Goal: Contribute content: Contribute content

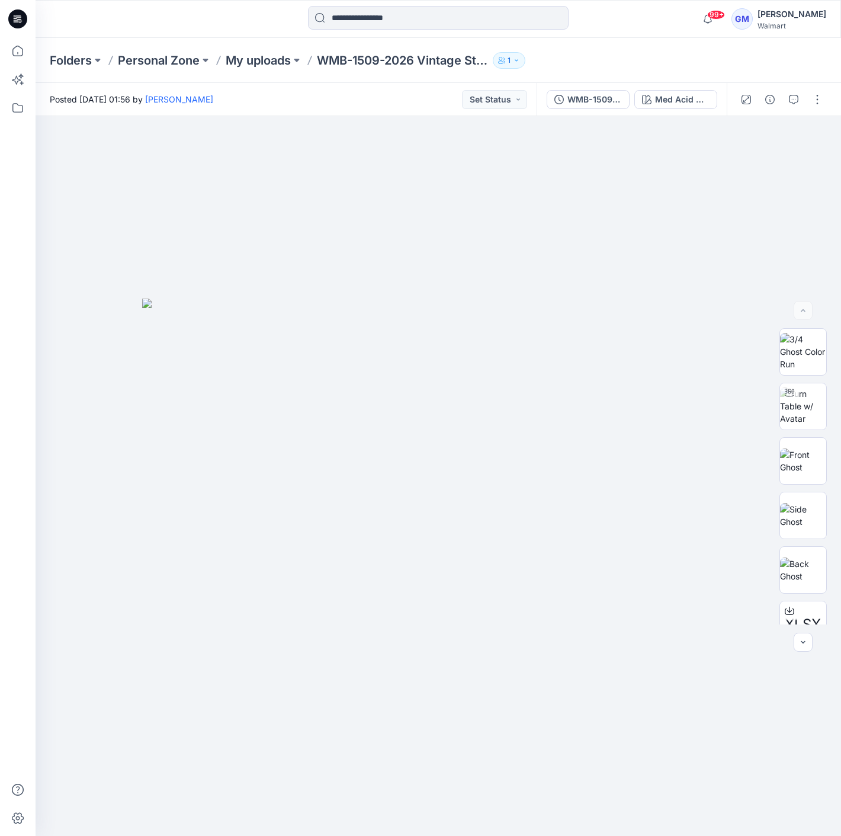
click at [33, 52] on div at bounding box center [18, 418] width 36 height 836
click at [13, 52] on icon at bounding box center [18, 51] width 26 height 26
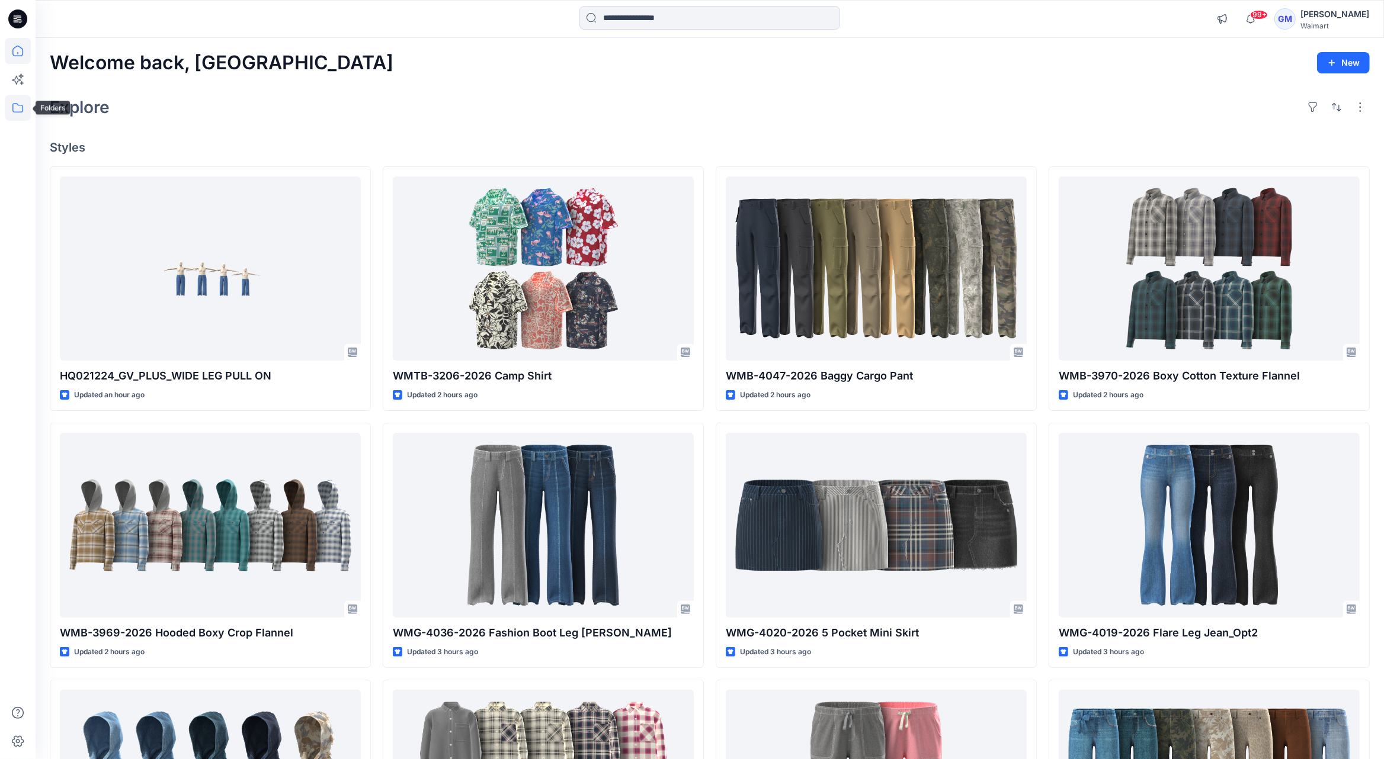
click at [26, 103] on icon at bounding box center [18, 108] width 26 height 26
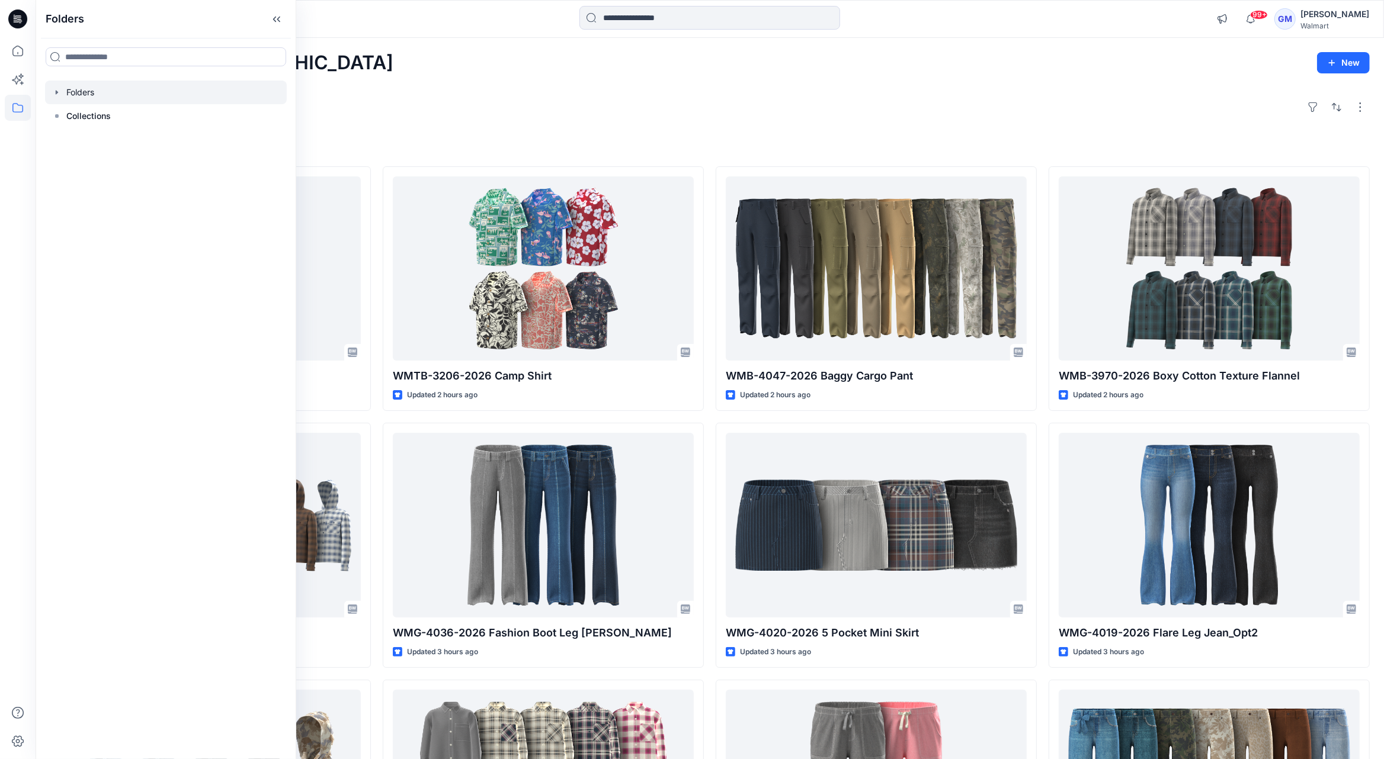
click at [76, 85] on div at bounding box center [166, 93] width 242 height 24
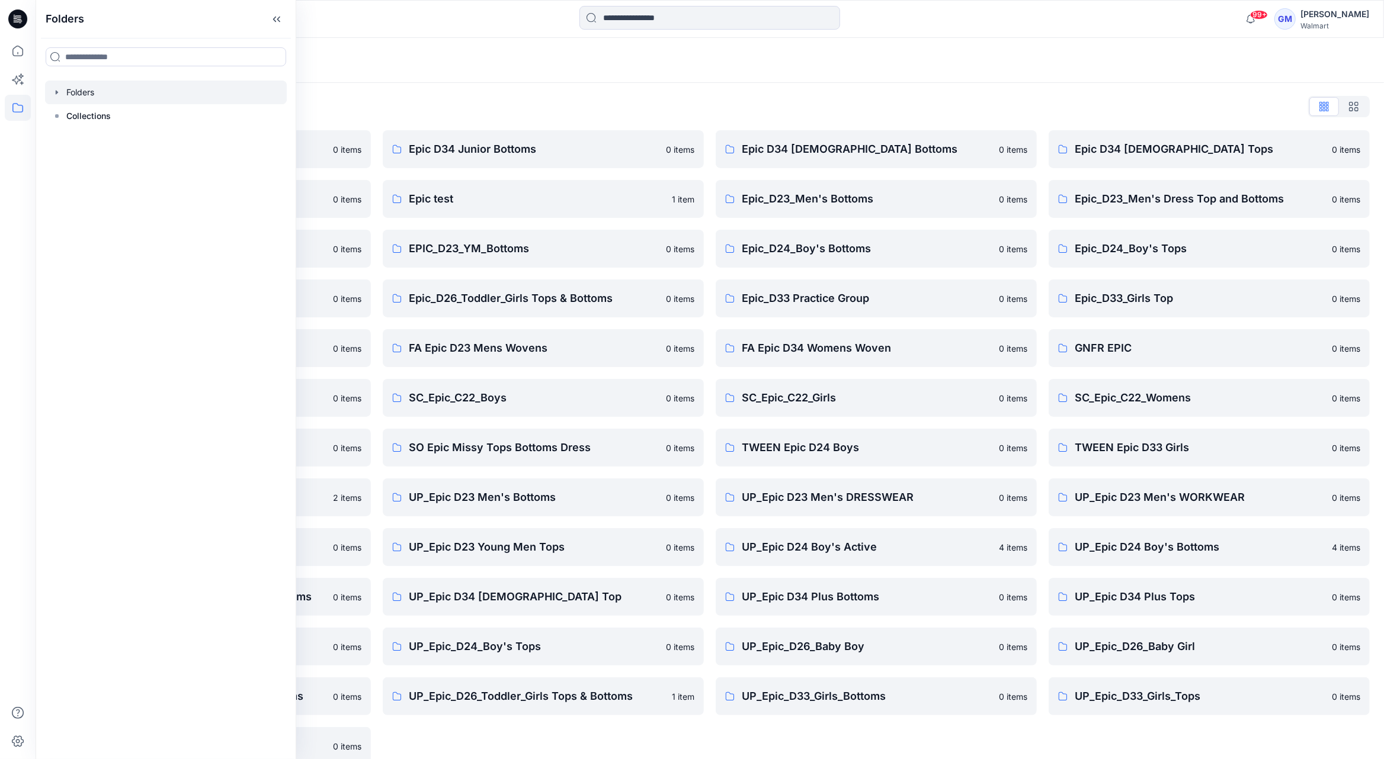
click at [427, 101] on div "Folders List" at bounding box center [710, 106] width 1320 height 19
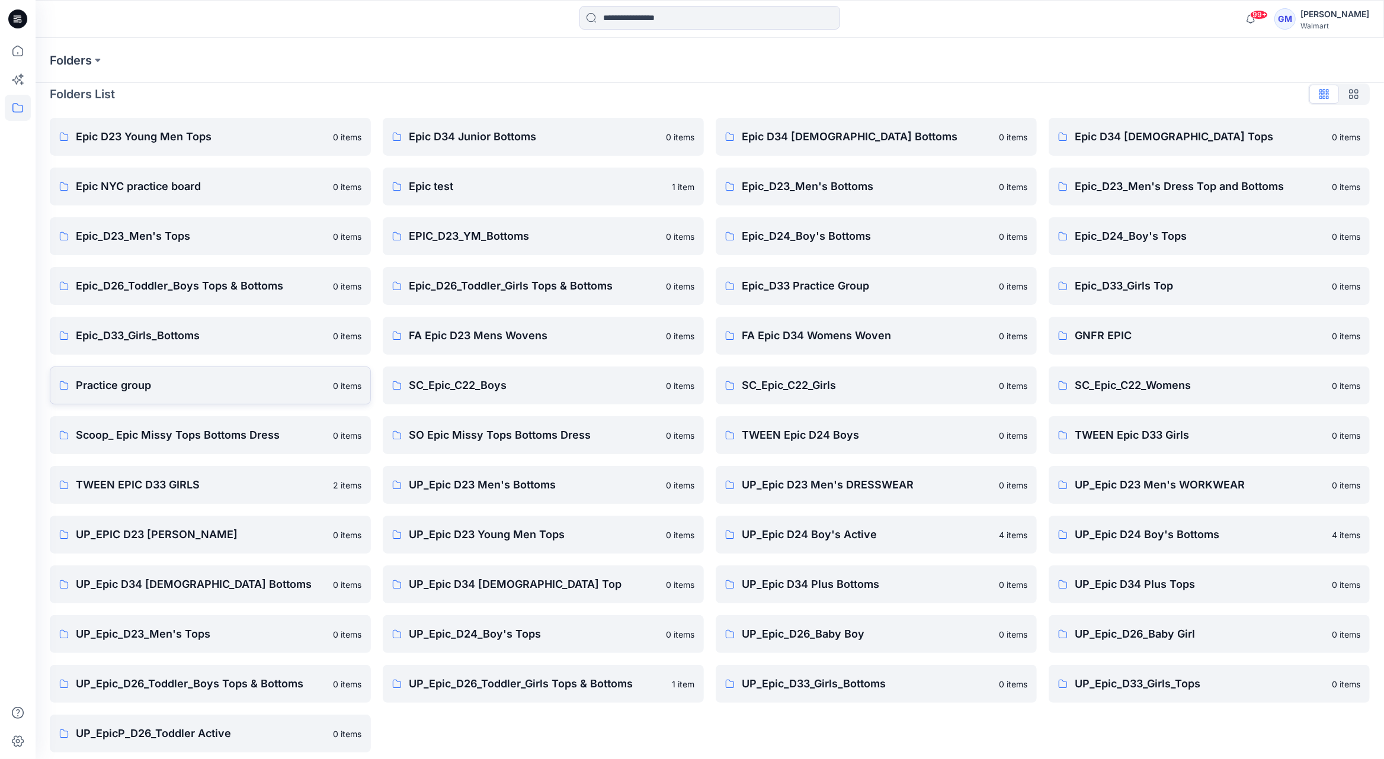
scroll to position [20, 0]
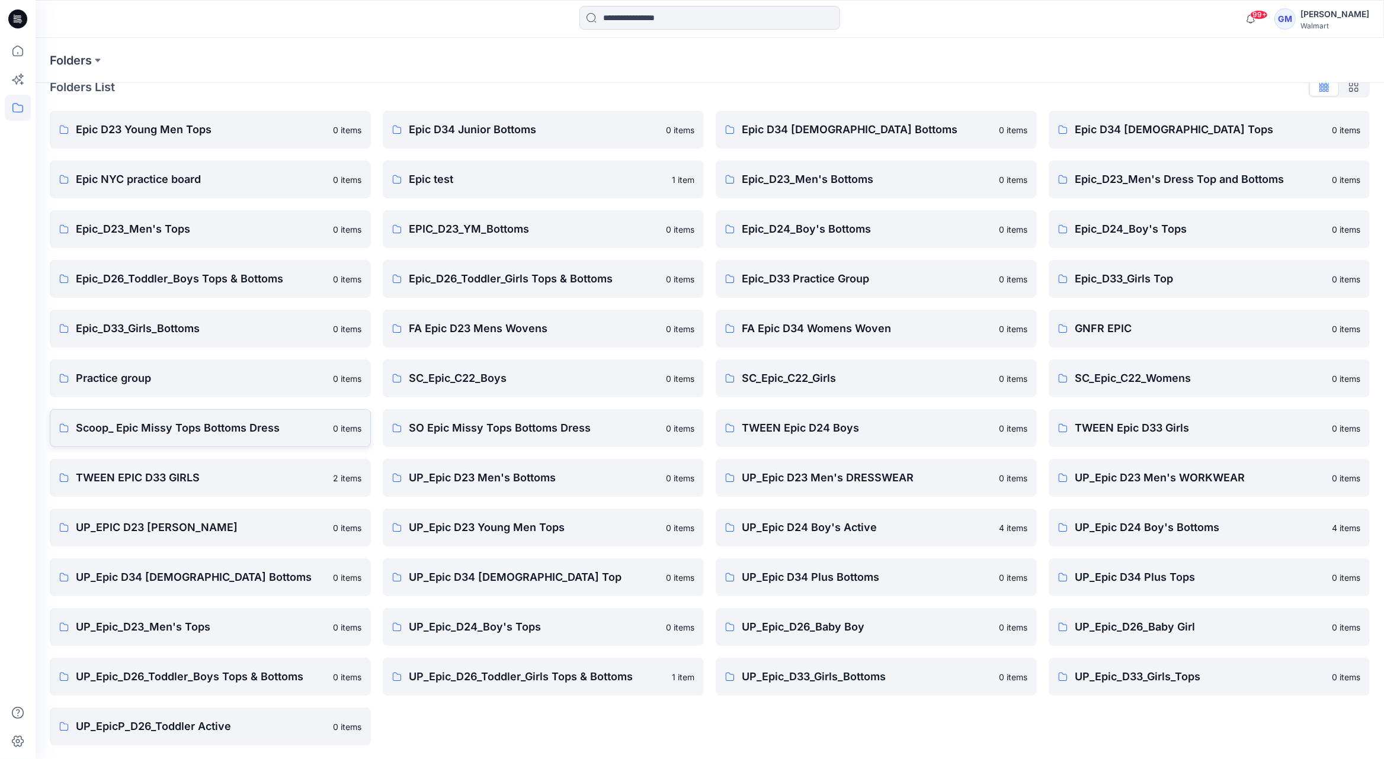
click at [264, 421] on p "Scoop_ Epic Missy Tops Bottoms Dress" at bounding box center [201, 428] width 250 height 17
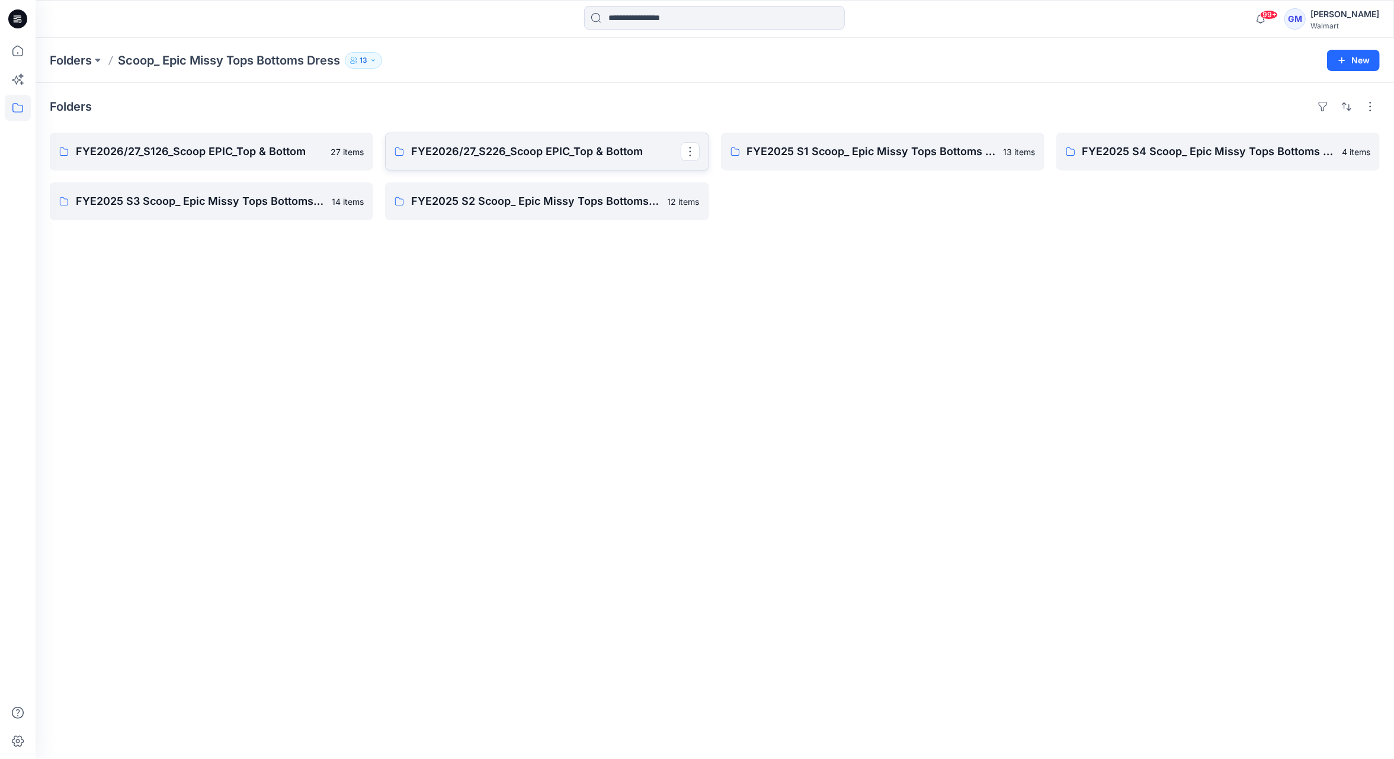
click at [511, 146] on p "FYE2026/27_S226_Scoop EPIC_Top & Bottom" at bounding box center [545, 151] width 269 height 17
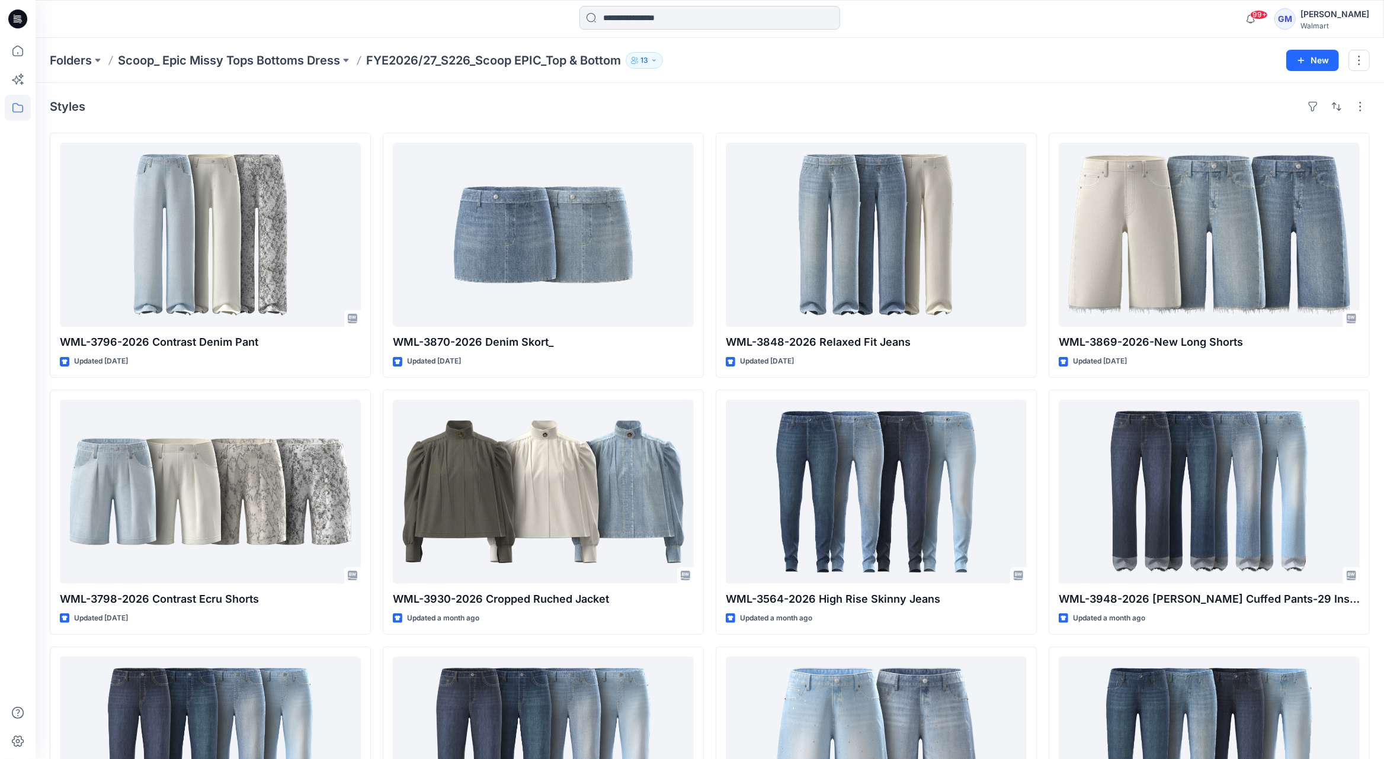
click at [672, 19] on input at bounding box center [709, 18] width 261 height 24
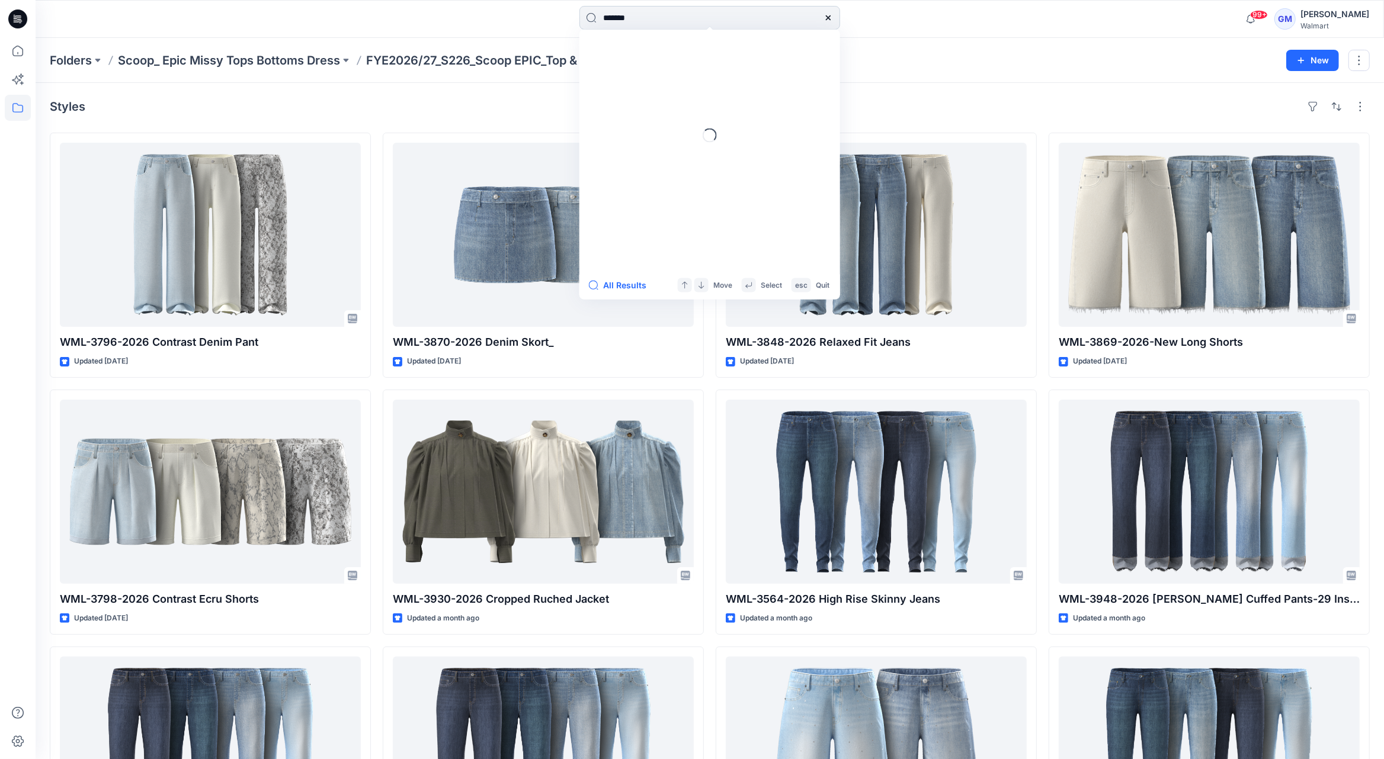
type input "********"
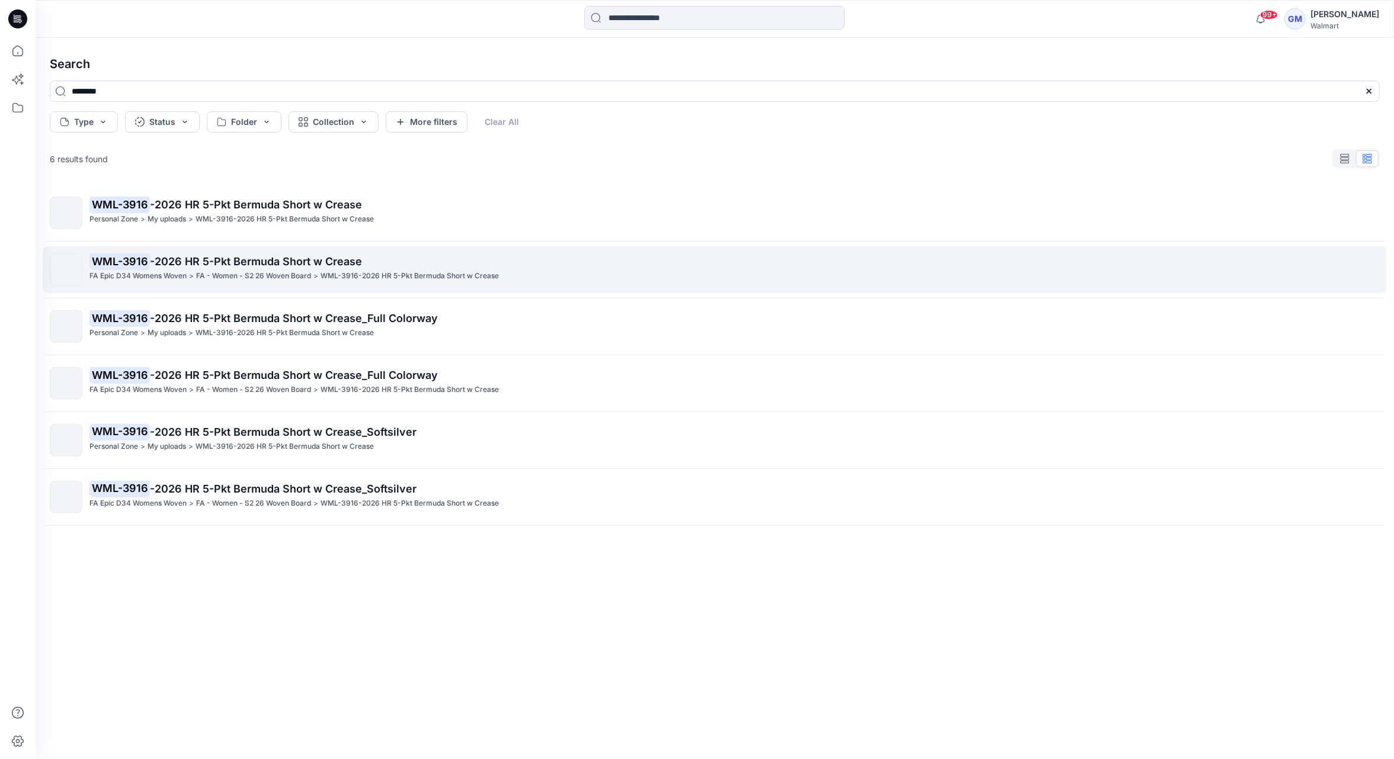
click at [411, 274] on p "WML-3916-2026 HR 5-Pkt Bermuda Short w Crease" at bounding box center [409, 276] width 178 height 12
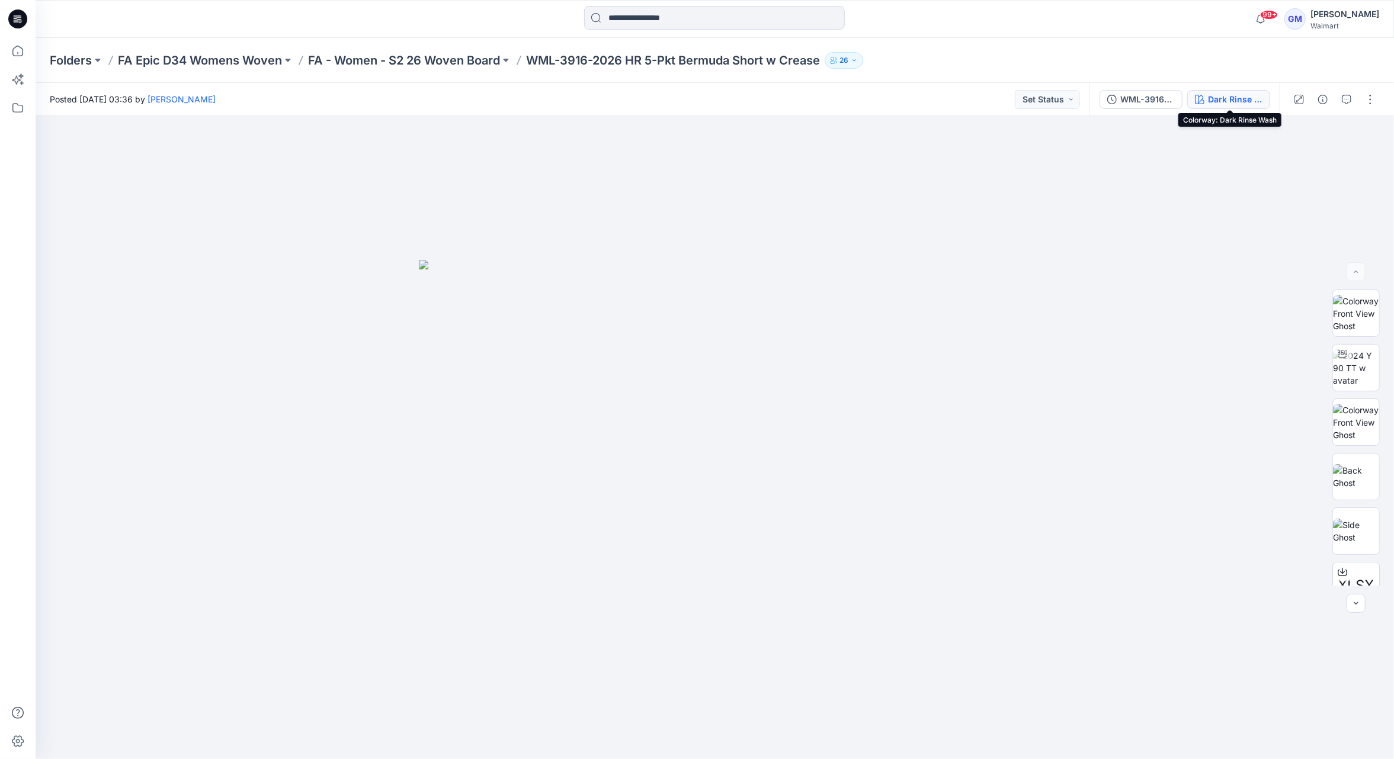
click at [841, 95] on div "Dark Rinse Wash" at bounding box center [1235, 99] width 54 height 13
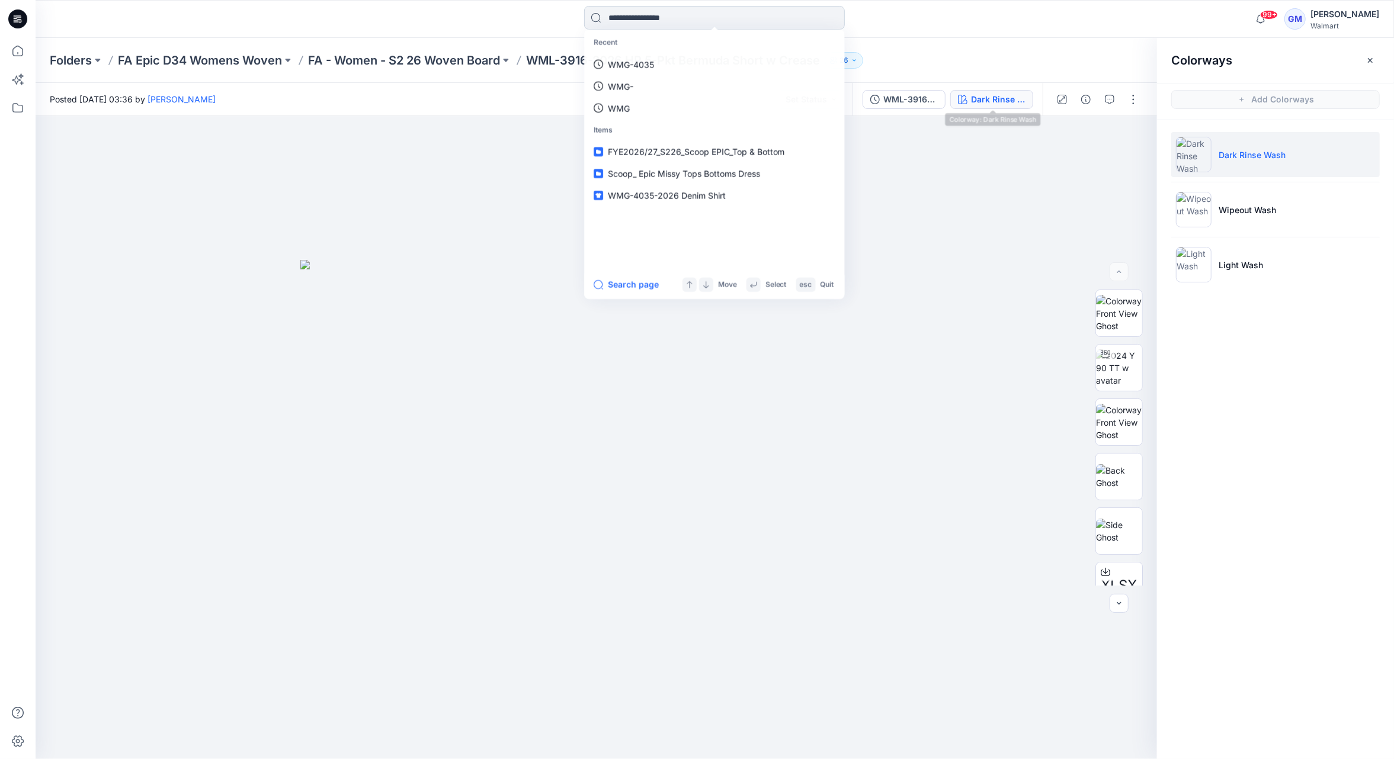
click at [706, 12] on input at bounding box center [714, 18] width 261 height 24
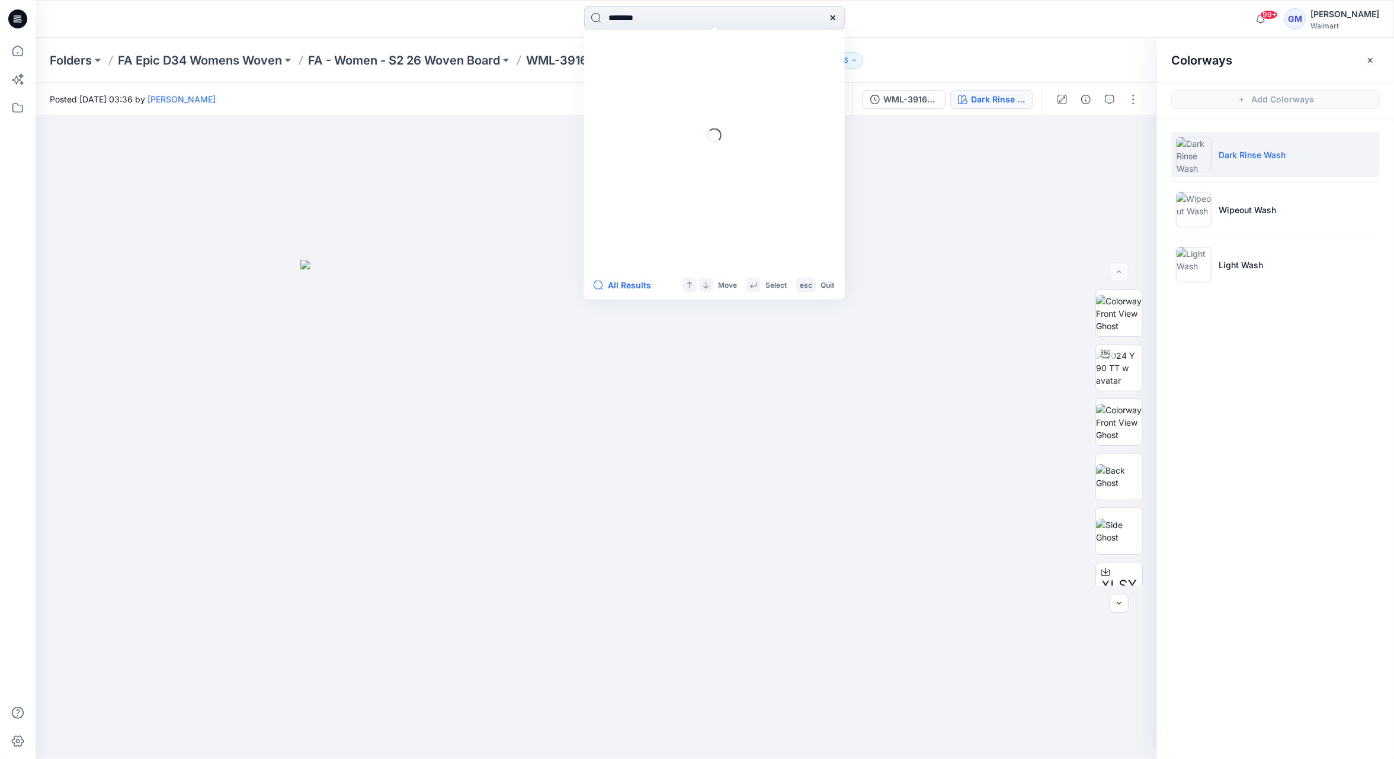
type input "*********"
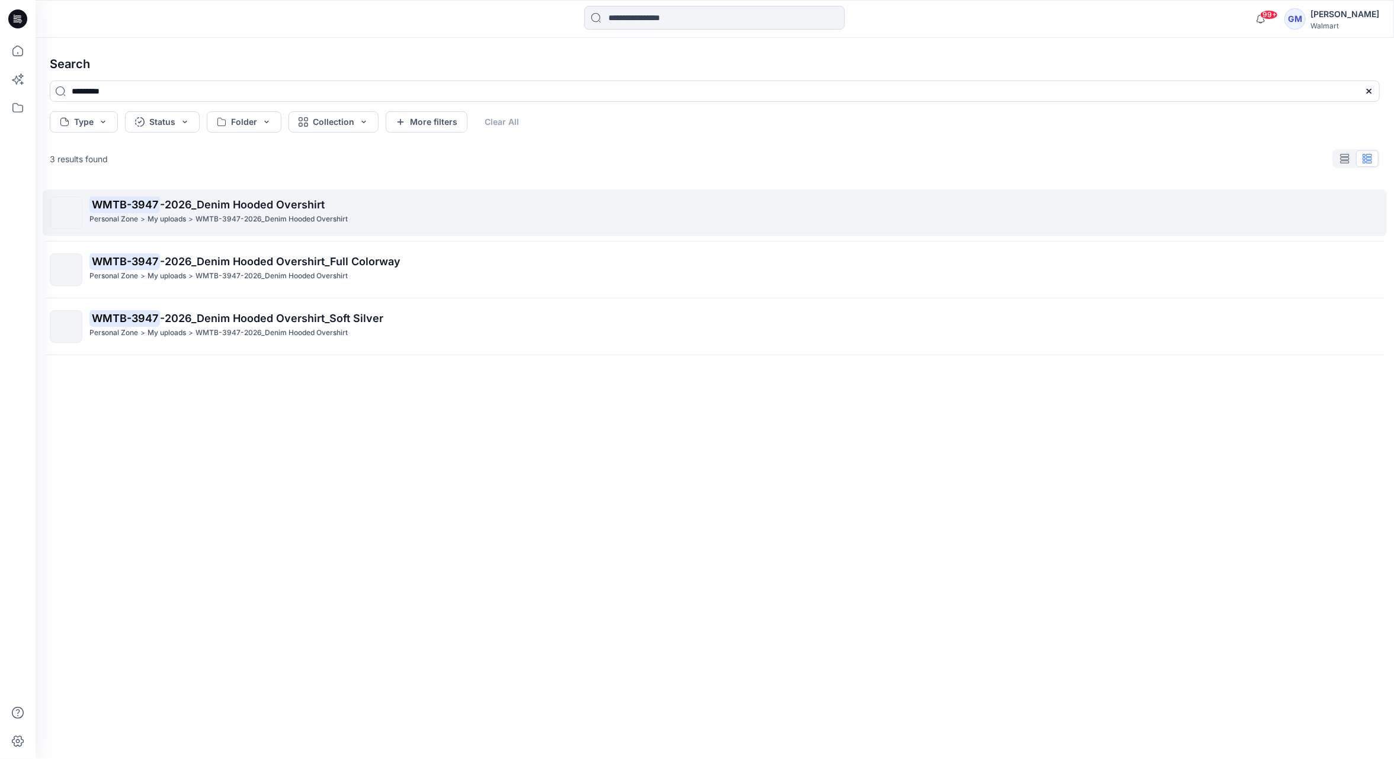
click at [430, 210] on p "WMTB-3947 -2026_Denim Hooded Overshirt" at bounding box center [734, 205] width 1290 height 17
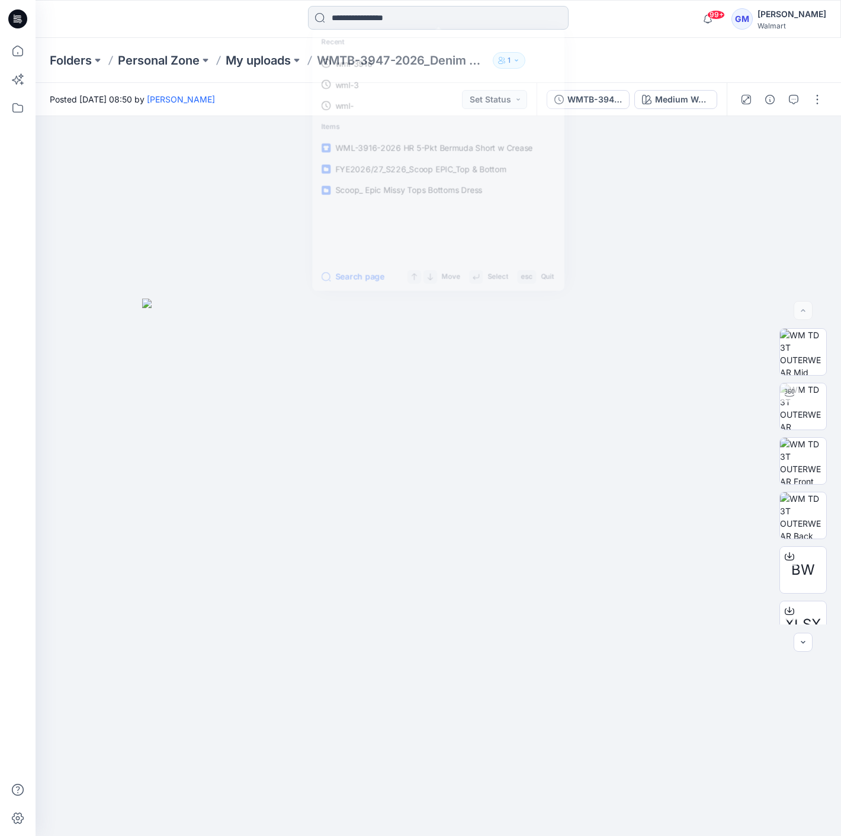
click at [441, 12] on input at bounding box center [438, 18] width 261 height 24
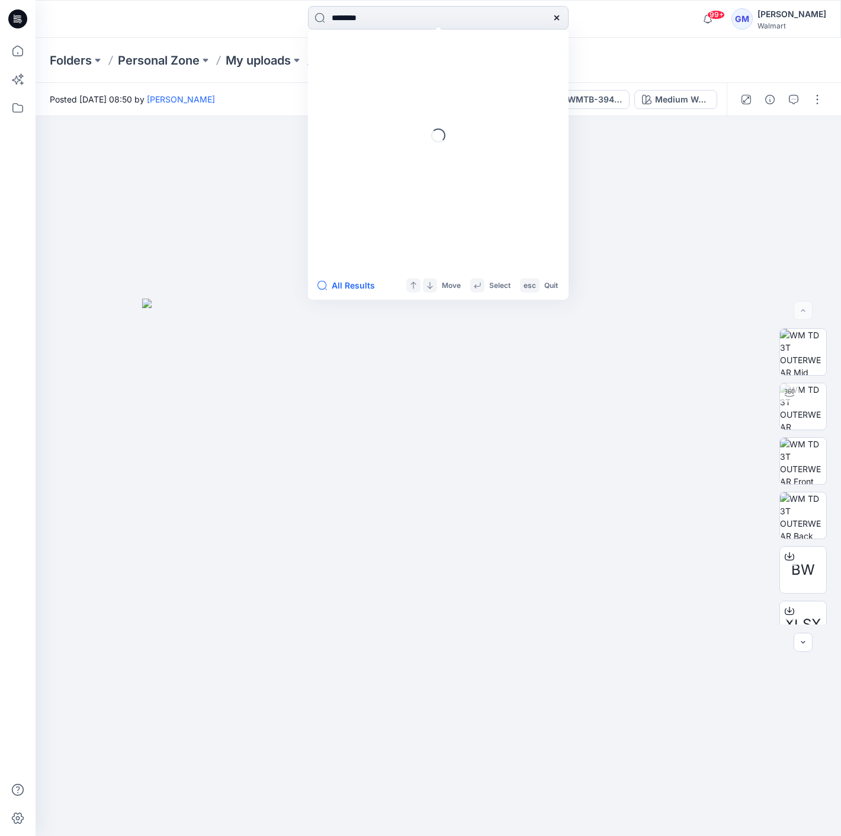
type input "*********"
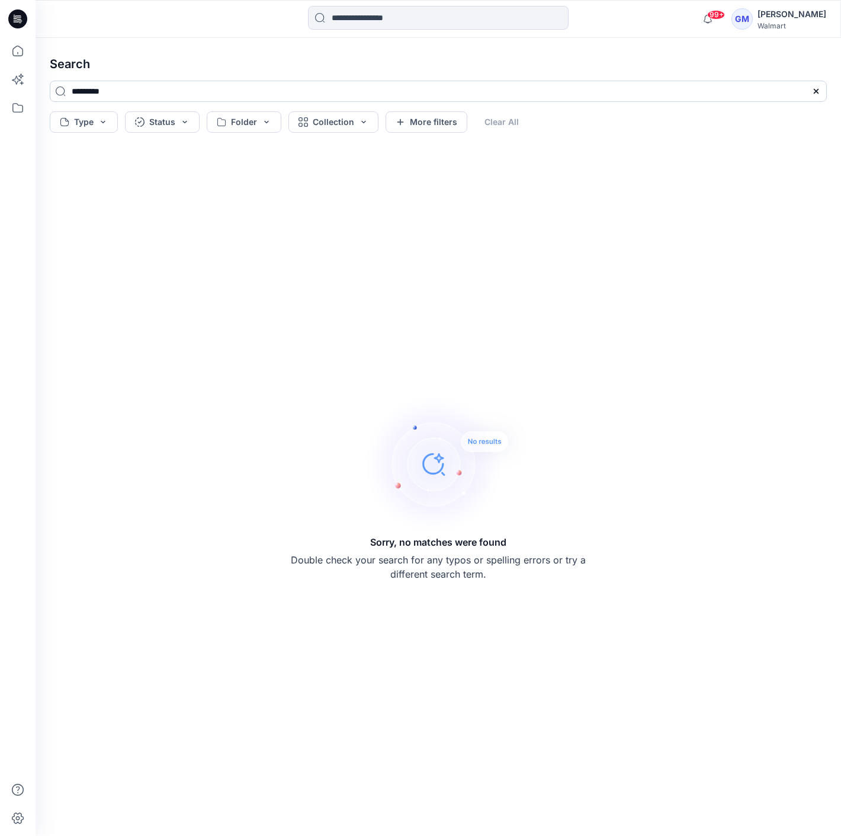
click at [207, 95] on input "*********" at bounding box center [438, 91] width 777 height 21
click at [415, 78] on h4 "Search" at bounding box center [438, 63] width 796 height 33
click at [397, 91] on input "*********" at bounding box center [438, 91] width 777 height 21
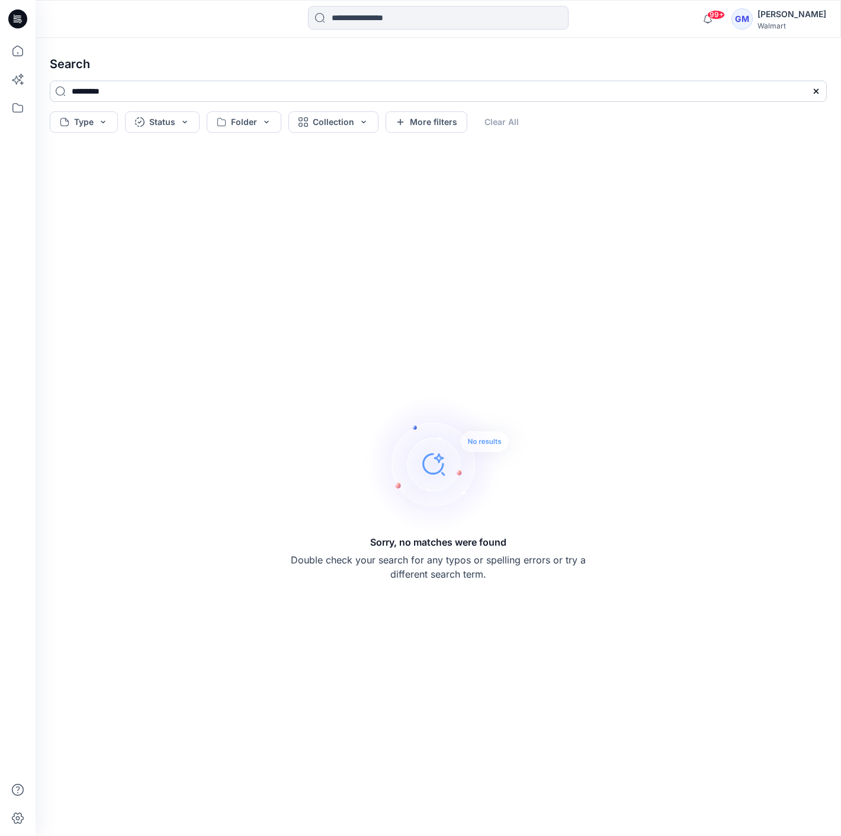
click at [397, 91] on input "*********" at bounding box center [438, 91] width 777 height 21
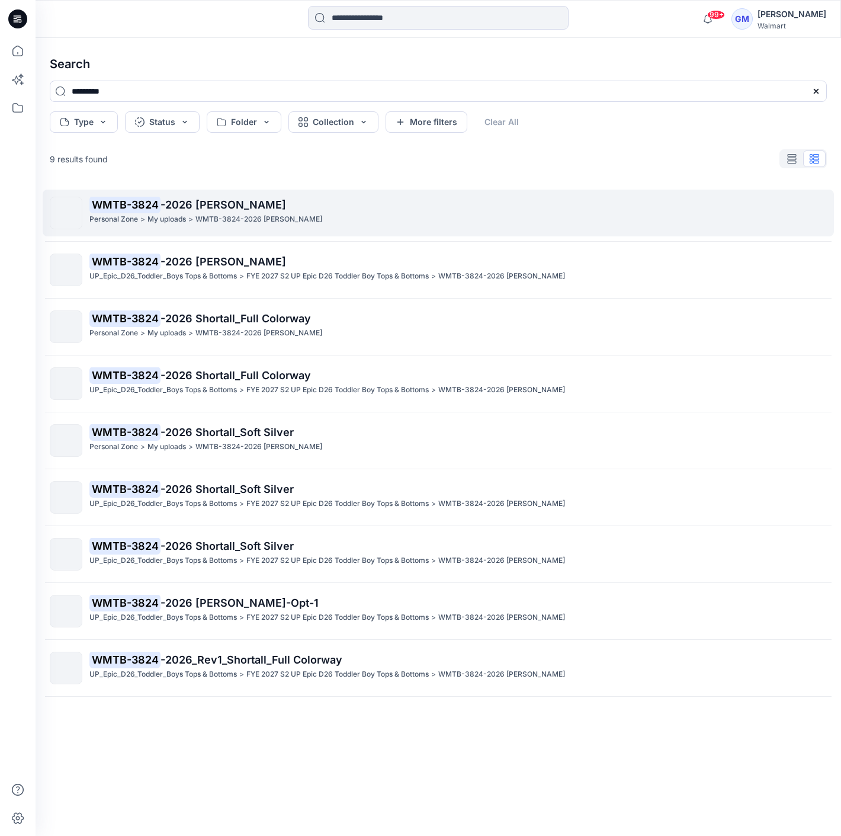
type input "*********"
click at [404, 227] on div "WMTB-3824 -2026 Shortall Personal Zone > My uploads > WMTB-3824-2026 Shortall" at bounding box center [457, 213] width 737 height 33
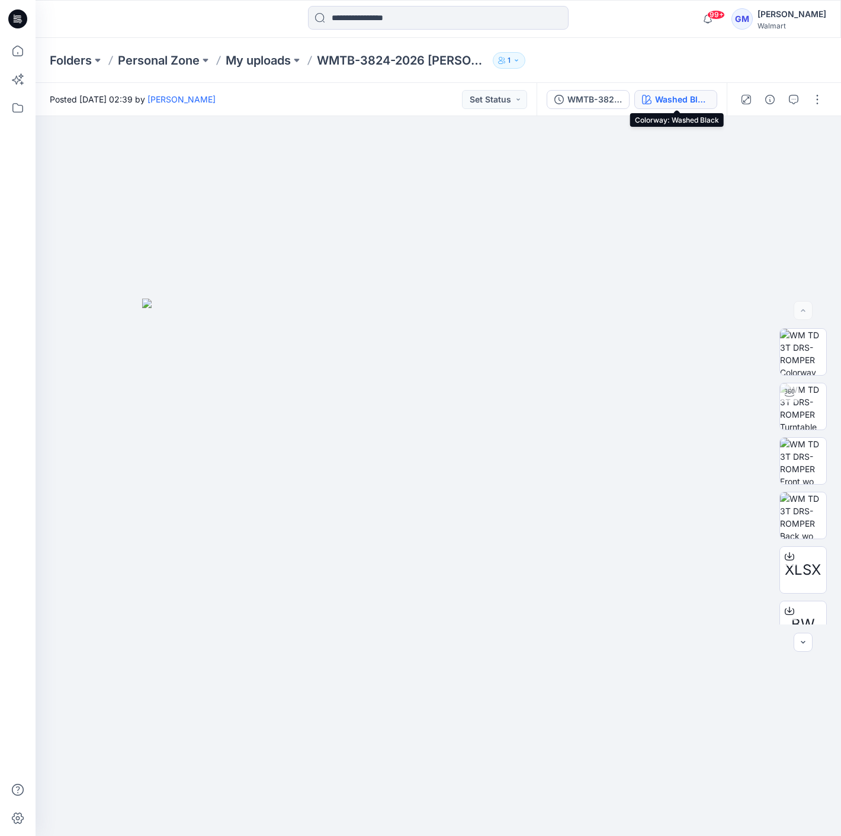
click at [690, 101] on div "Washed Black" at bounding box center [682, 99] width 54 height 13
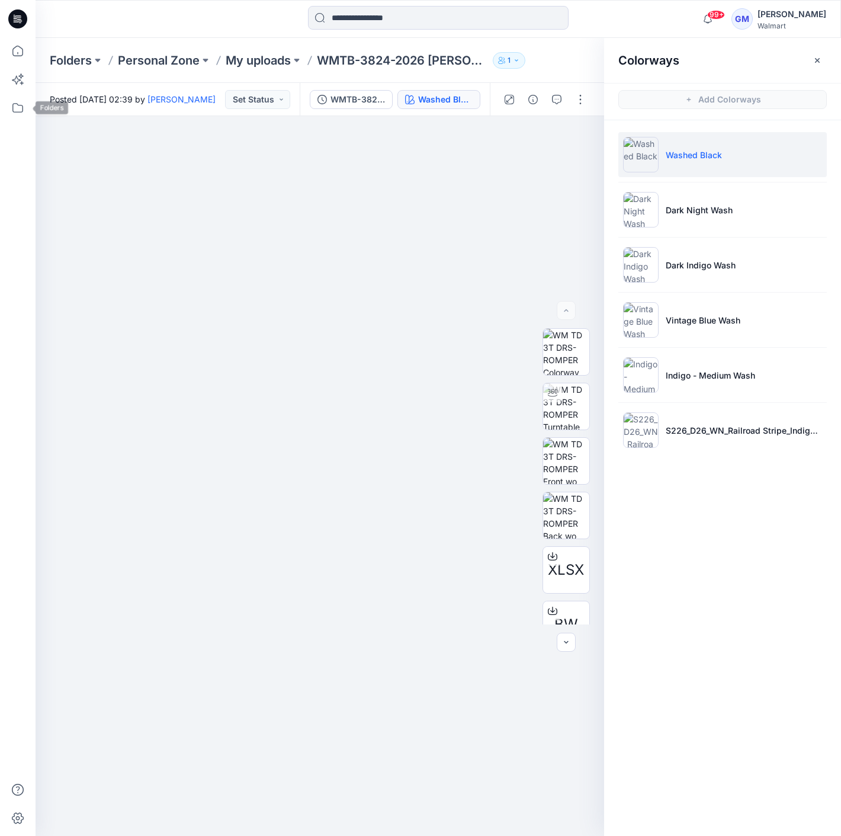
click at [22, 123] on div at bounding box center [18, 437] width 26 height 798
click at [409, 27] on input at bounding box center [438, 18] width 261 height 24
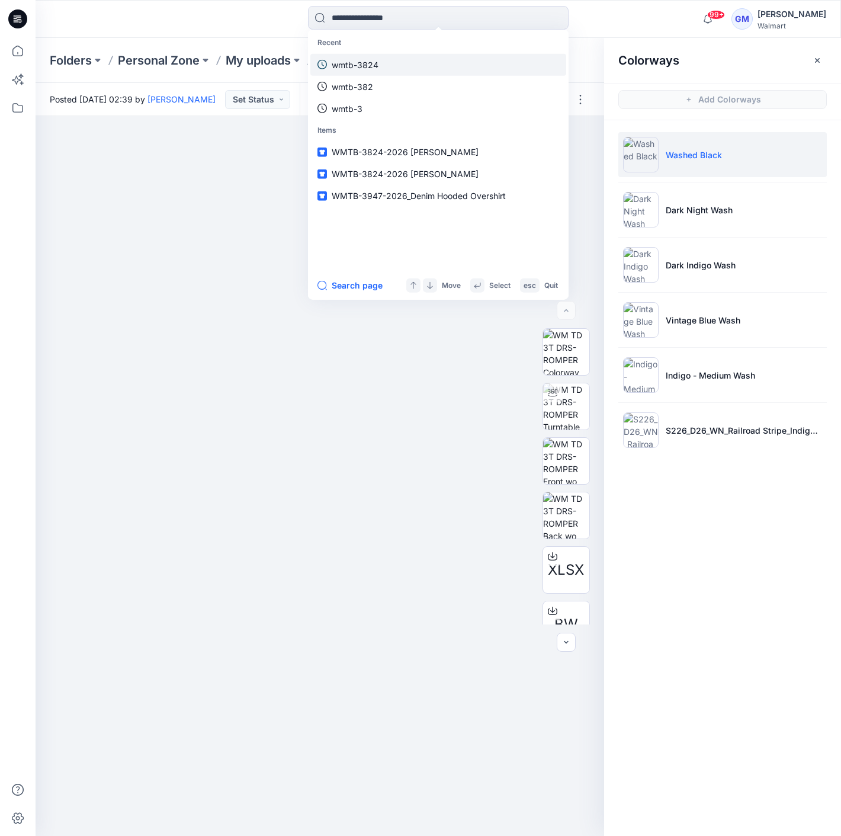
click at [406, 58] on link "wmtb-3824" at bounding box center [438, 64] width 256 height 22
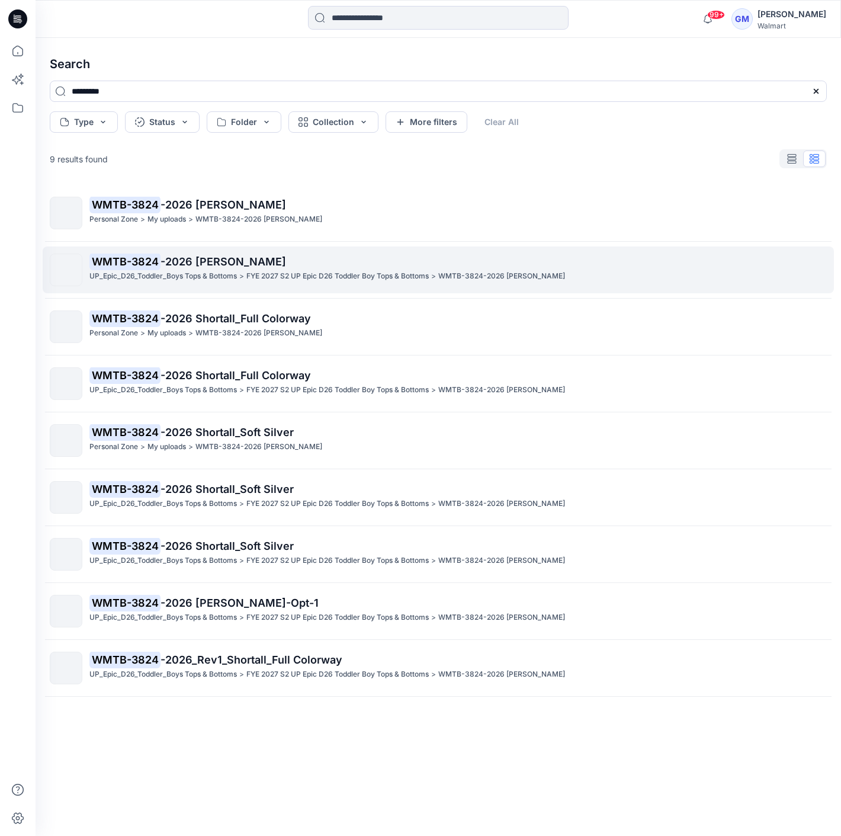
click at [278, 265] on p "WMTB-3824 -2026 Shortall" at bounding box center [457, 262] width 737 height 17
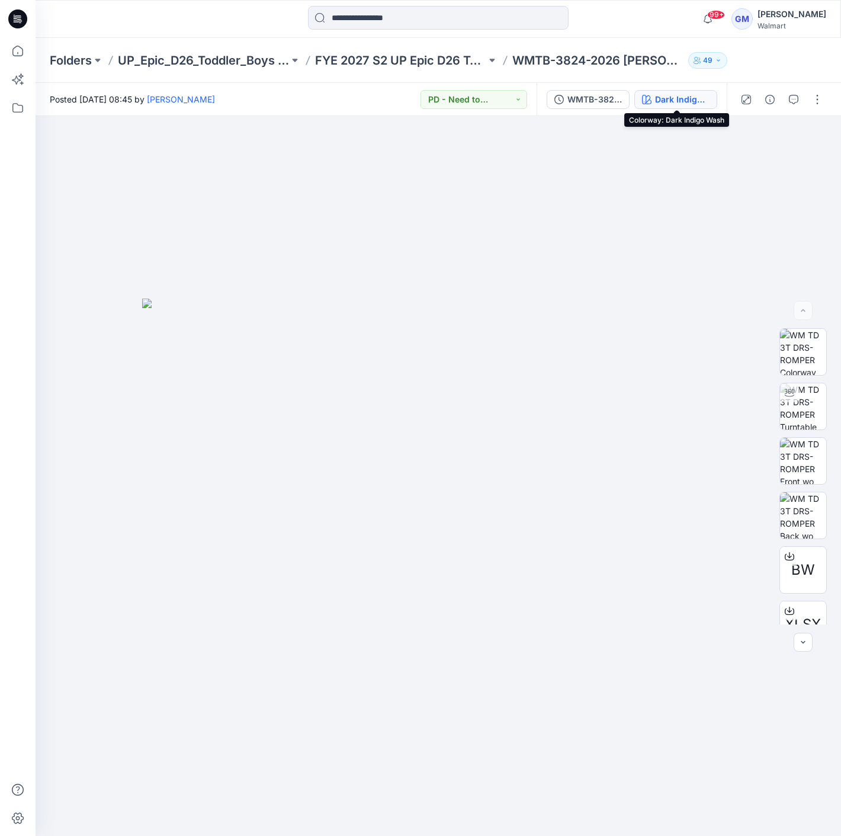
click at [660, 94] on div "Dark Indigo Wash" at bounding box center [682, 99] width 54 height 13
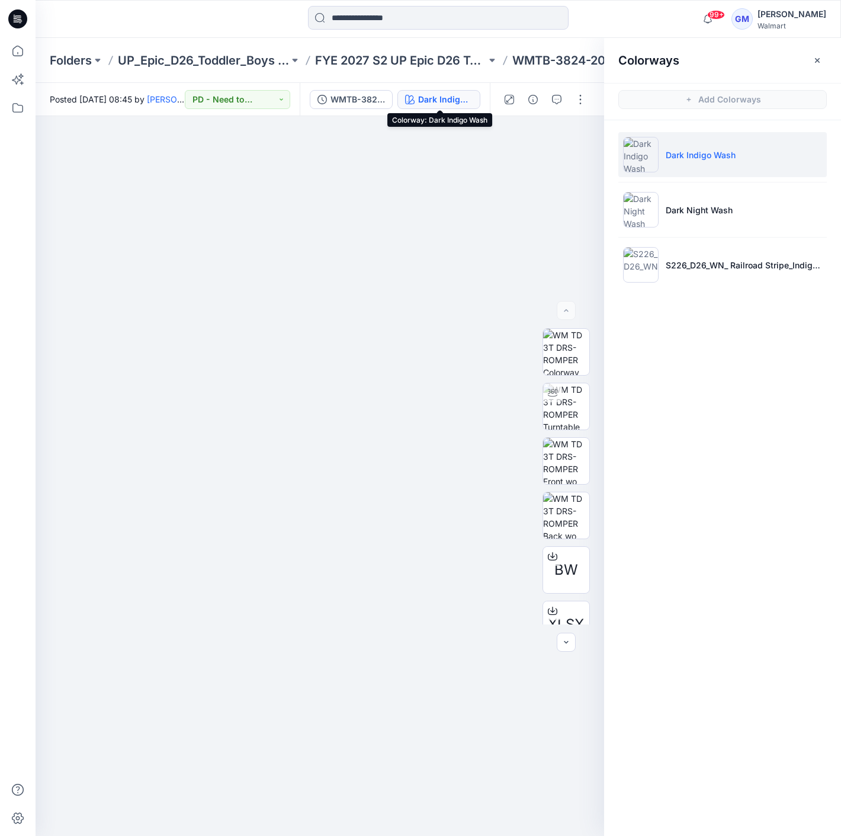
click at [459, 91] on button "Dark Indigo Wash" at bounding box center [438, 99] width 83 height 19
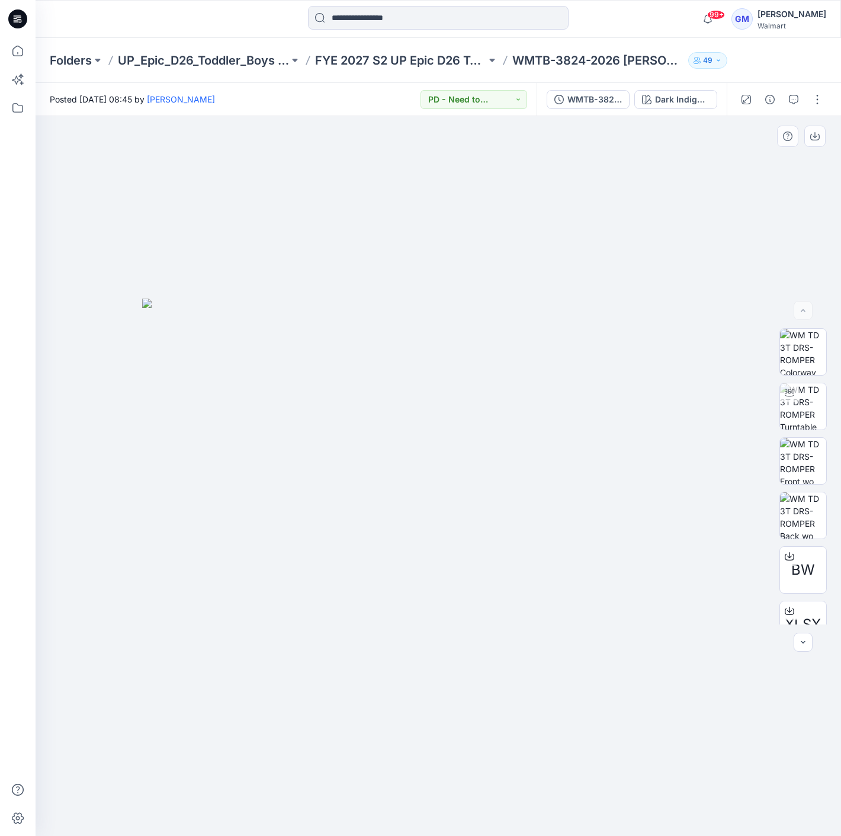
click at [636, 172] on div at bounding box center [439, 476] width 806 height 720
click at [819, 94] on button "button" at bounding box center [817, 99] width 19 height 19
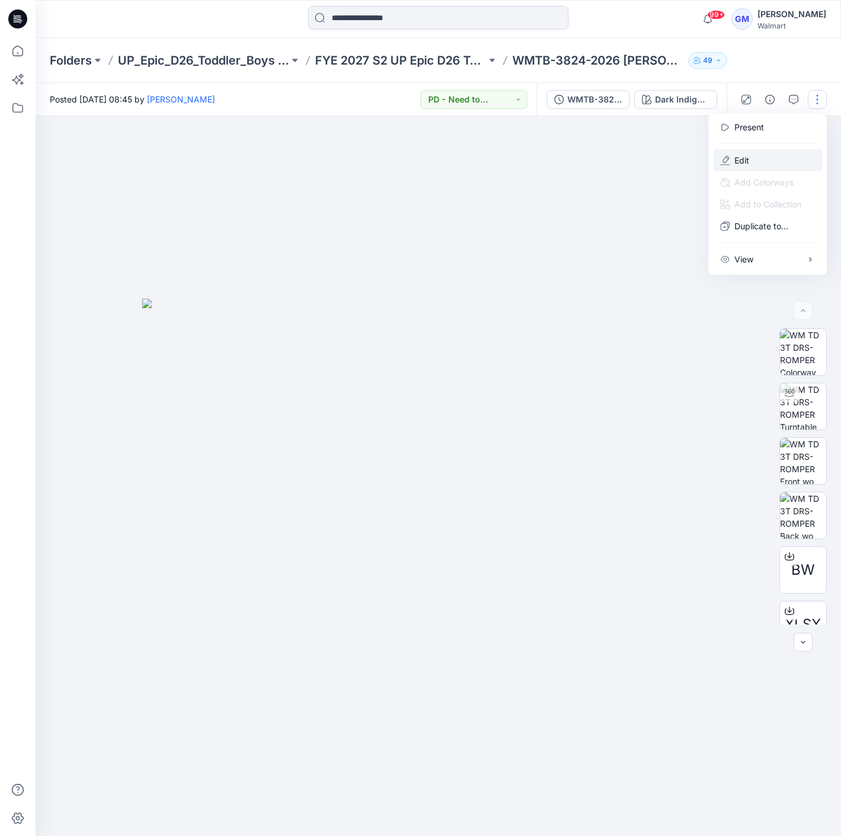
click at [784, 167] on button "Edit" at bounding box center [767, 160] width 109 height 22
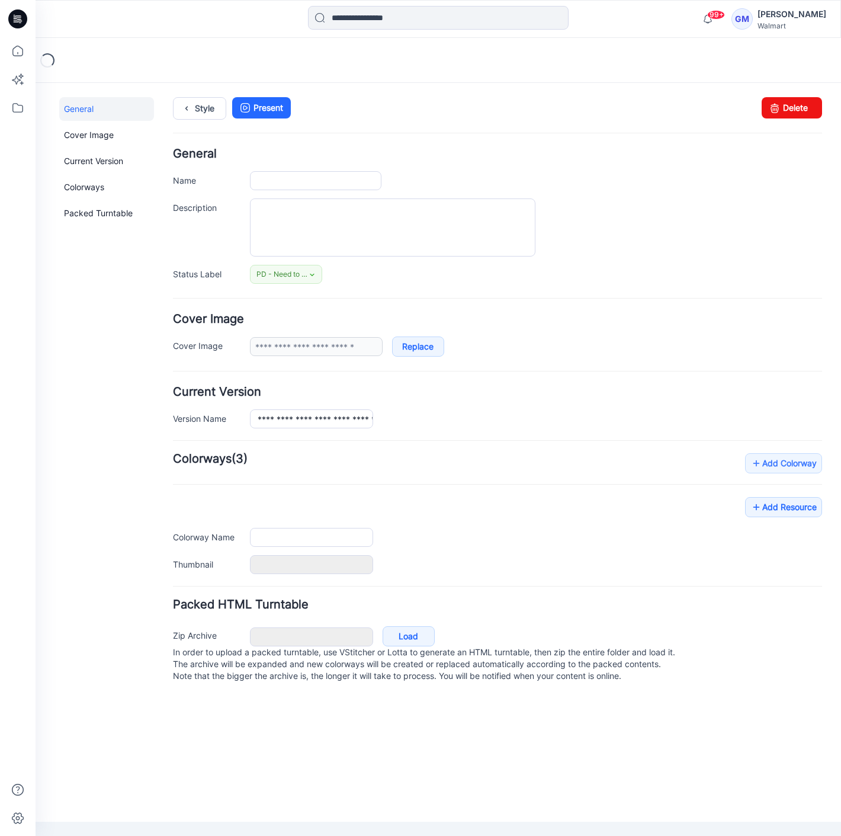
type input "**********"
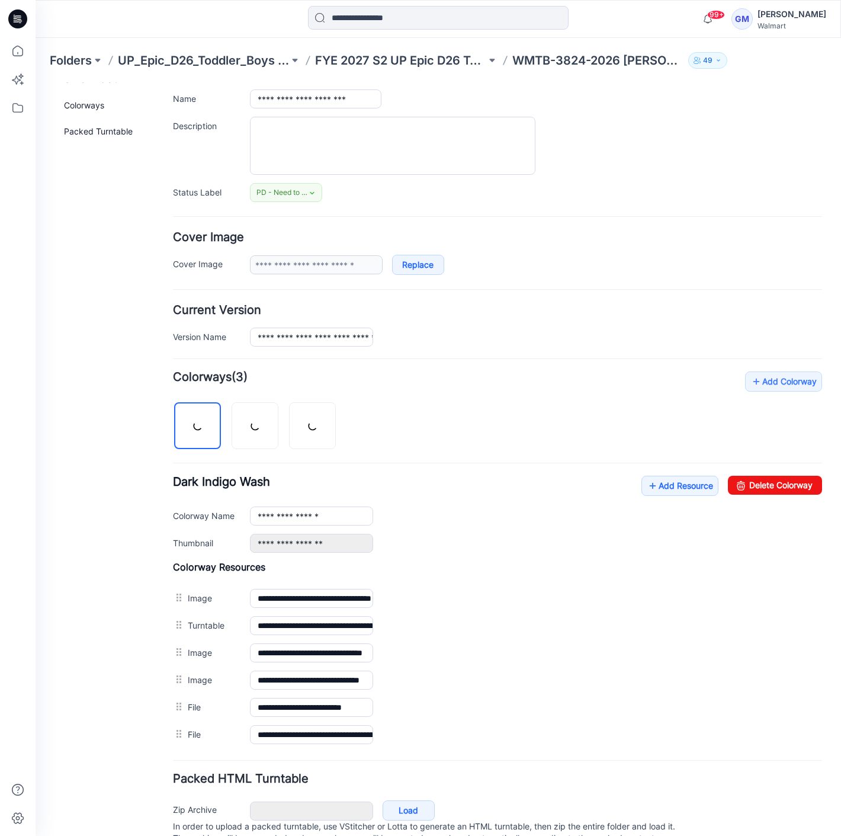
scroll to position [125, 0]
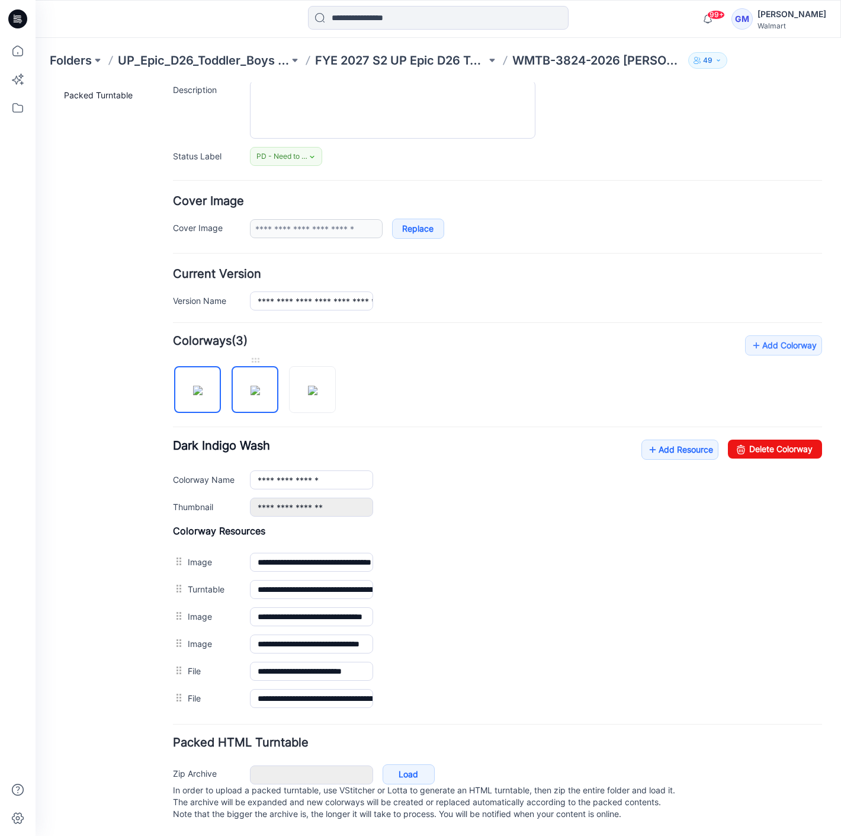
click at [251, 386] on img at bounding box center [255, 390] width 9 height 9
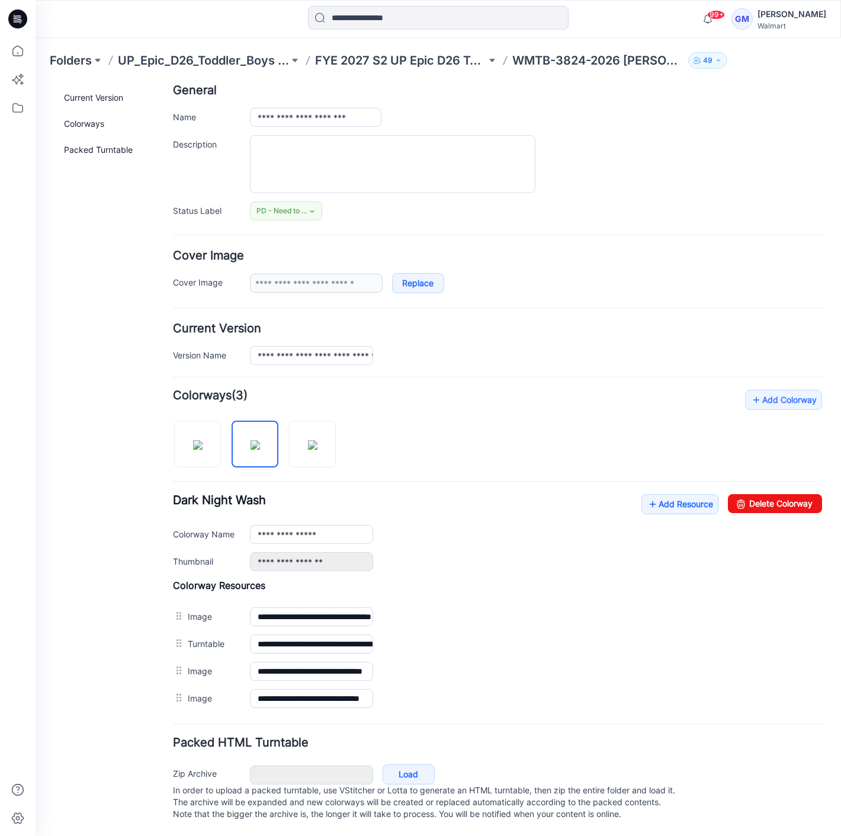
click at [200, 391] on strong "Colorways" at bounding box center [202, 395] width 59 height 14
click at [193, 440] on img at bounding box center [197, 444] width 9 height 9
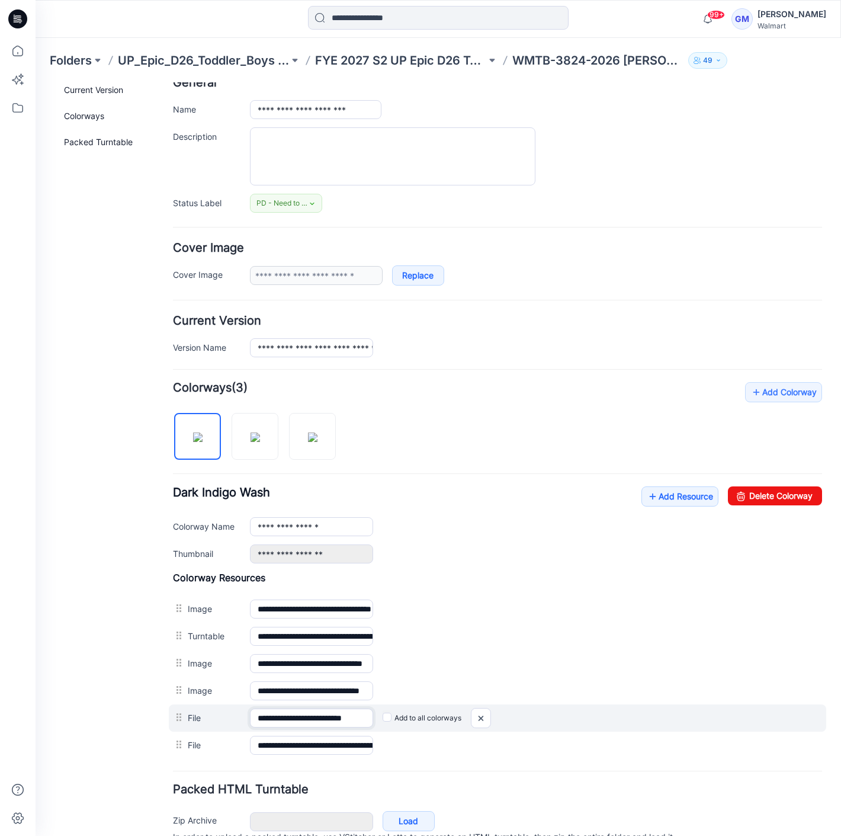
scroll to position [0, 15]
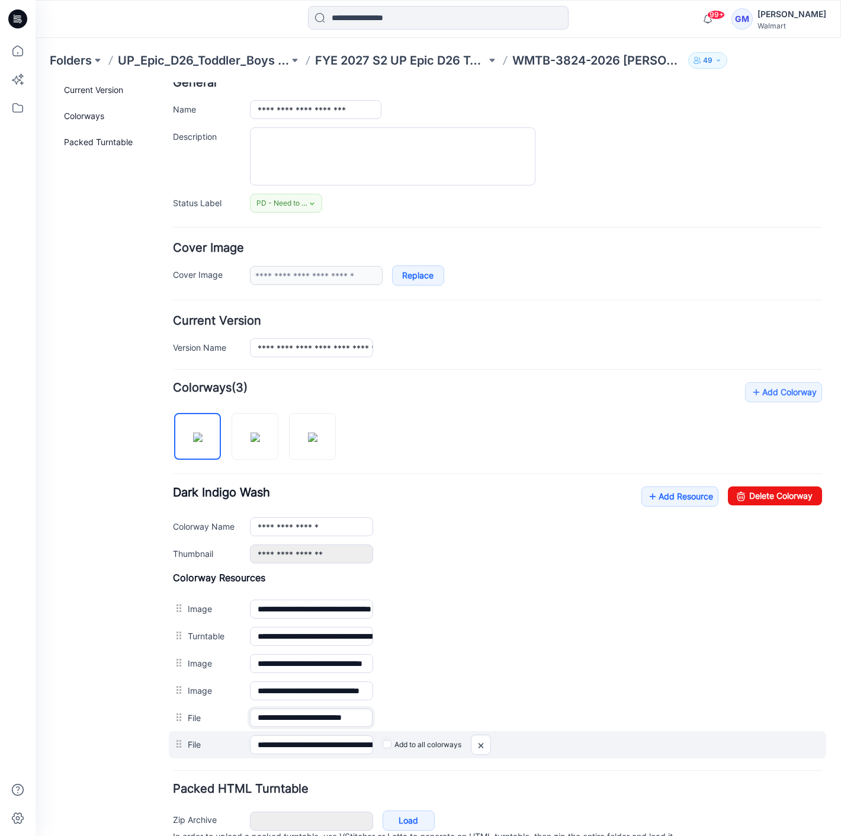
drag, startPoint x: 312, startPoint y: 720, endPoint x: 693, endPoint y: 729, distance: 381.0
click at [693, 729] on div "**********" at bounding box center [497, 665] width 649 height 187
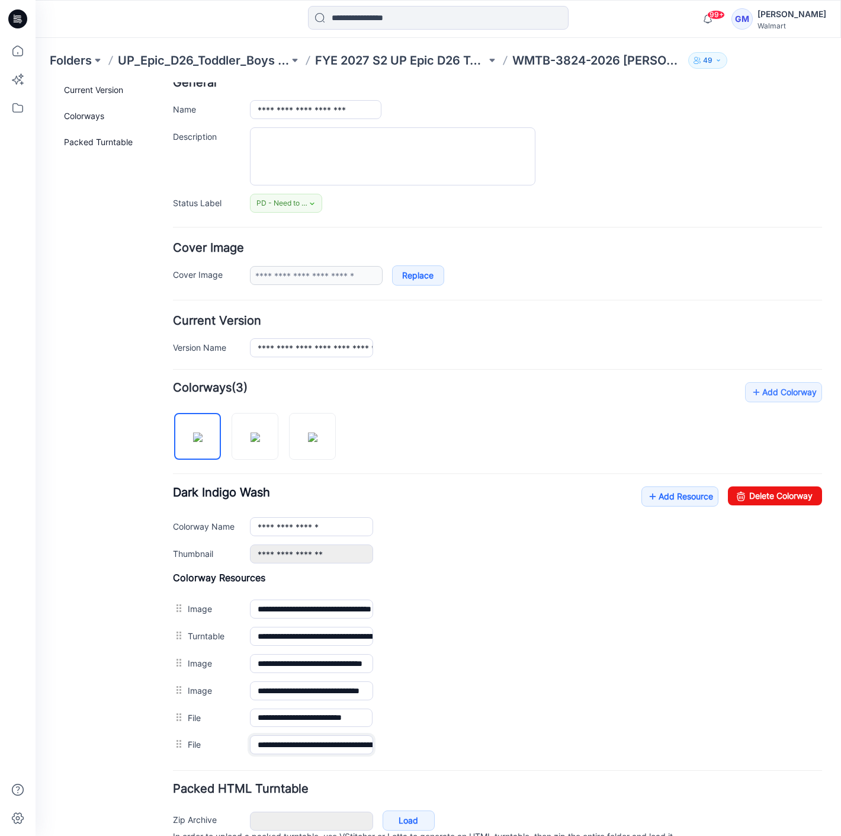
scroll to position [0, 111]
drag, startPoint x: 297, startPoint y: 737, endPoint x: 752, endPoint y: 764, distance: 455.7
click at [752, 764] on form "**********" at bounding box center [497, 473] width 649 height 793
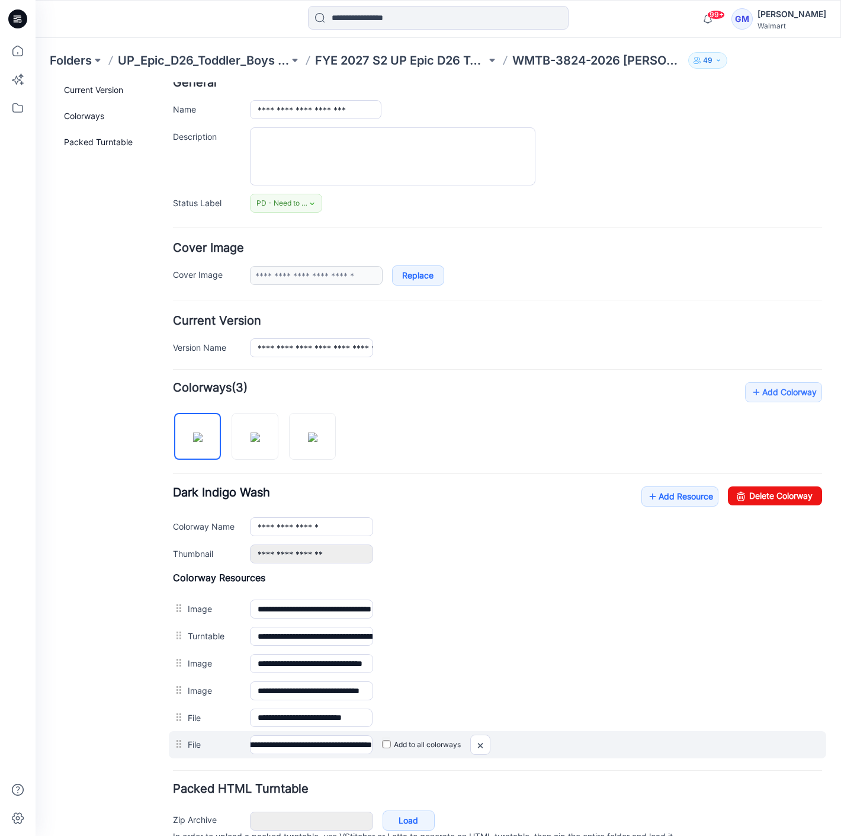
scroll to position [0, 0]
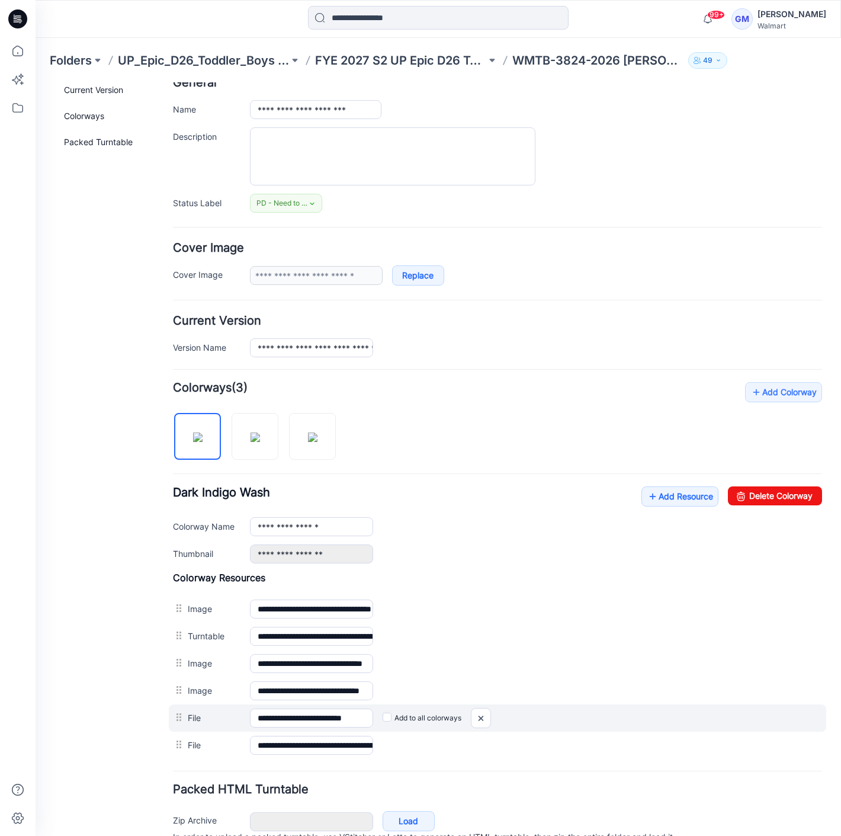
drag, startPoint x: 299, startPoint y: 701, endPoint x: 730, endPoint y: 725, distance: 431.3
click at [730, 725] on div "**********" at bounding box center [498, 717] width 658 height 27
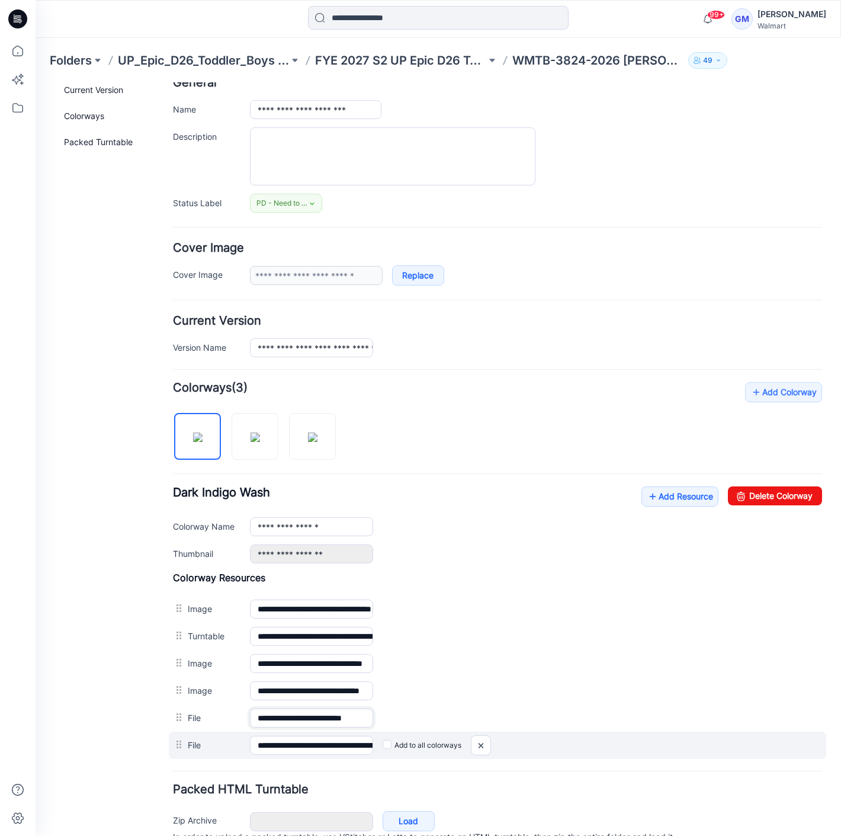
scroll to position [0, 15]
drag, startPoint x: 333, startPoint y: 708, endPoint x: 751, endPoint y: 730, distance: 418.2
click at [751, 730] on div "**********" at bounding box center [497, 665] width 649 height 187
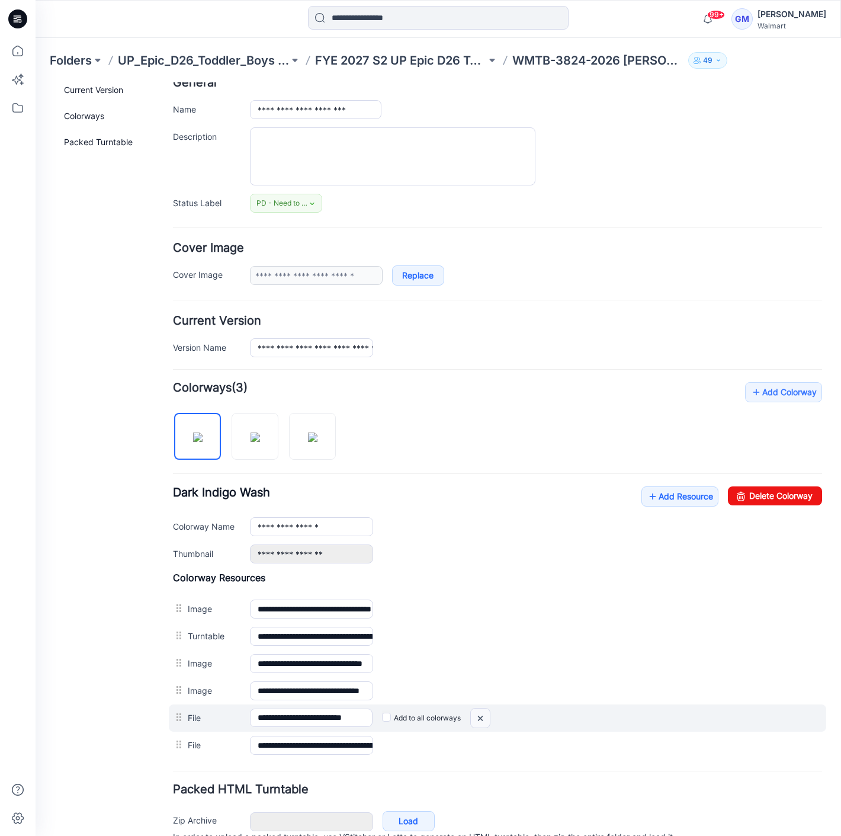
scroll to position [0, 0]
click at [489, 710] on img at bounding box center [480, 718] width 19 height 20
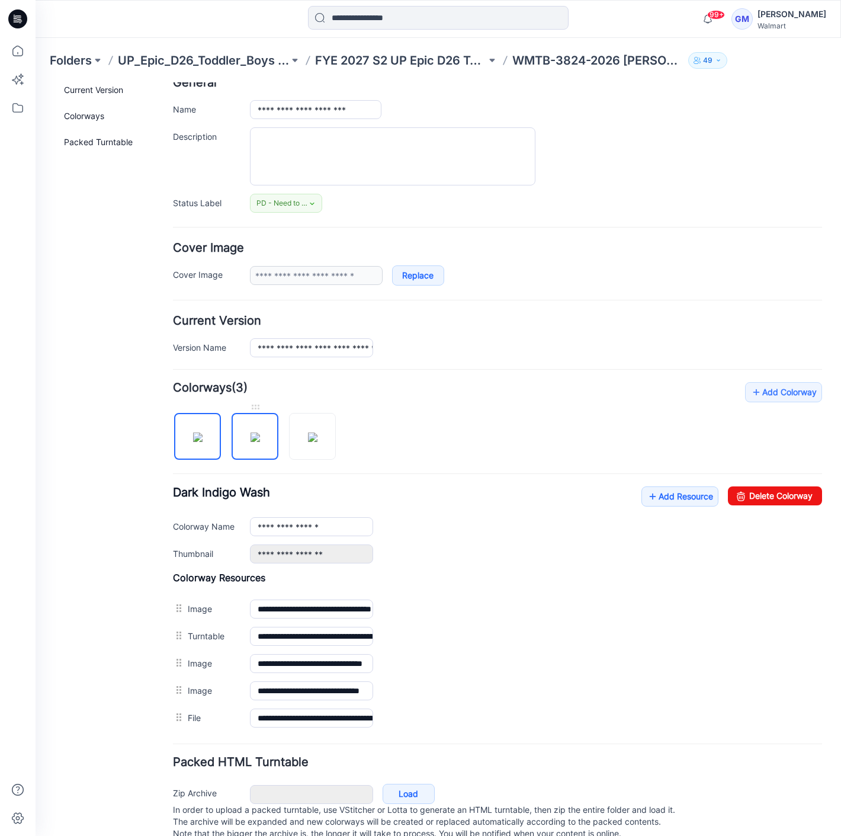
click at [251, 442] on img at bounding box center [255, 436] width 9 height 9
click at [195, 434] on img at bounding box center [197, 436] width 9 height 9
drag, startPoint x: 776, startPoint y: 490, endPoint x: 496, endPoint y: 123, distance: 461.9
click at [776, 490] on link "Delete Colorway" at bounding box center [775, 495] width 94 height 19
click at [277, 447] on div at bounding box center [255, 430] width 47 height 59
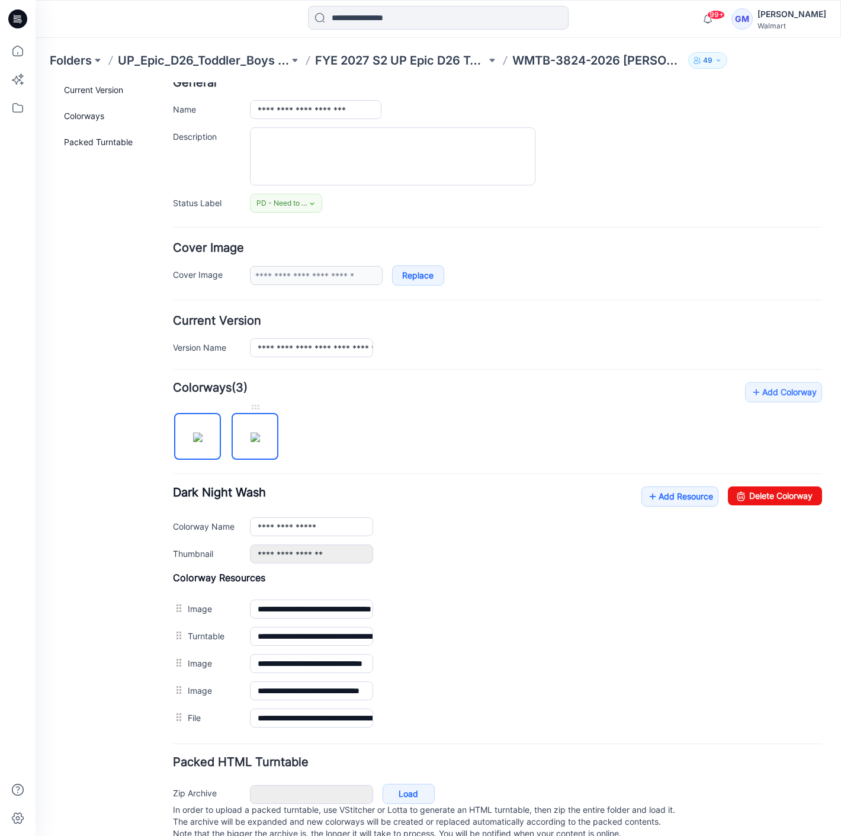
click at [252, 432] on img at bounding box center [255, 436] width 9 height 9
drag, startPoint x: 742, startPoint y: 495, endPoint x: 495, endPoint y: 146, distance: 427.0
click at [742, 495] on link "Delete Colorway" at bounding box center [775, 495] width 94 height 19
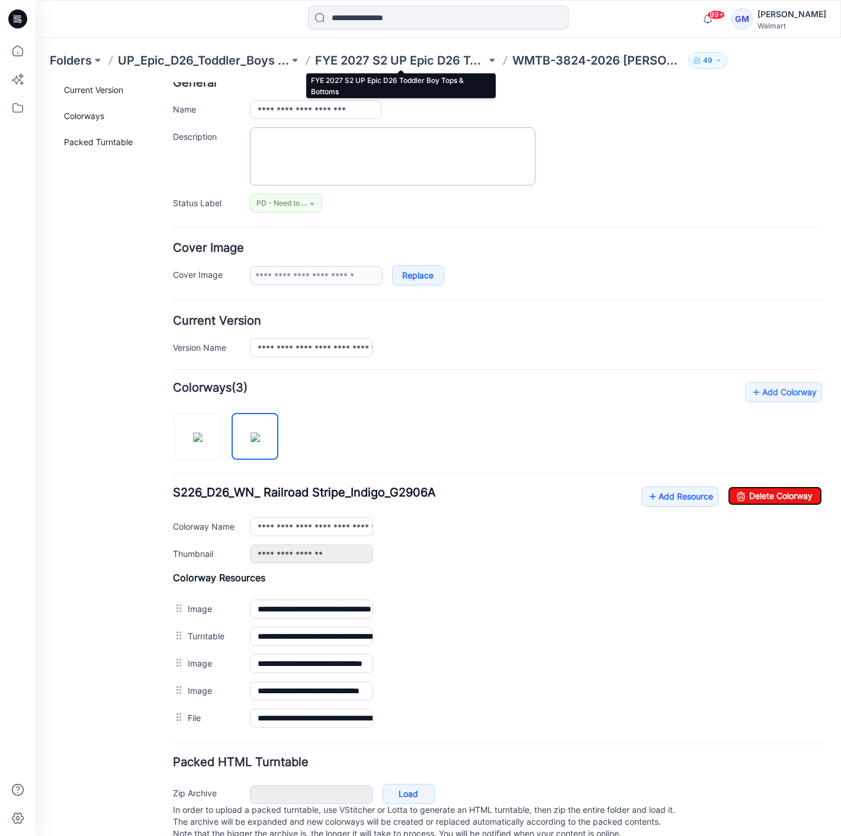
type input "**********"
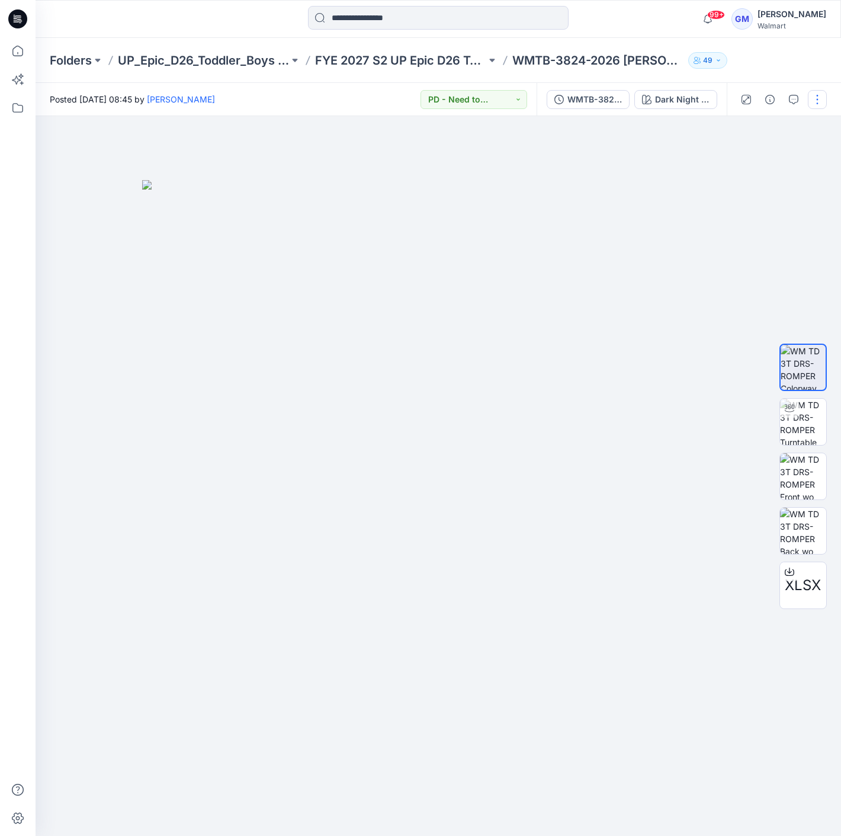
click at [812, 103] on button "button" at bounding box center [817, 99] width 19 height 19
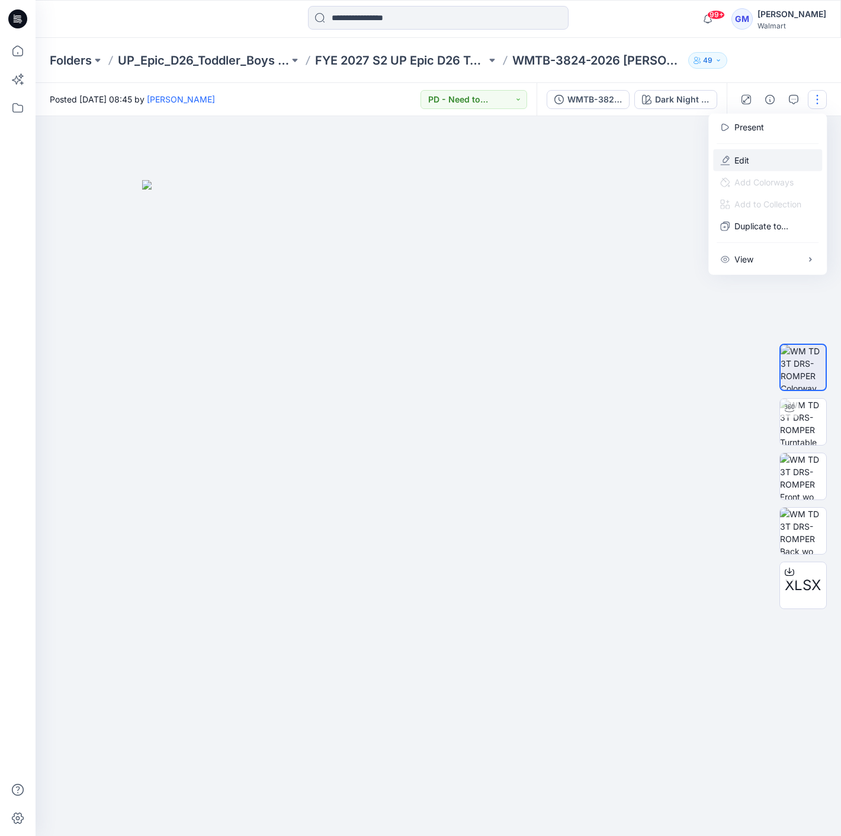
click at [753, 156] on button "Edit" at bounding box center [767, 160] width 109 height 22
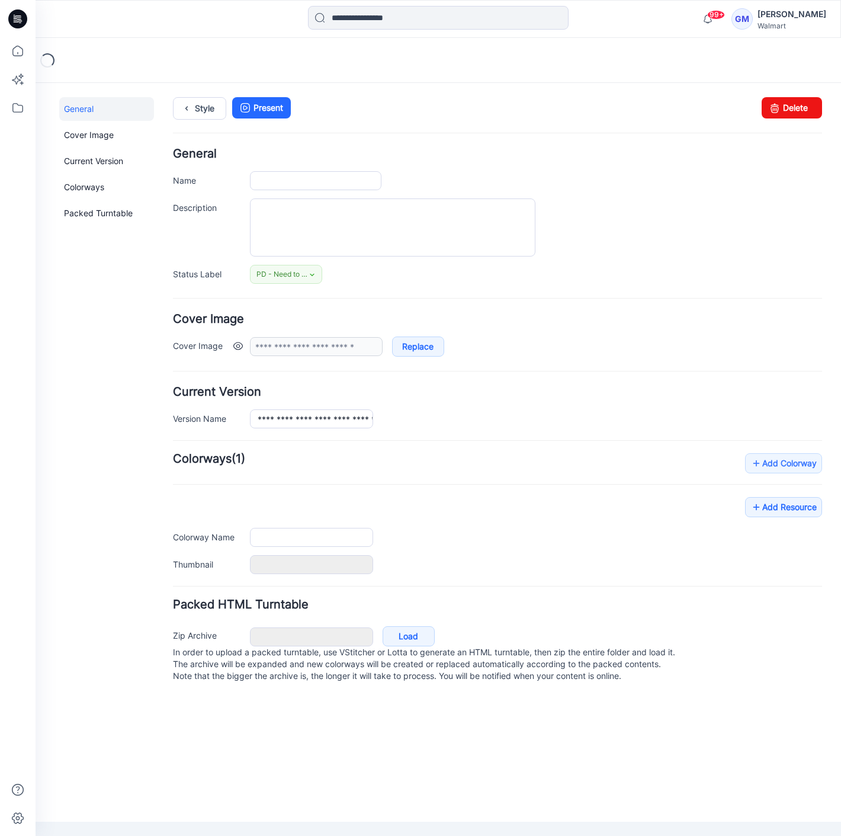
type input "**********"
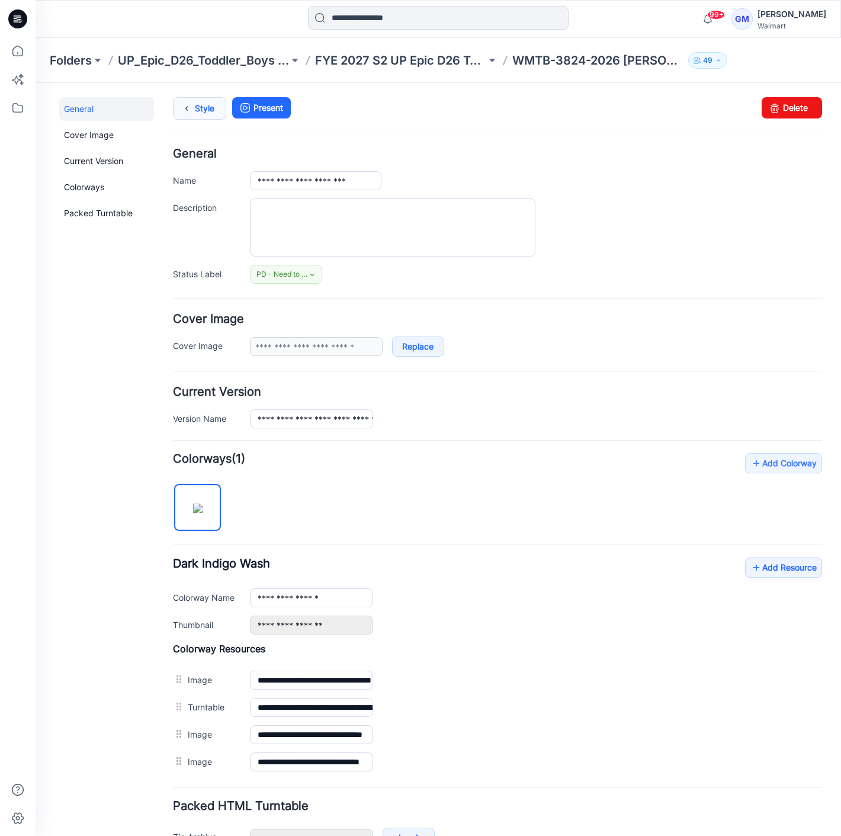
click at [194, 106] on link "Style" at bounding box center [199, 108] width 53 height 23
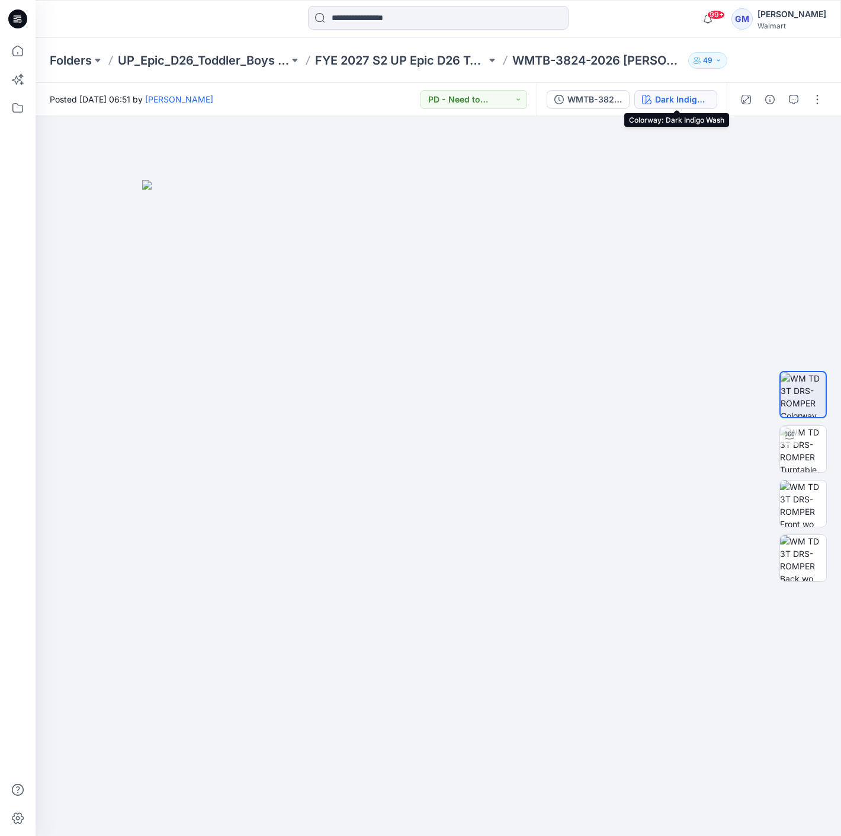
click at [663, 96] on div "Dark Indigo Wash" at bounding box center [682, 99] width 54 height 13
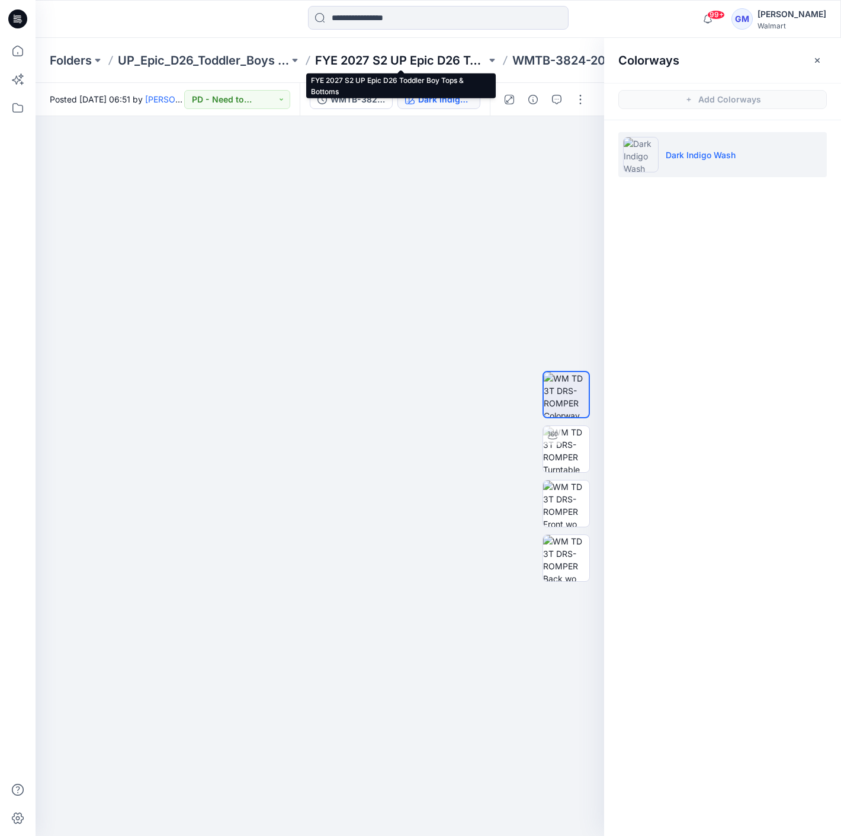
click at [427, 58] on p "FYE 2027 S2 UP Epic D26 Toddler Boy Tops & Bottoms" at bounding box center [400, 60] width 171 height 17
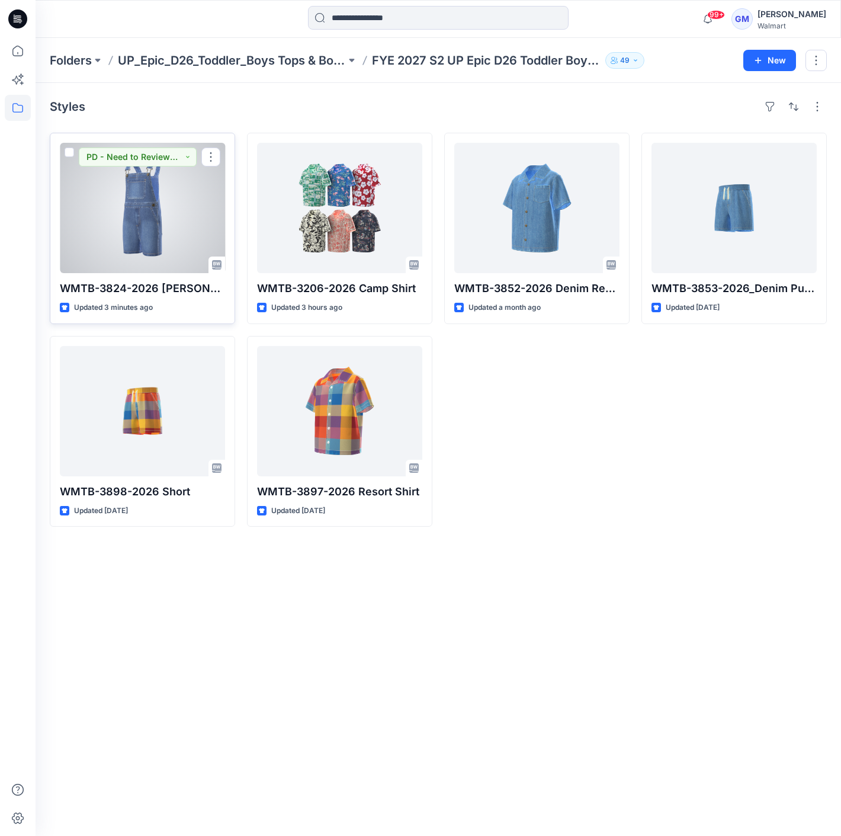
click at [156, 198] on div at bounding box center [142, 208] width 165 height 130
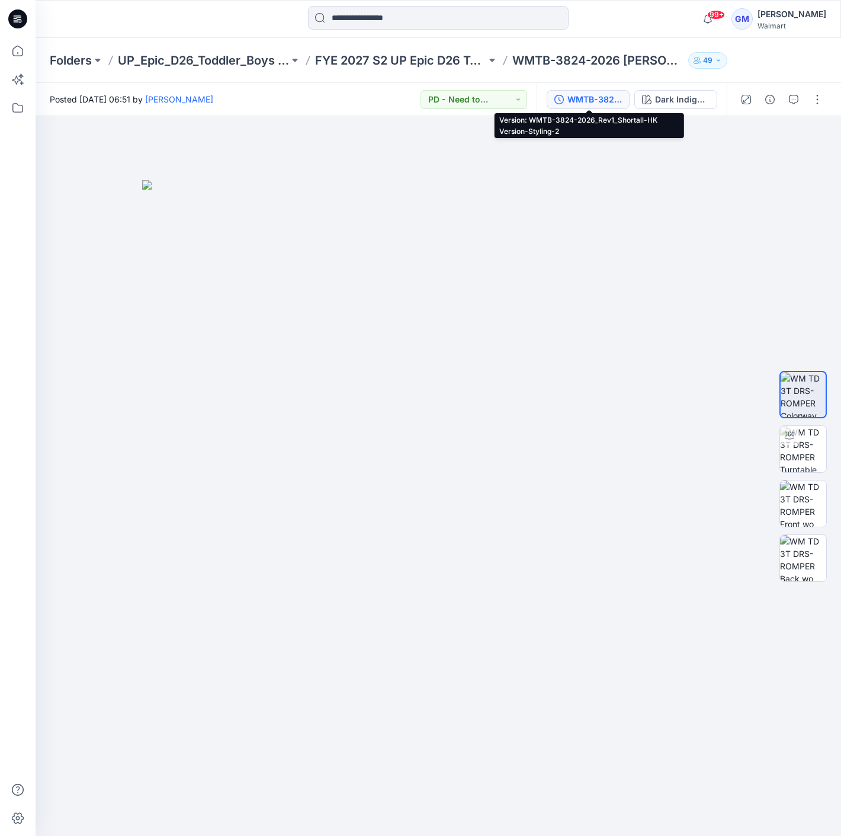
click at [624, 98] on button "WMTB-3824-2026_Rev1_Shortall-HK Version-Styling-2" at bounding box center [588, 99] width 83 height 19
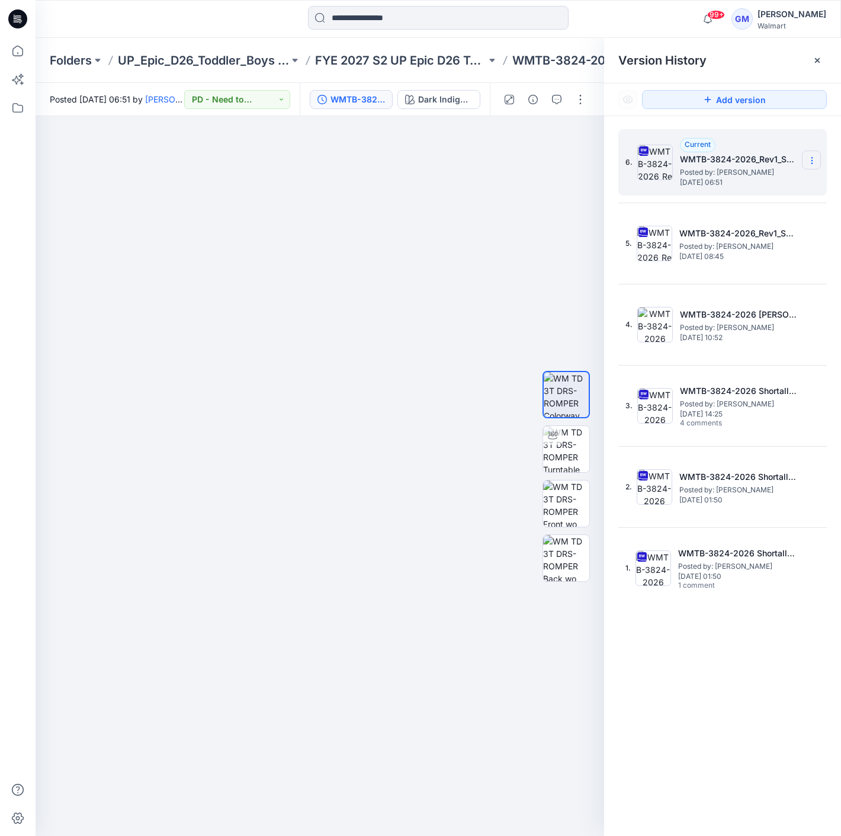
click at [813, 159] on icon at bounding box center [811, 160] width 9 height 9
click at [752, 255] on span "Delete Version" at bounding box center [731, 260] width 56 height 14
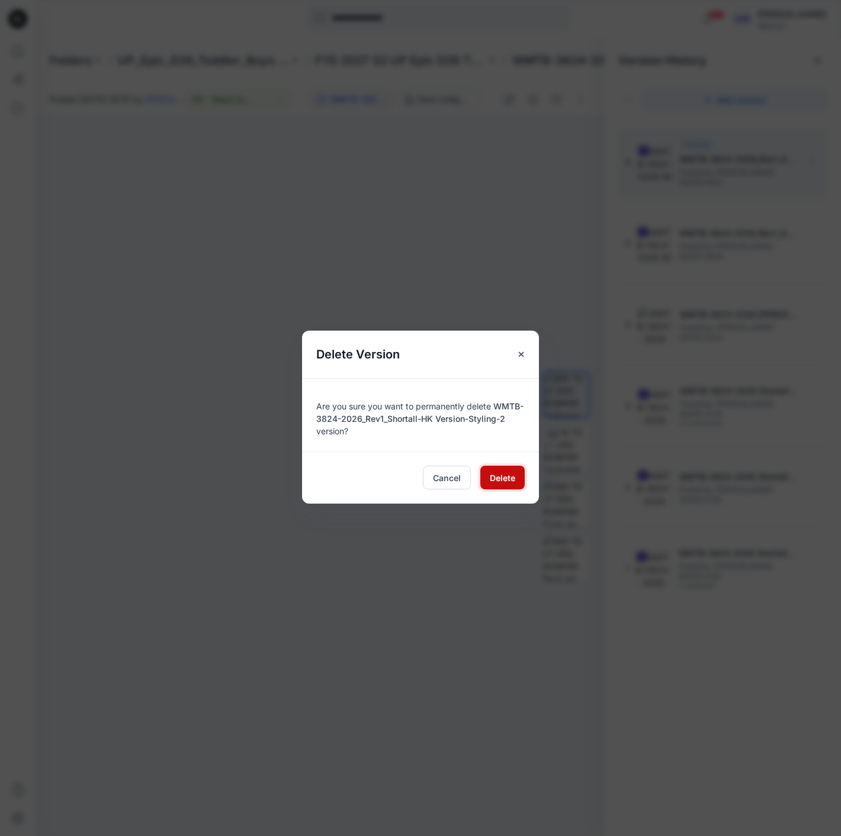
click at [487, 479] on button "Delete" at bounding box center [502, 478] width 44 height 24
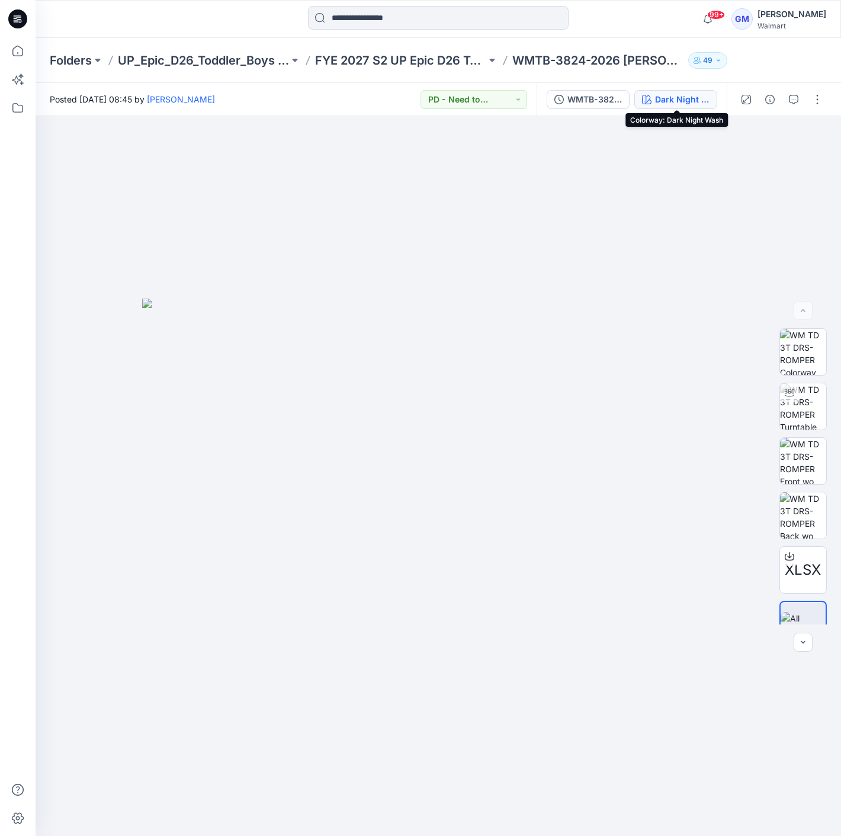
click at [675, 99] on div "Dark Night Wash" at bounding box center [682, 99] width 54 height 13
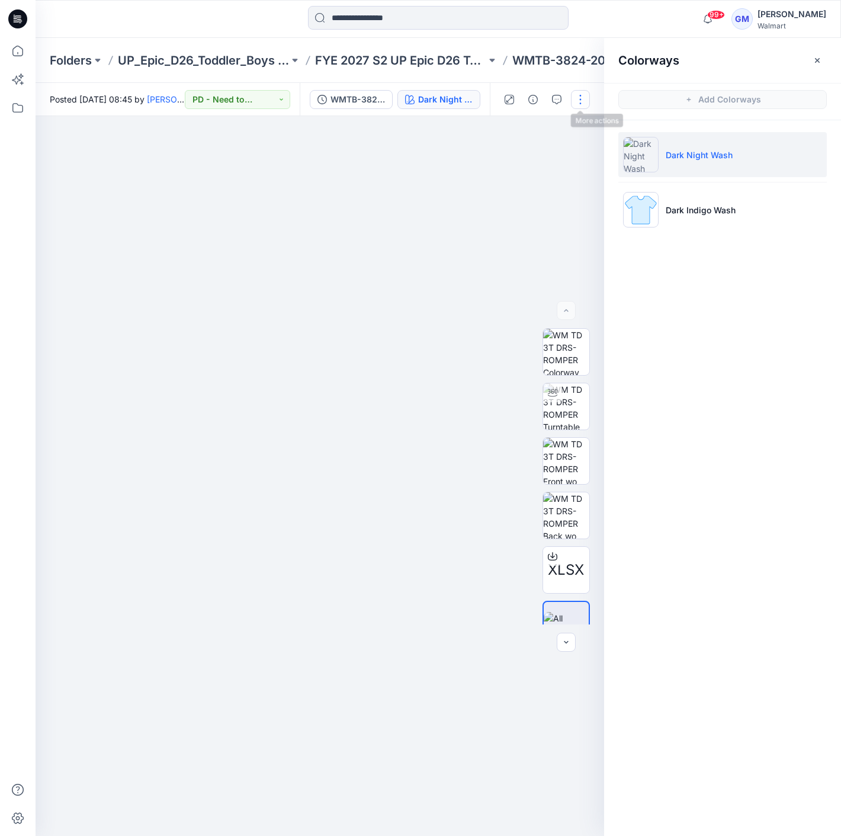
click at [575, 97] on button "button" at bounding box center [580, 99] width 19 height 19
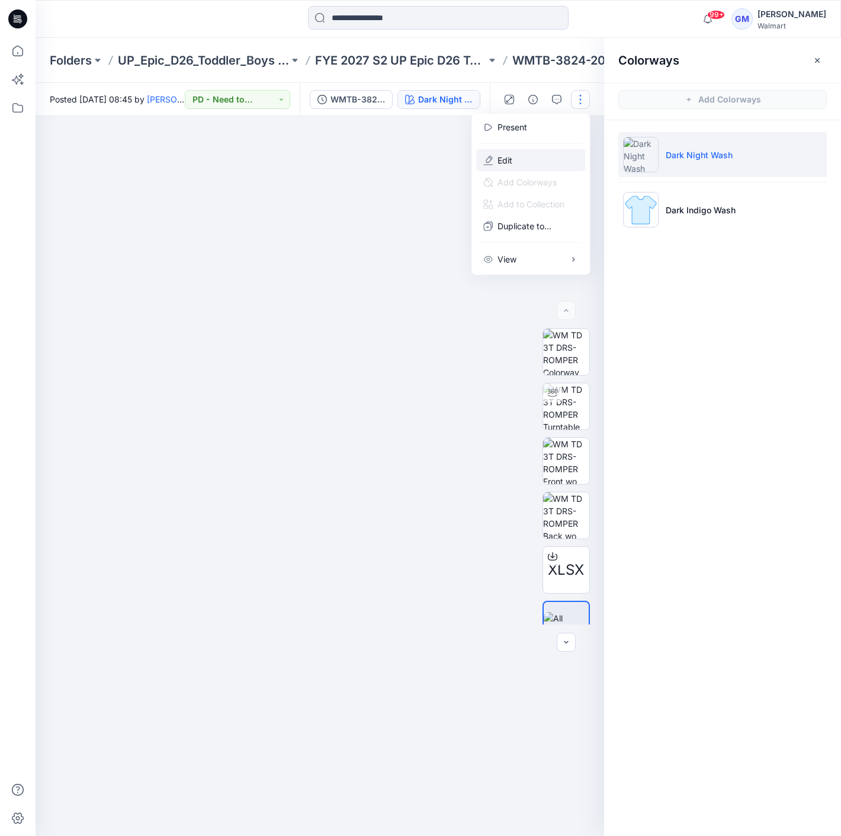
click at [528, 156] on button "Edit" at bounding box center [530, 160] width 109 height 22
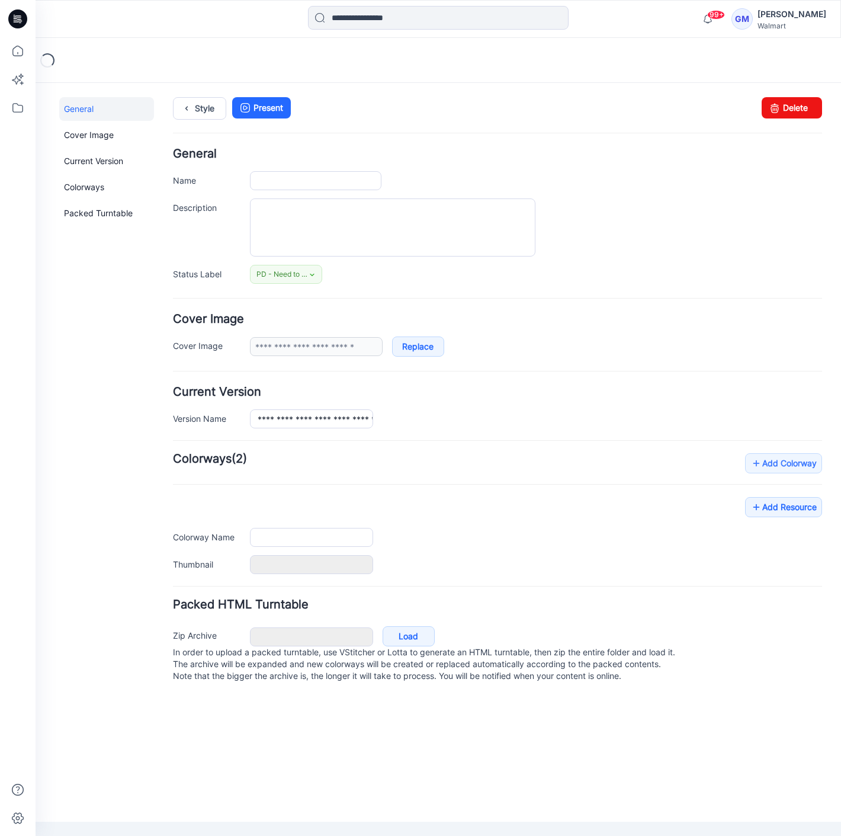
type input "**********"
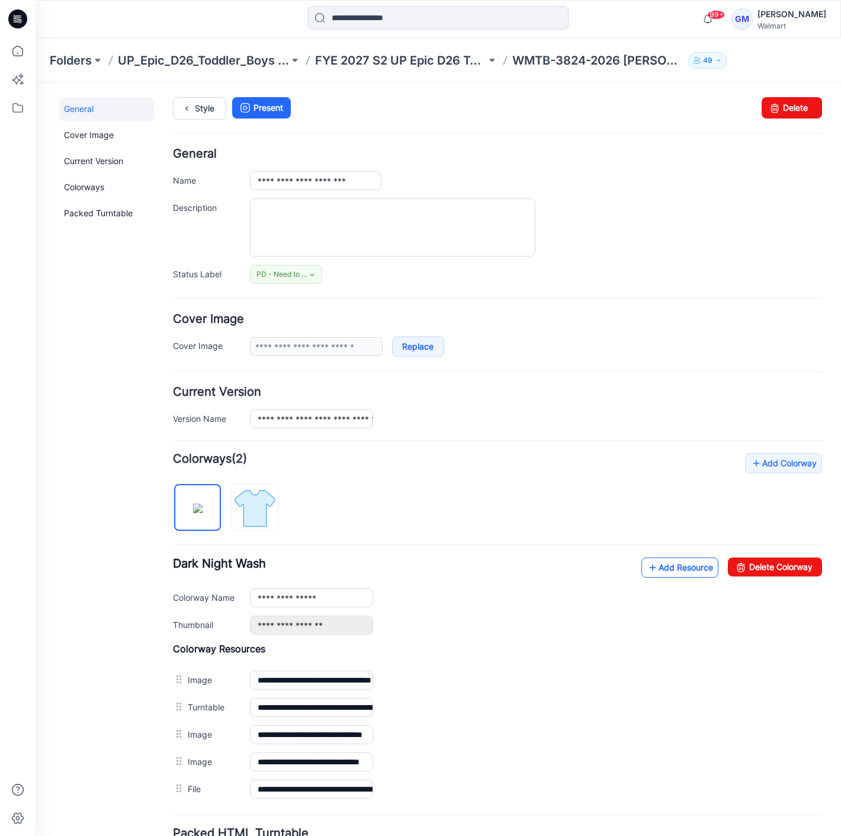
click at [681, 575] on link "Add Resource" at bounding box center [680, 567] width 77 height 20
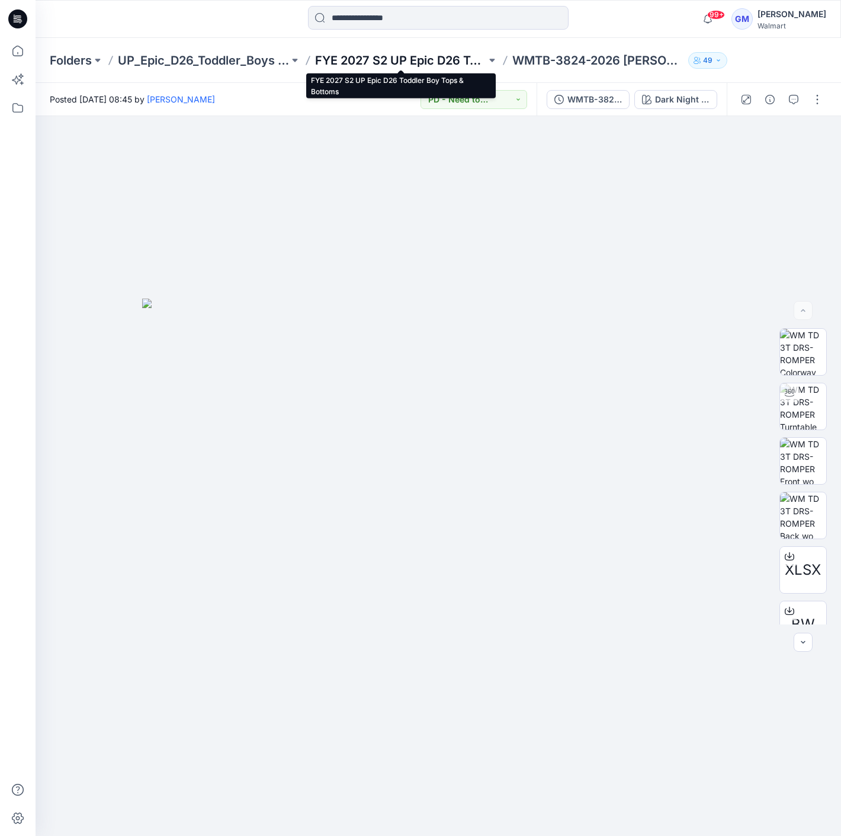
click at [389, 59] on p "FYE 2027 S2 UP Epic D26 Toddler Boy Tops & Bottoms" at bounding box center [400, 60] width 171 height 17
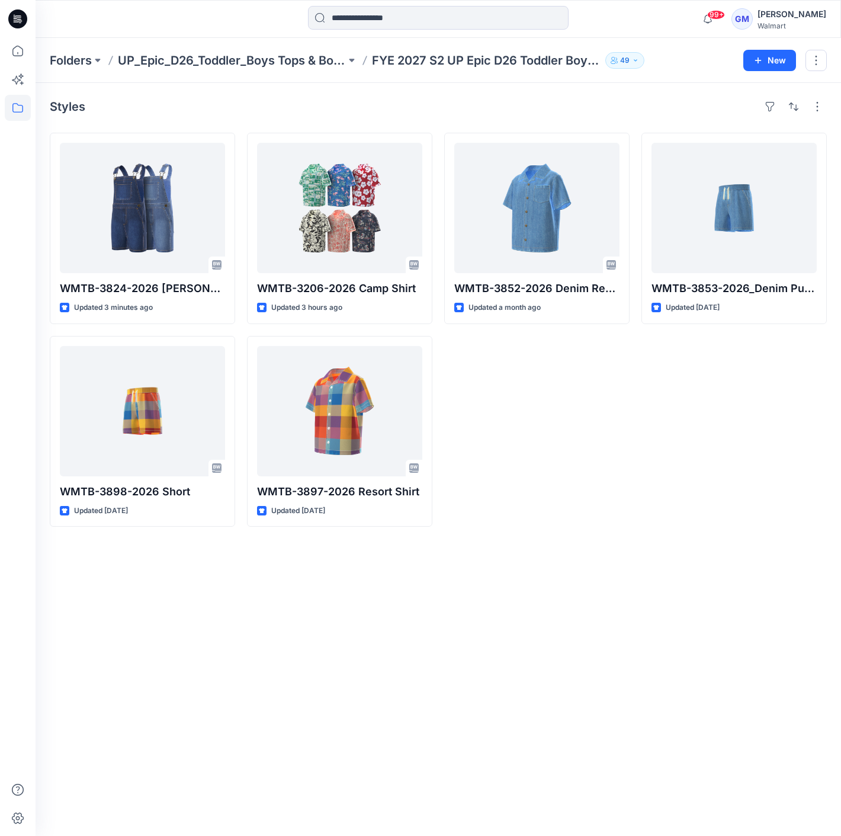
click at [187, 26] on div at bounding box center [136, 19] width 201 height 26
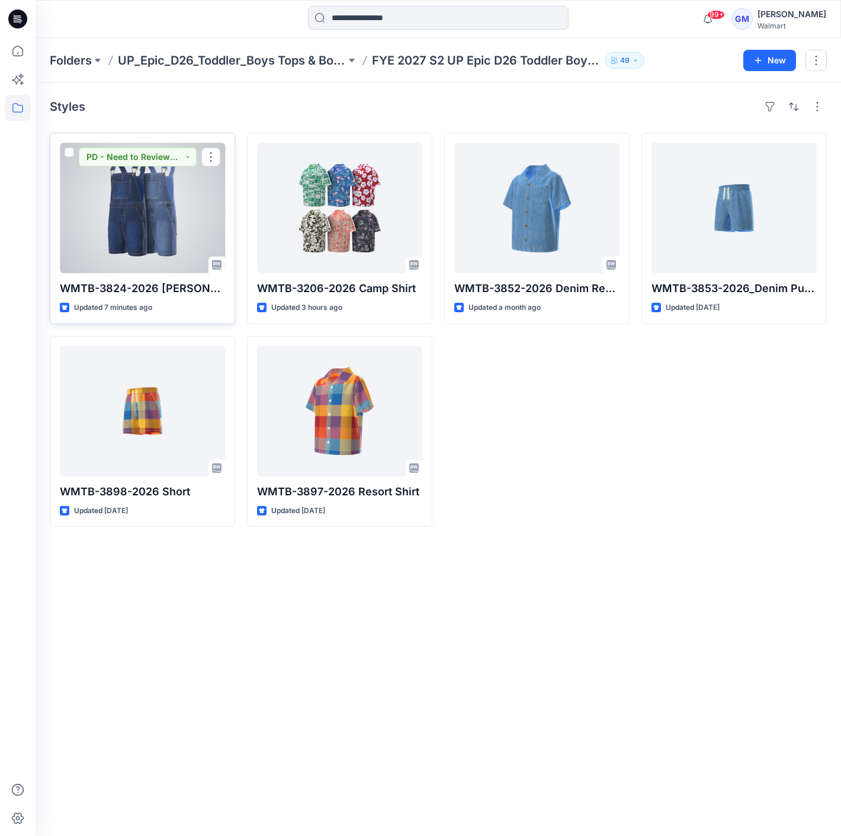
click at [166, 216] on div at bounding box center [142, 208] width 165 height 130
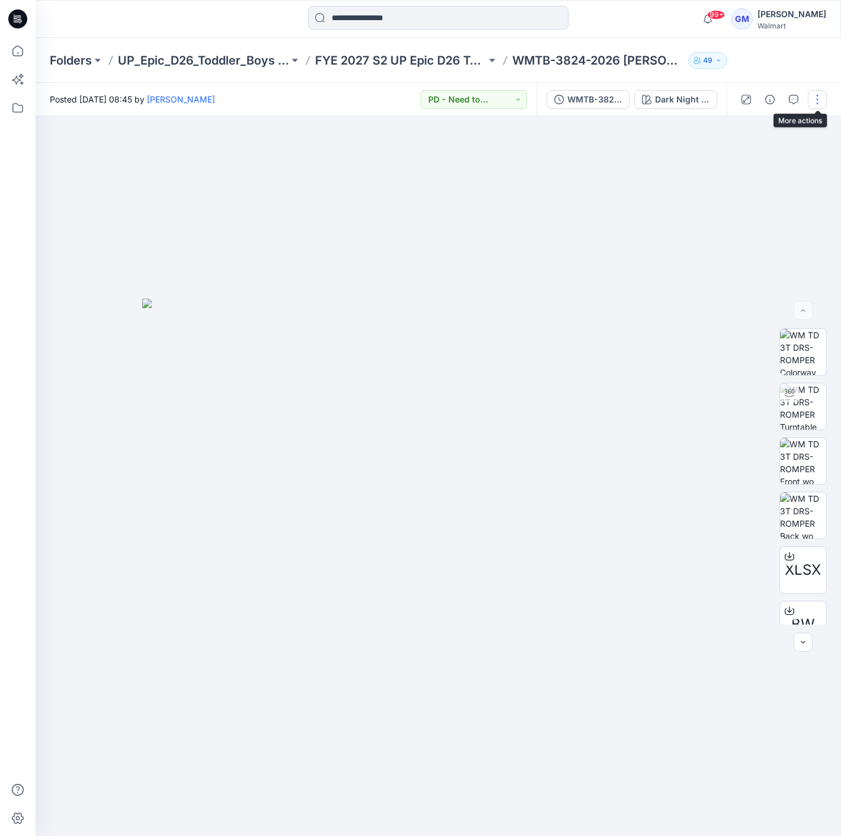
click at [812, 100] on button "button" at bounding box center [817, 99] width 19 height 19
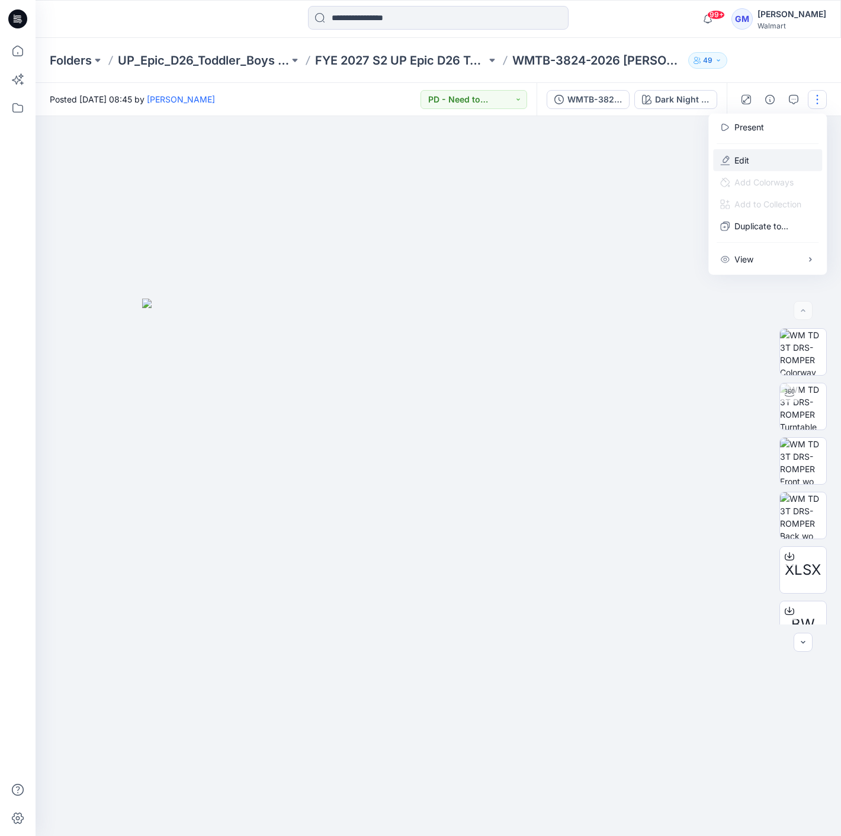
click at [761, 154] on button "Edit" at bounding box center [767, 160] width 109 height 22
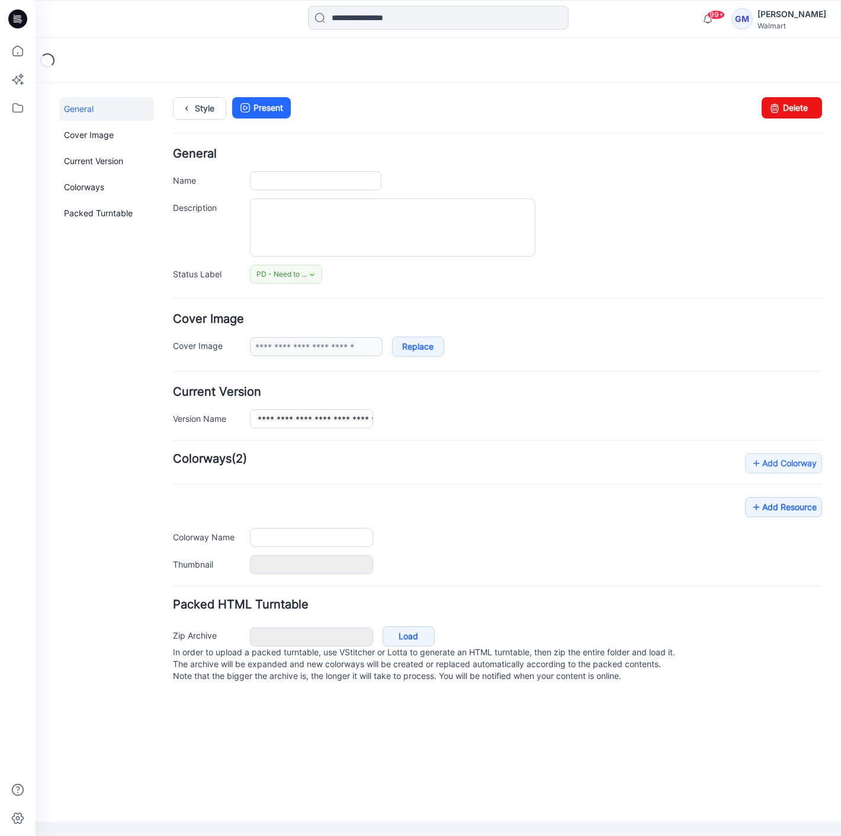
type input "**********"
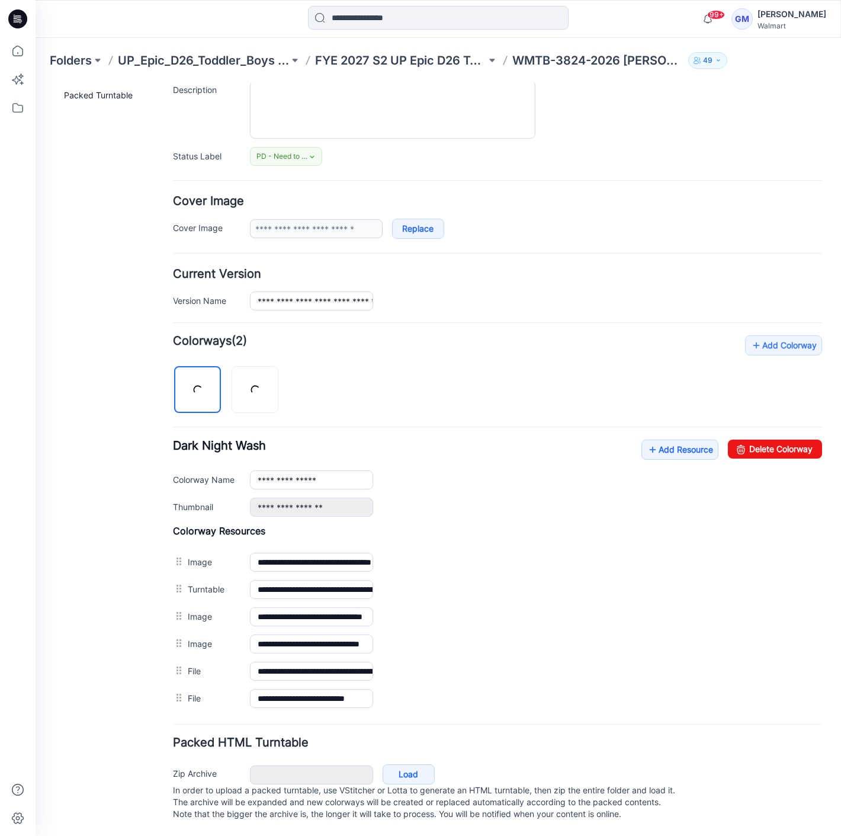
scroll to position [125, 0]
click at [251, 392] on img at bounding box center [255, 390] width 9 height 9
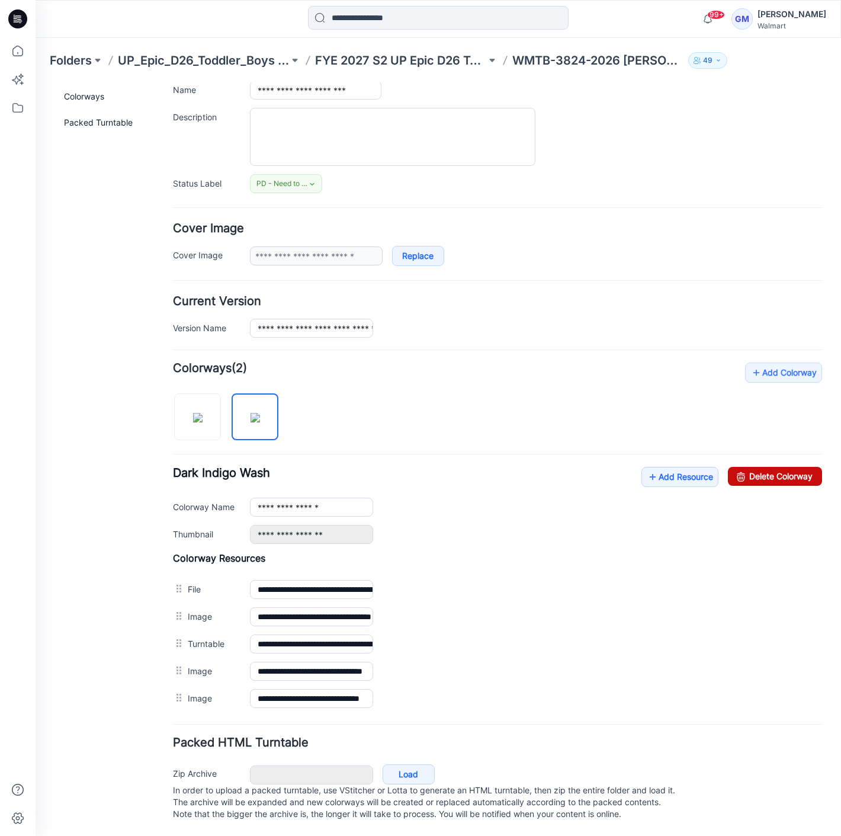
drag, startPoint x: 787, startPoint y: 469, endPoint x: 506, endPoint y: 137, distance: 434.6
click at [787, 469] on link "Delete Colorway" at bounding box center [775, 476] width 94 height 19
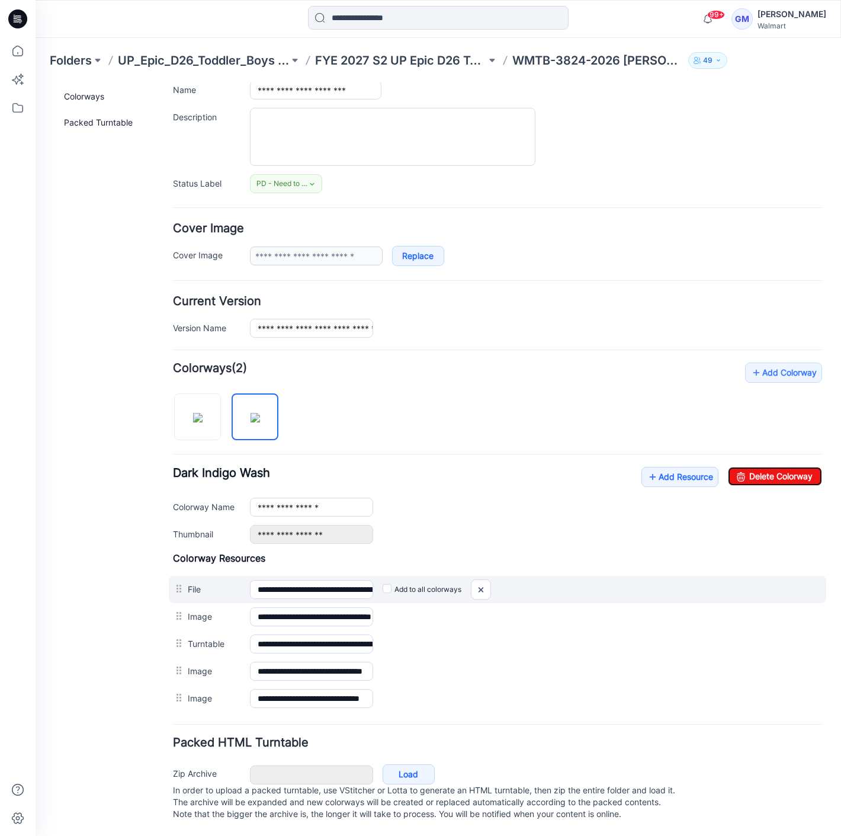
type input "**********"
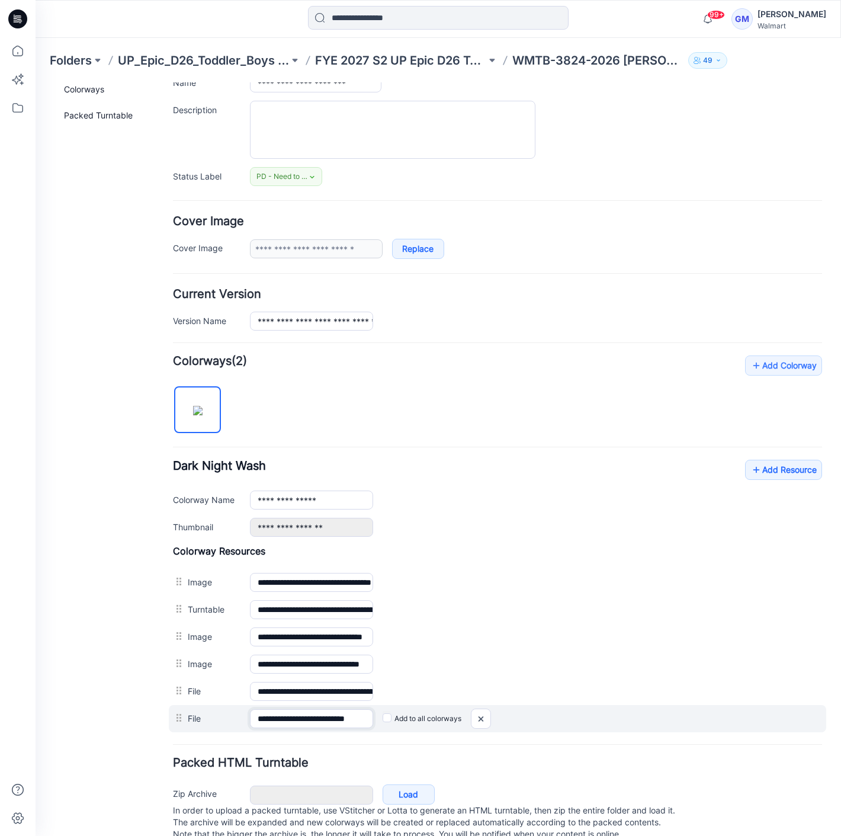
scroll to position [0, 18]
drag, startPoint x: 295, startPoint y: 711, endPoint x: 509, endPoint y: 714, distance: 214.5
click at [509, 714] on div "**********" at bounding box center [498, 718] width 658 height 27
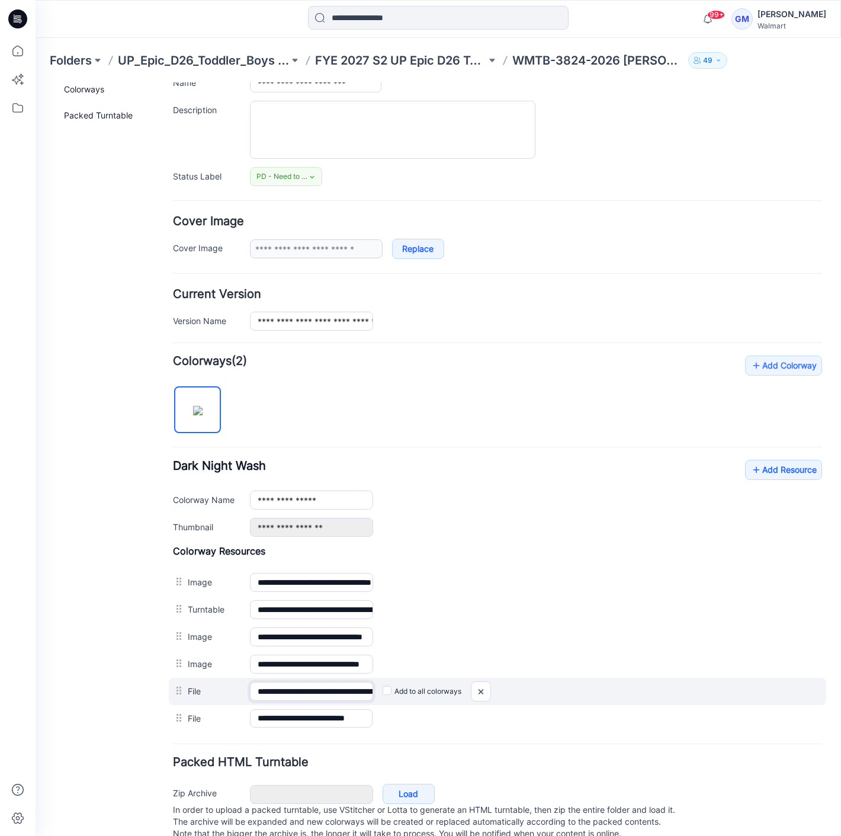
scroll to position [0, 111]
drag, startPoint x: 287, startPoint y: 691, endPoint x: 576, endPoint y: 694, distance: 289.1
click at [576, 694] on div "**********" at bounding box center [498, 691] width 658 height 27
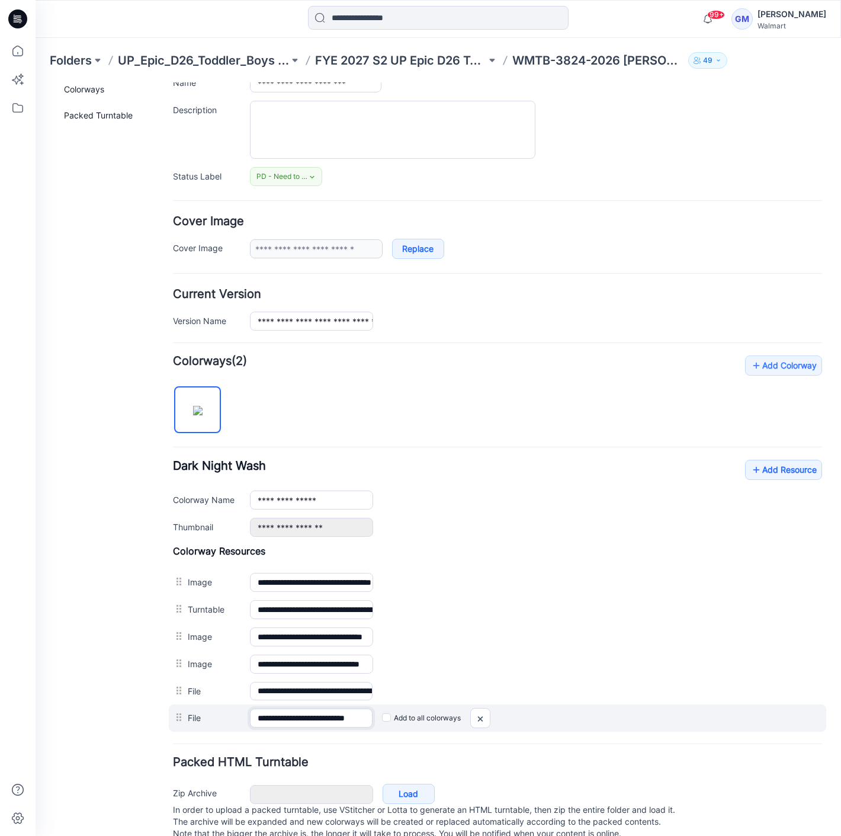
scroll to position [0, 18]
drag, startPoint x: 318, startPoint y: 715, endPoint x: 538, endPoint y: 720, distance: 221.0
click at [538, 720] on div "**********" at bounding box center [498, 717] width 658 height 27
click at [474, 716] on img at bounding box center [480, 719] width 19 height 20
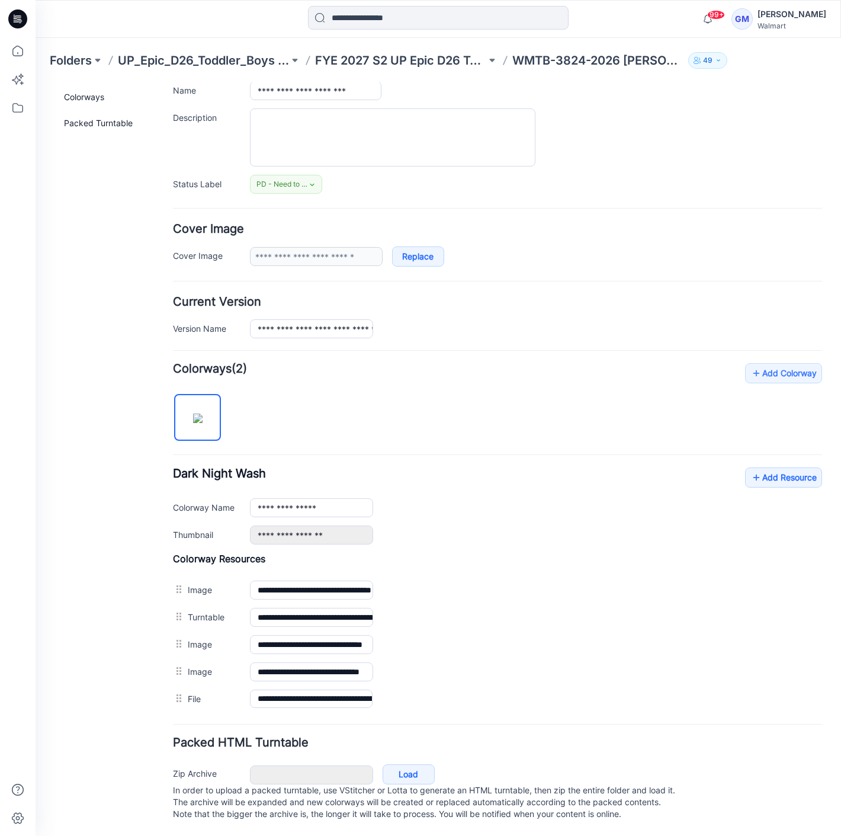
scroll to position [0, 0]
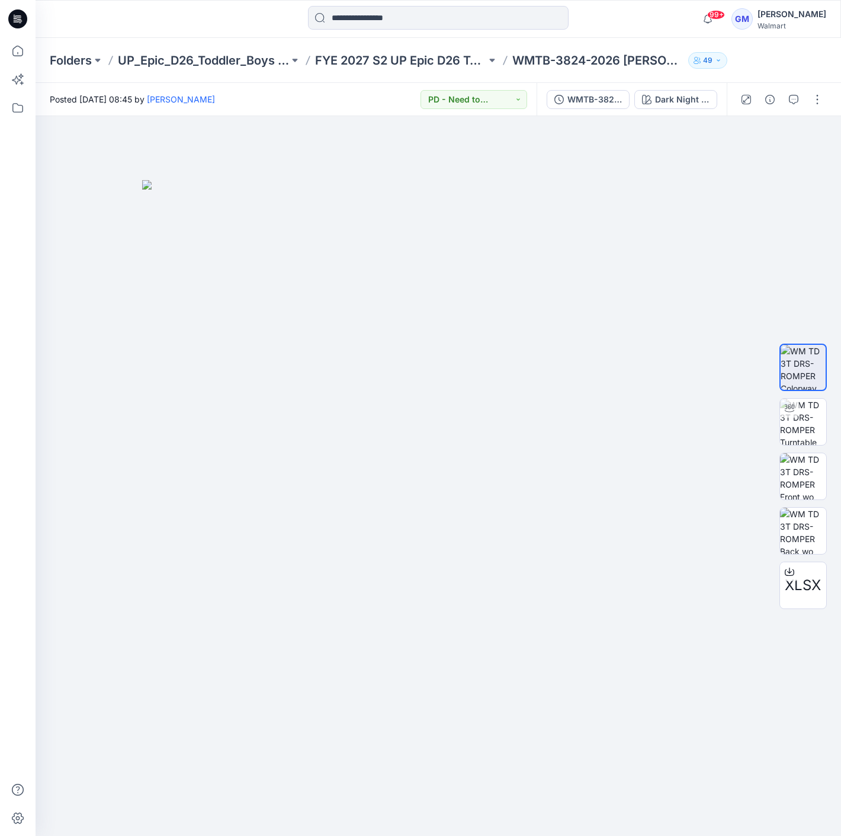
click at [145, 4] on div "99+ Notifications Your style WMTB-3824-2026 Shortall has been updated with WMTB…" at bounding box center [439, 19] width 806 height 38
drag, startPoint x: 427, startPoint y: 95, endPoint x: 391, endPoint y: 92, distance: 35.6
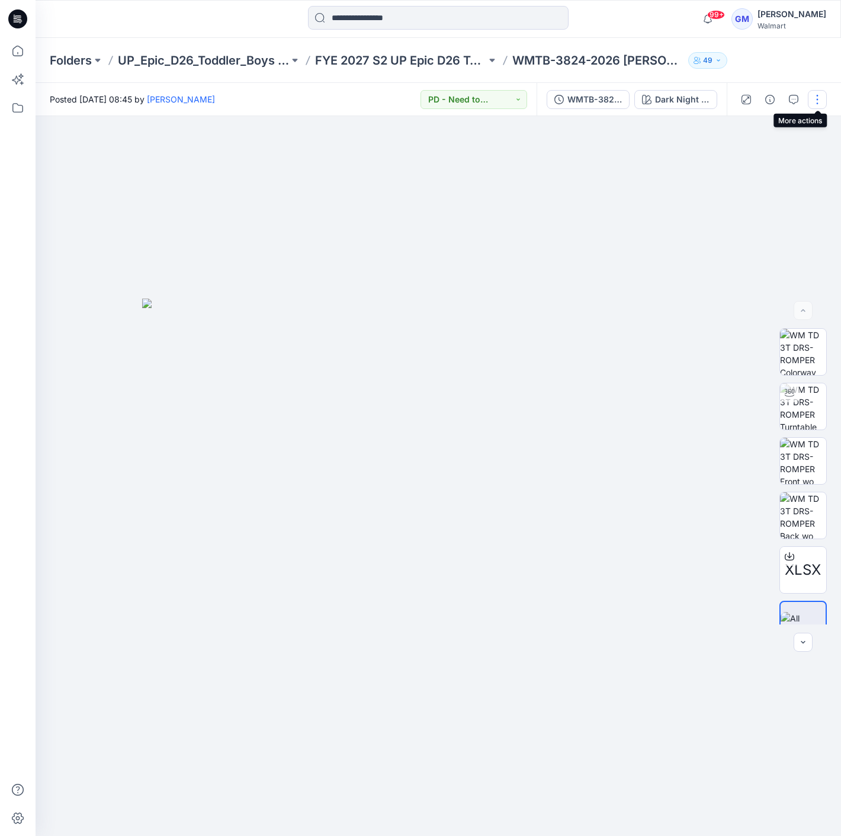
click at [817, 97] on button "button" at bounding box center [817, 99] width 19 height 19
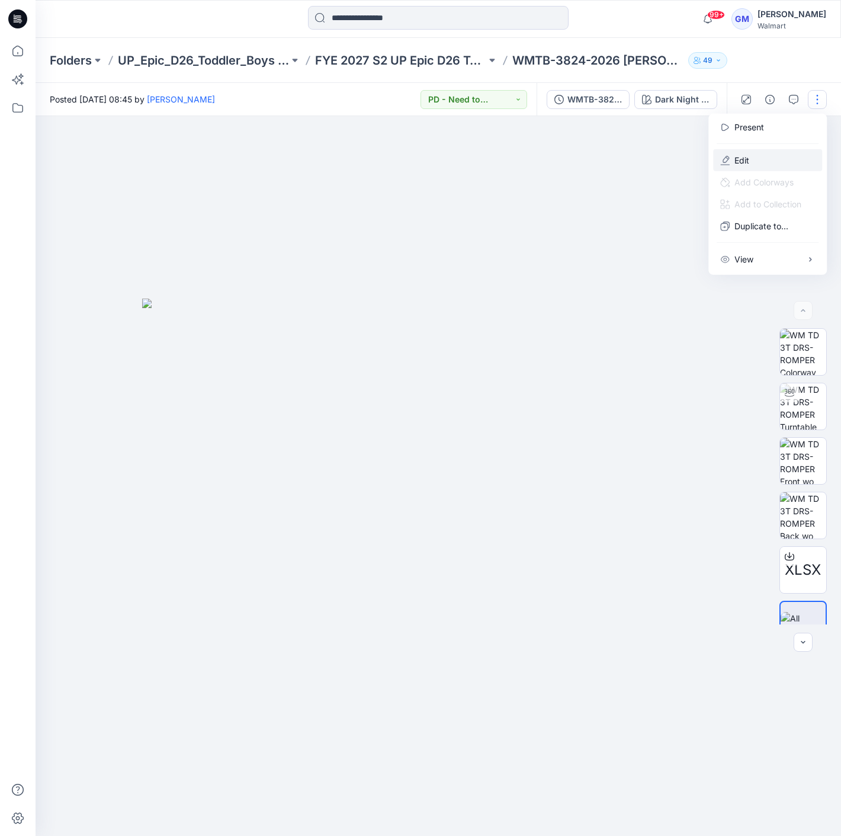
drag, startPoint x: 768, startPoint y: 157, endPoint x: 759, endPoint y: 155, distance: 8.6
click at [759, 155] on button "Edit" at bounding box center [767, 160] width 109 height 22
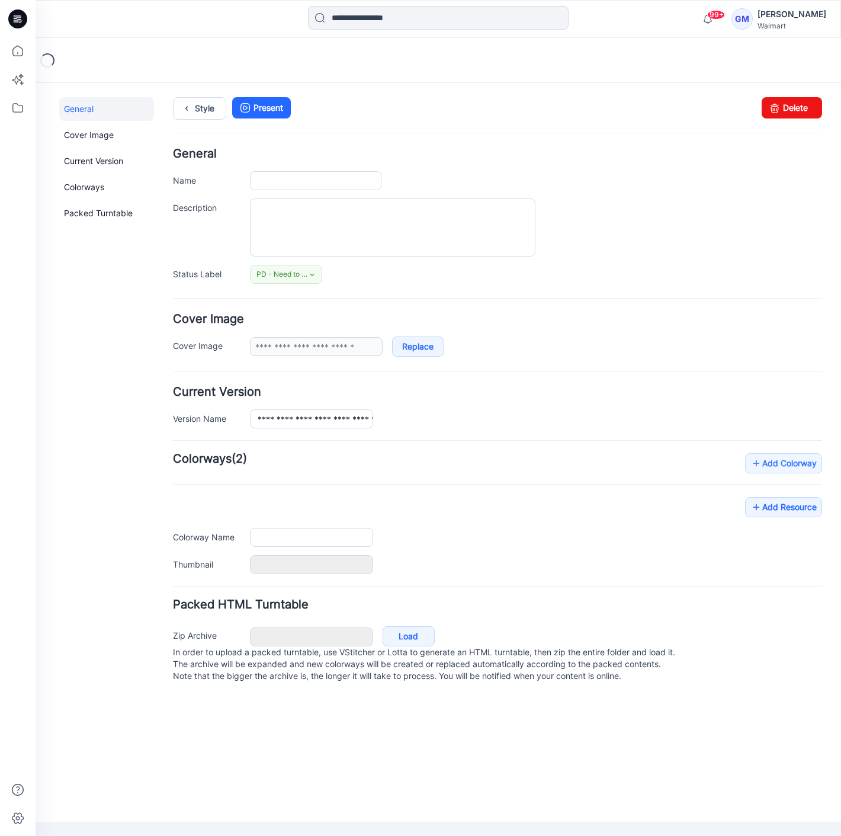
type input "**********"
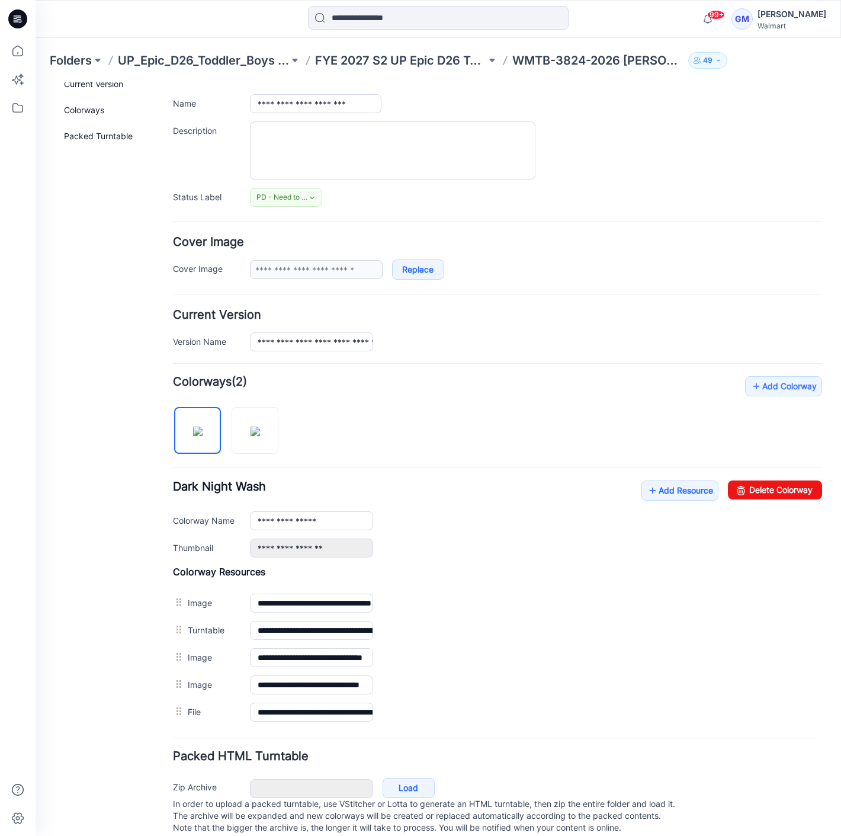
scroll to position [98, 0]
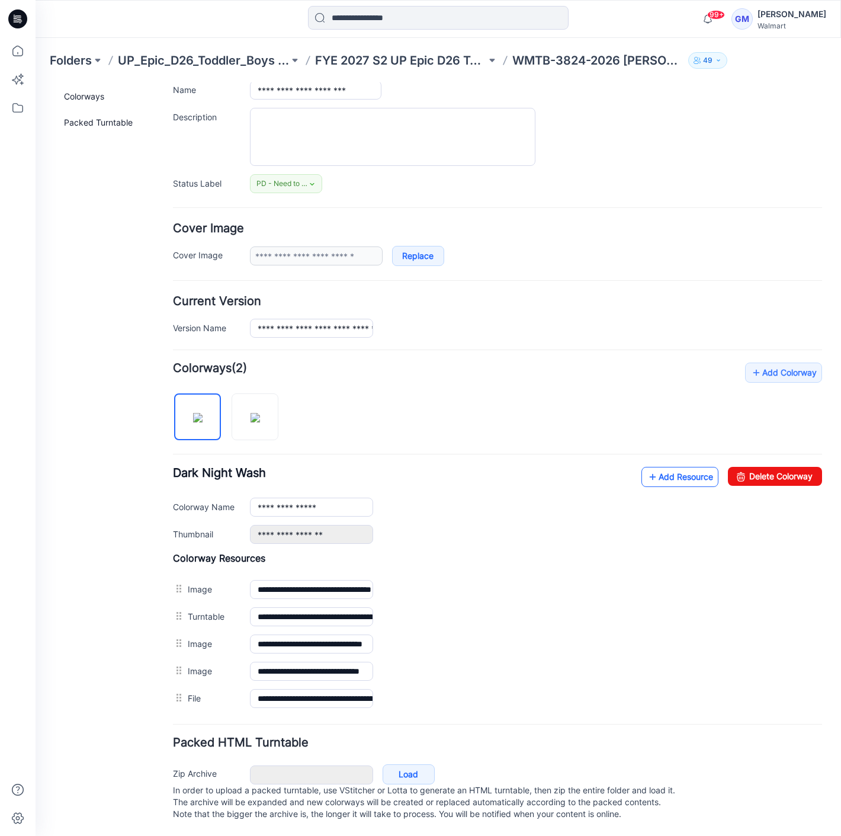
click at [676, 467] on link "Add Resource" at bounding box center [680, 477] width 77 height 20
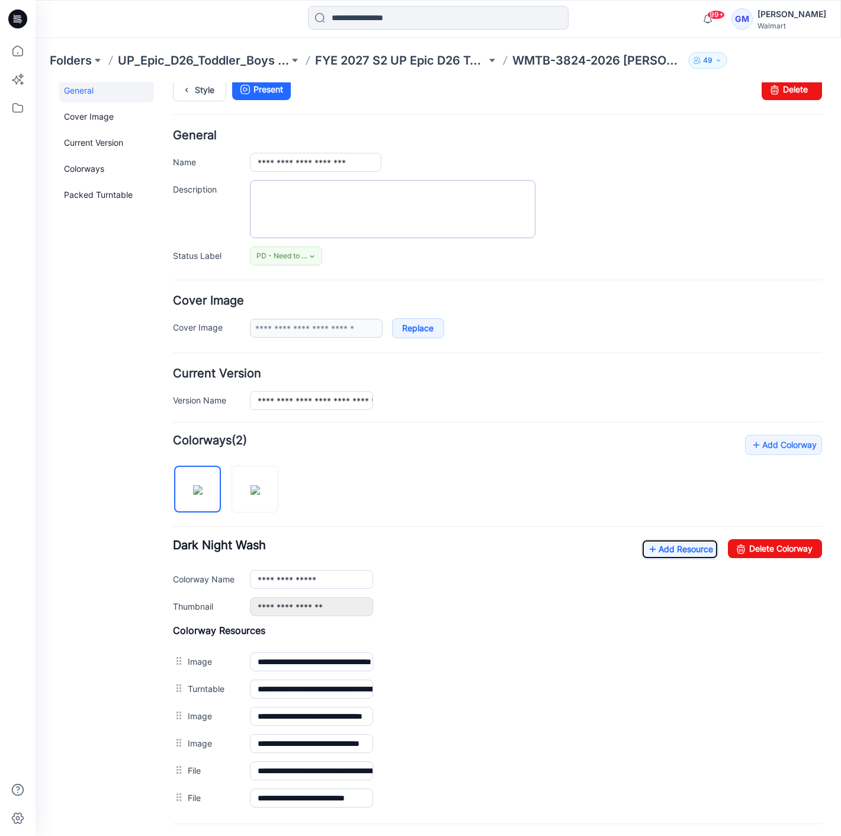
scroll to position [0, 0]
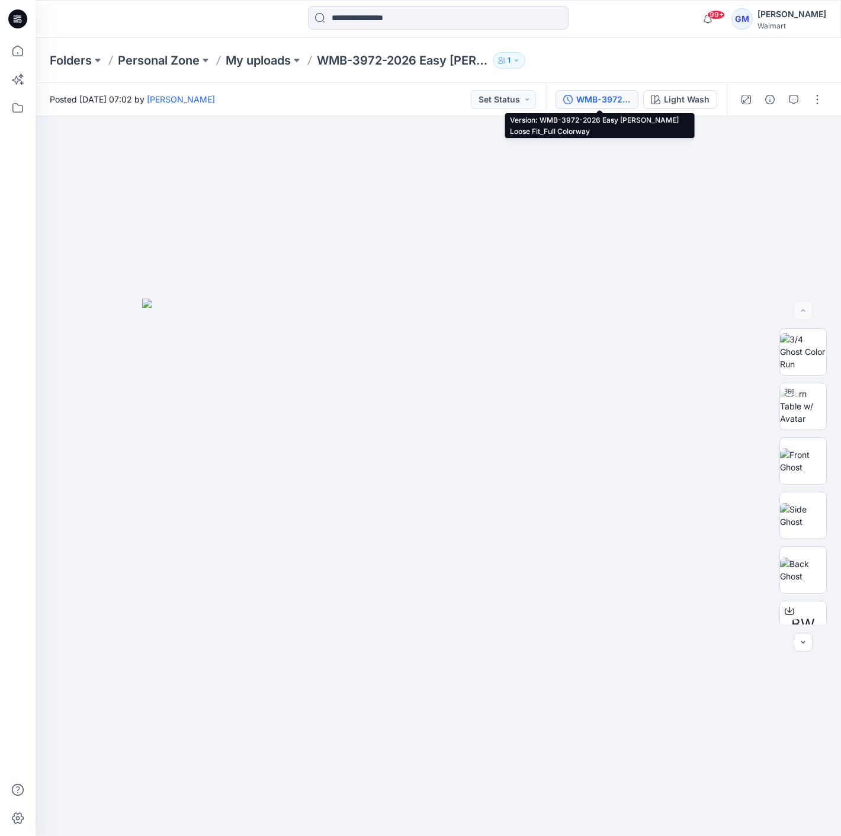
click at [595, 98] on div "WMB-3972-2026 Easy [PERSON_NAME] Loose Fit_Full Colorway" at bounding box center [603, 99] width 54 height 13
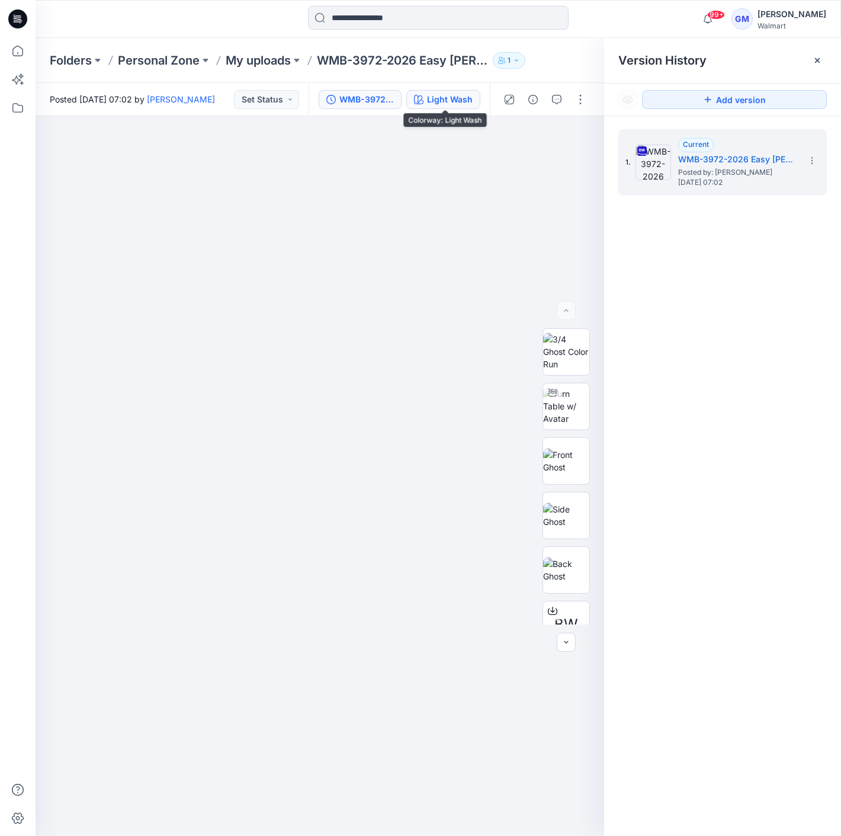
click at [435, 103] on div "Light Wash" at bounding box center [450, 99] width 46 height 13
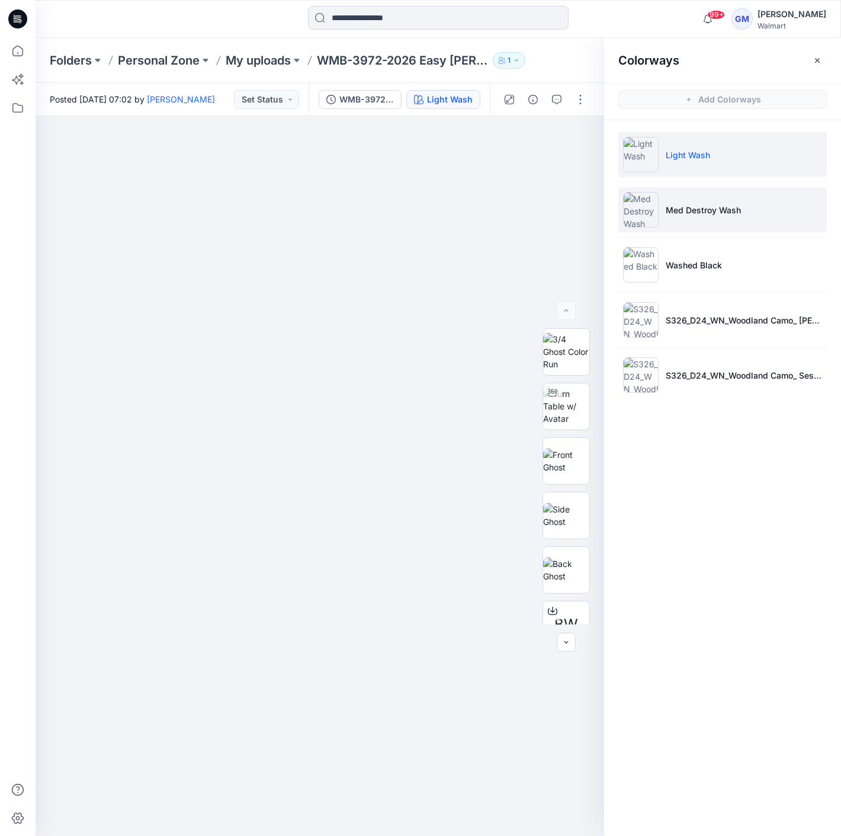
click at [719, 208] on p "Med Destroy Wash" at bounding box center [703, 210] width 75 height 12
click at [703, 166] on li "Light Wash" at bounding box center [722, 154] width 209 height 45
click at [703, 216] on li "Med Destroy Wash" at bounding box center [722, 209] width 209 height 45
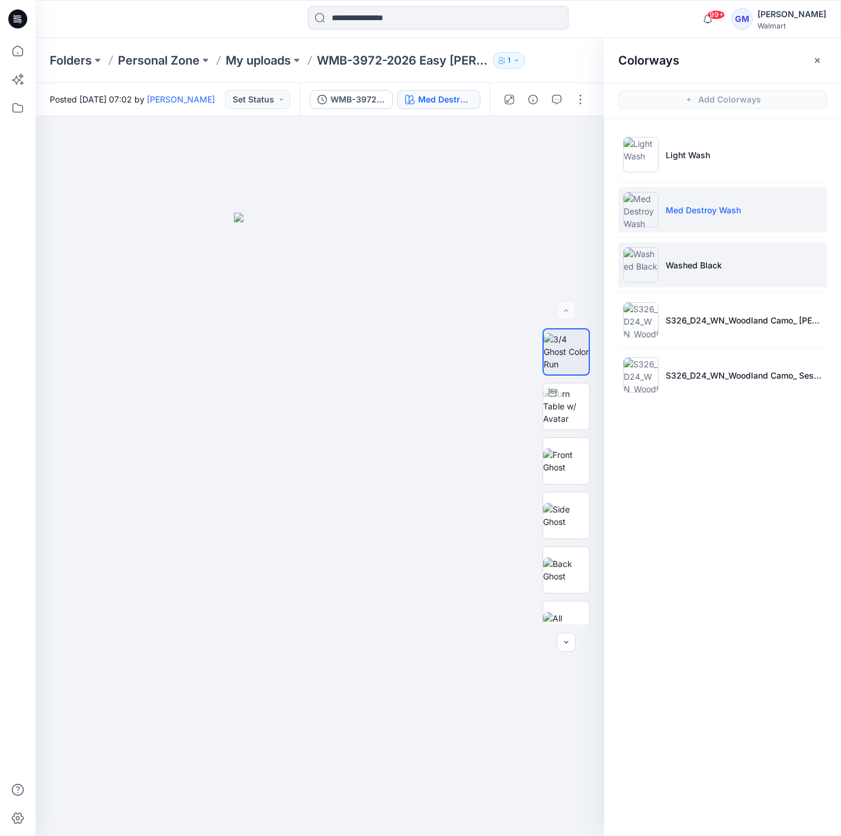
click at [700, 272] on li "Washed Black" at bounding box center [722, 264] width 209 height 45
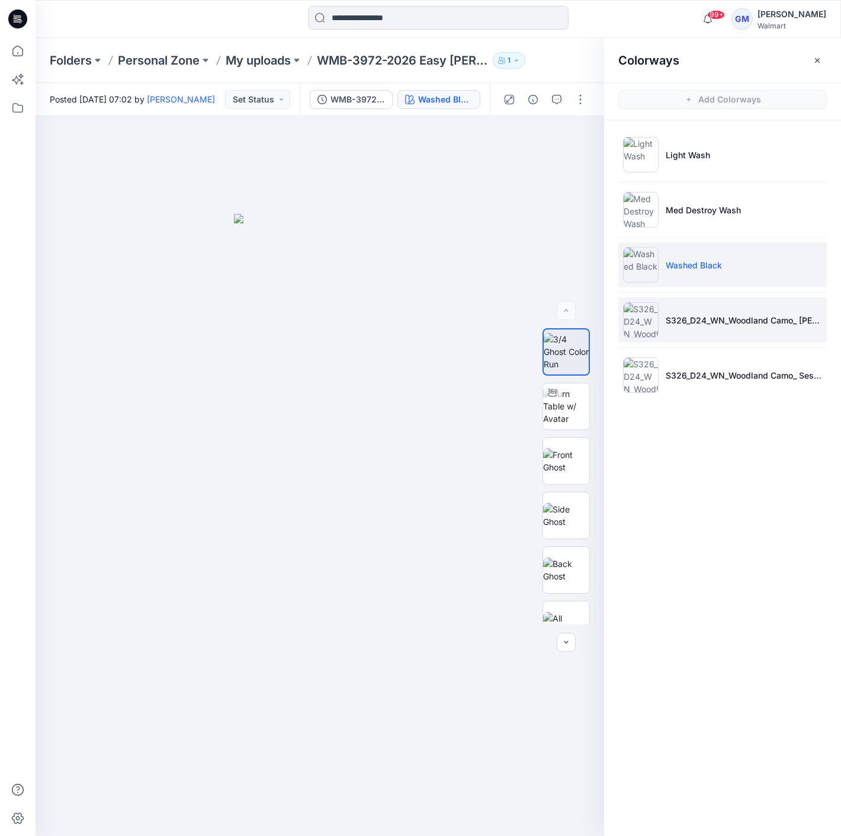
click at [704, 326] on li "S326_D24_WN_Woodland Camo_ [PERSON_NAME] Green_M25414A" at bounding box center [722, 319] width 209 height 45
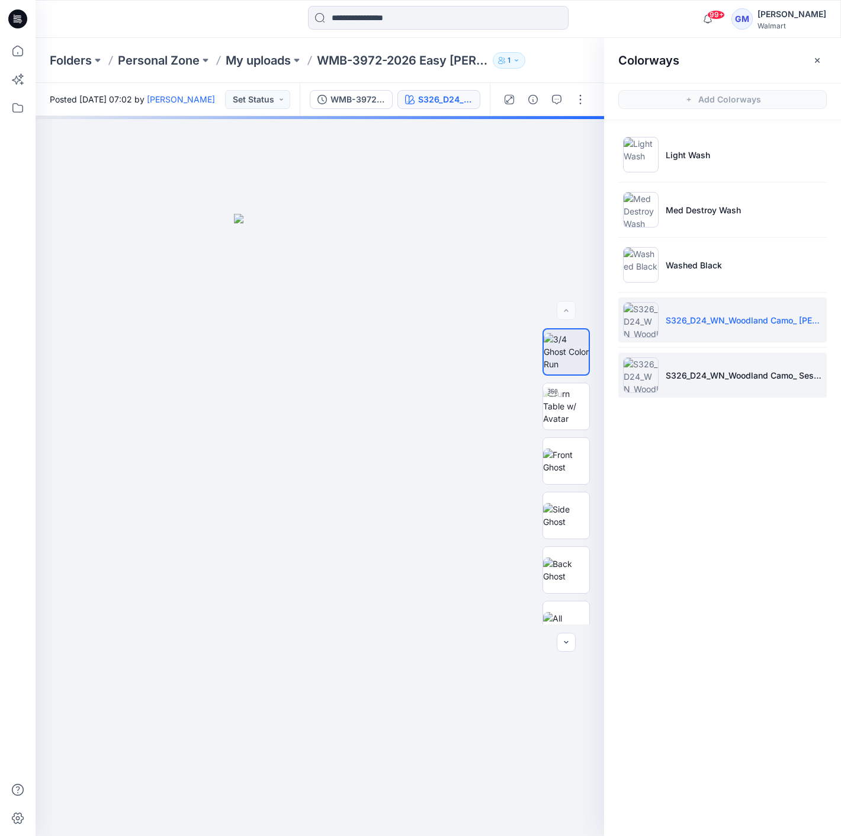
click at [717, 352] on li "S326_D24_WN_Woodland Camo_ Sesame Seed_M25414B" at bounding box center [722, 374] width 209 height 45
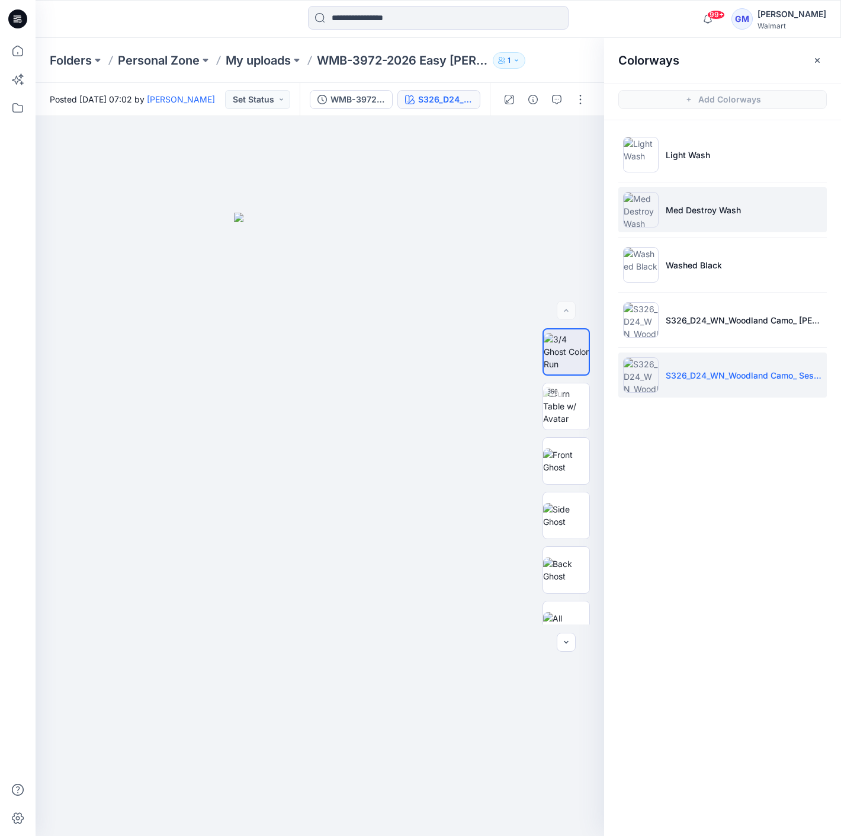
click at [675, 225] on li "Med Destroy Wash" at bounding box center [722, 209] width 209 height 45
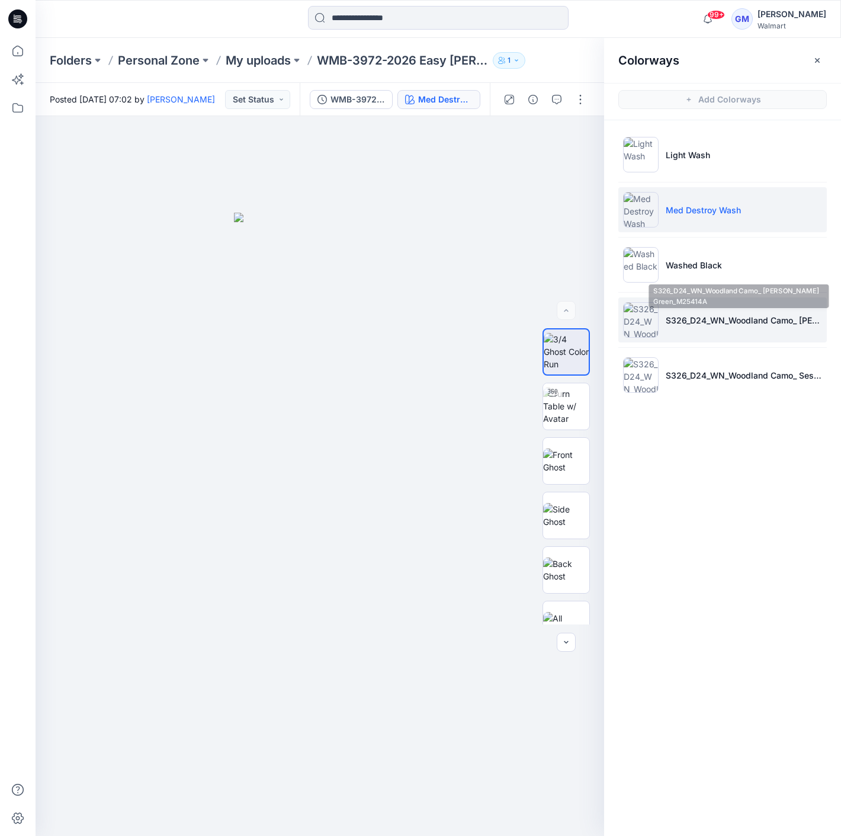
click at [756, 326] on li "S326_D24_WN_Woodland Camo_ [PERSON_NAME] Green_M25414A" at bounding box center [722, 319] width 209 height 45
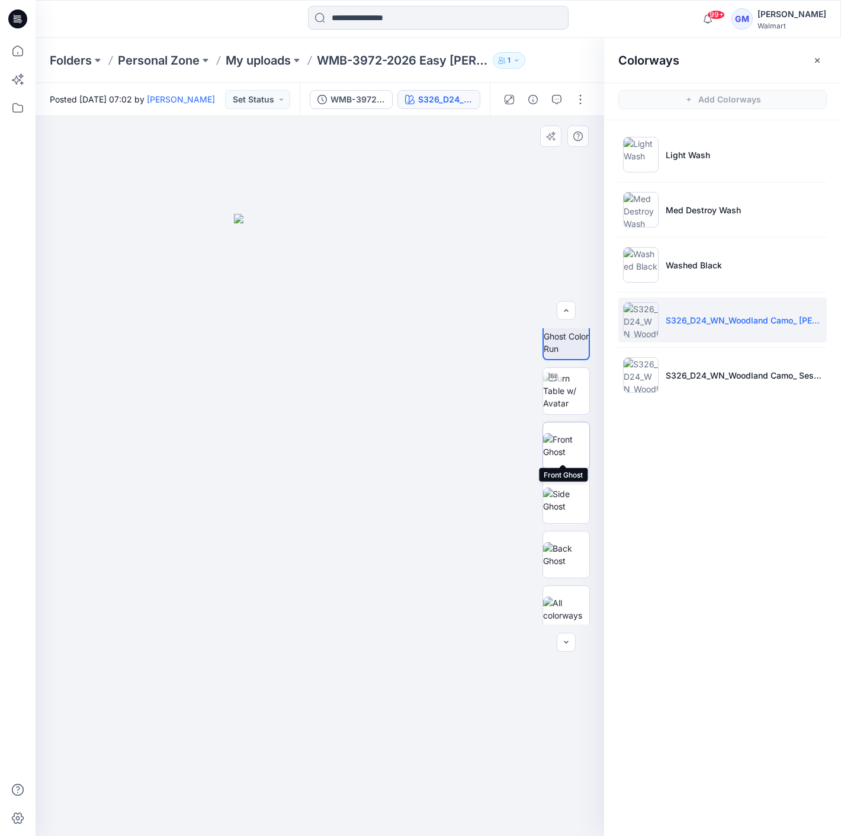
scroll to position [24, 0]
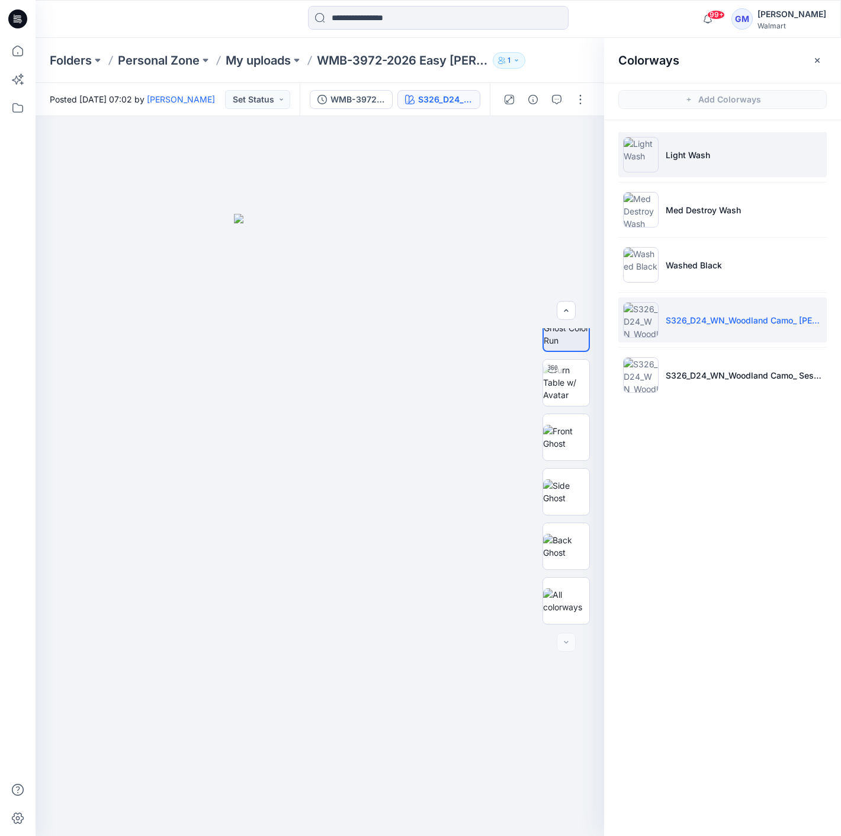
click at [720, 151] on li "Light Wash" at bounding box center [722, 154] width 209 height 45
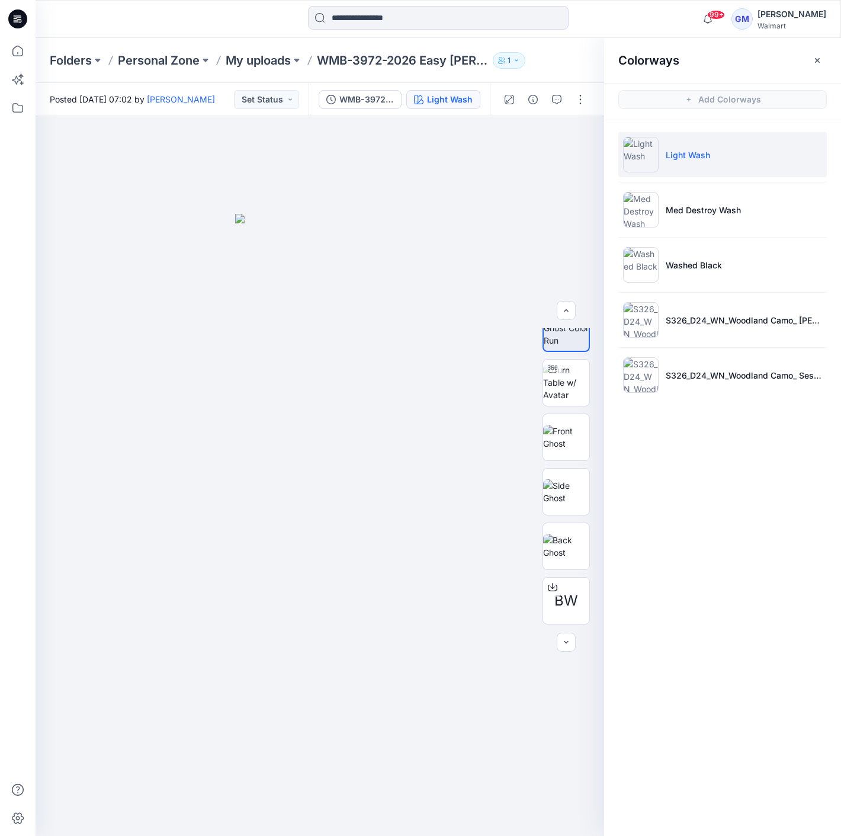
scroll to position [132, 0]
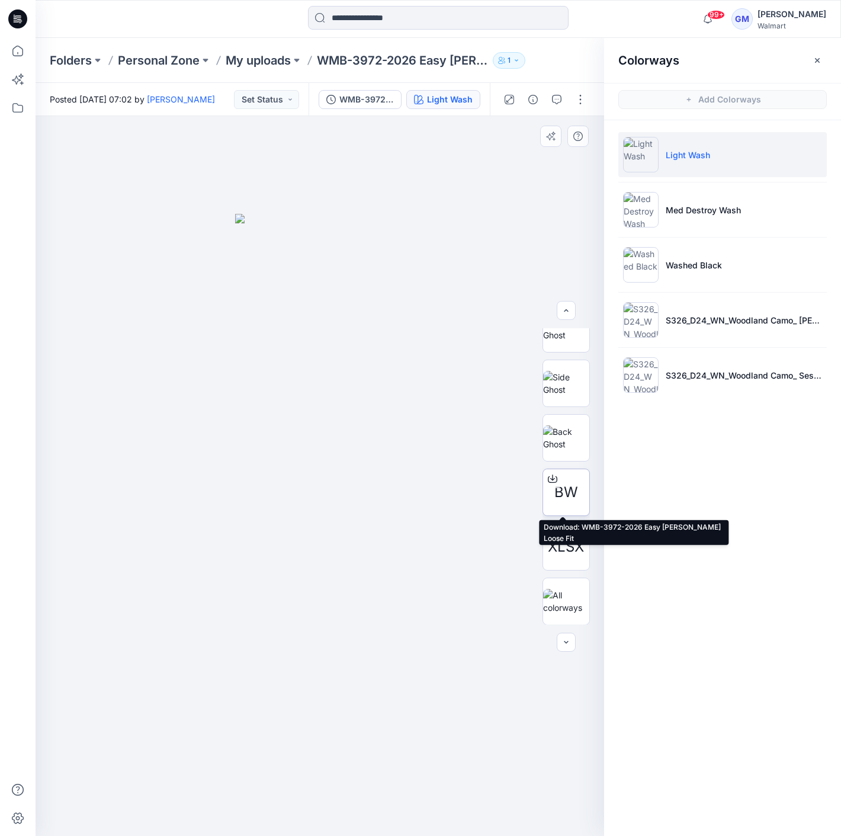
click at [548, 476] on icon at bounding box center [552, 479] width 9 height 7
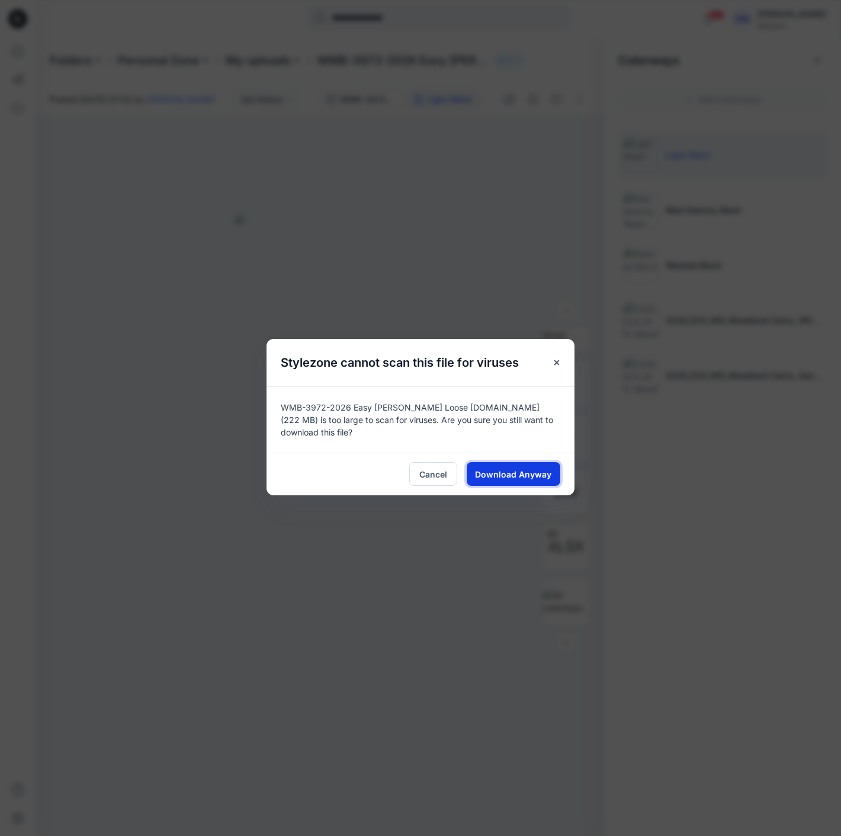
click at [531, 469] on span "Download Anyway" at bounding box center [514, 474] width 76 height 12
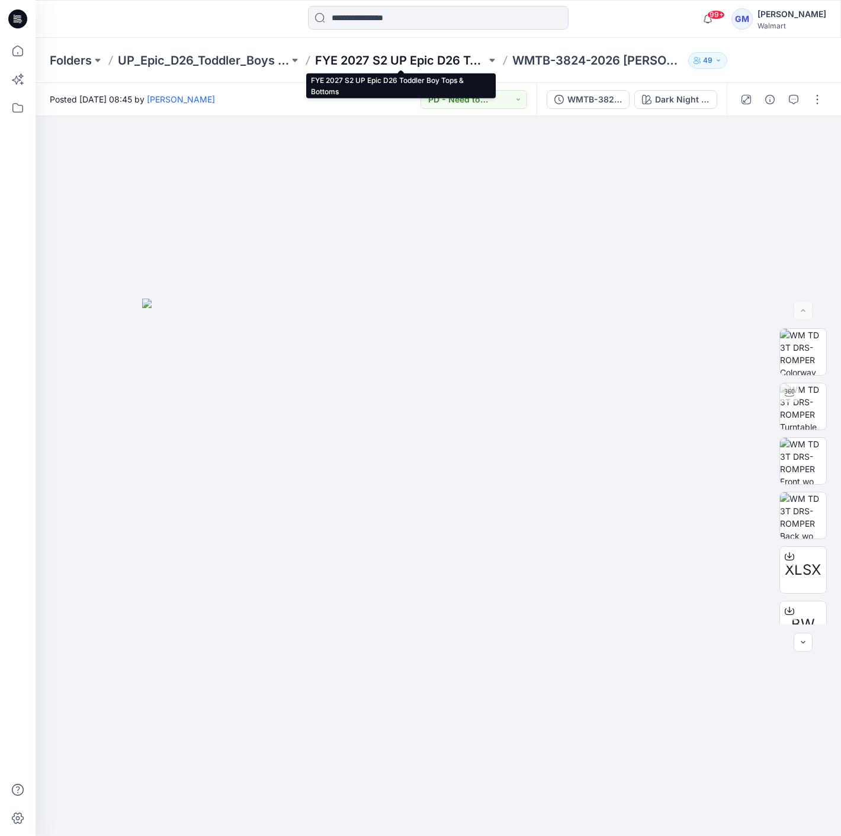
click at [411, 58] on p "FYE 2027 S2 UP Epic D26 Toddler Boy Tops & Bottoms" at bounding box center [400, 60] width 171 height 17
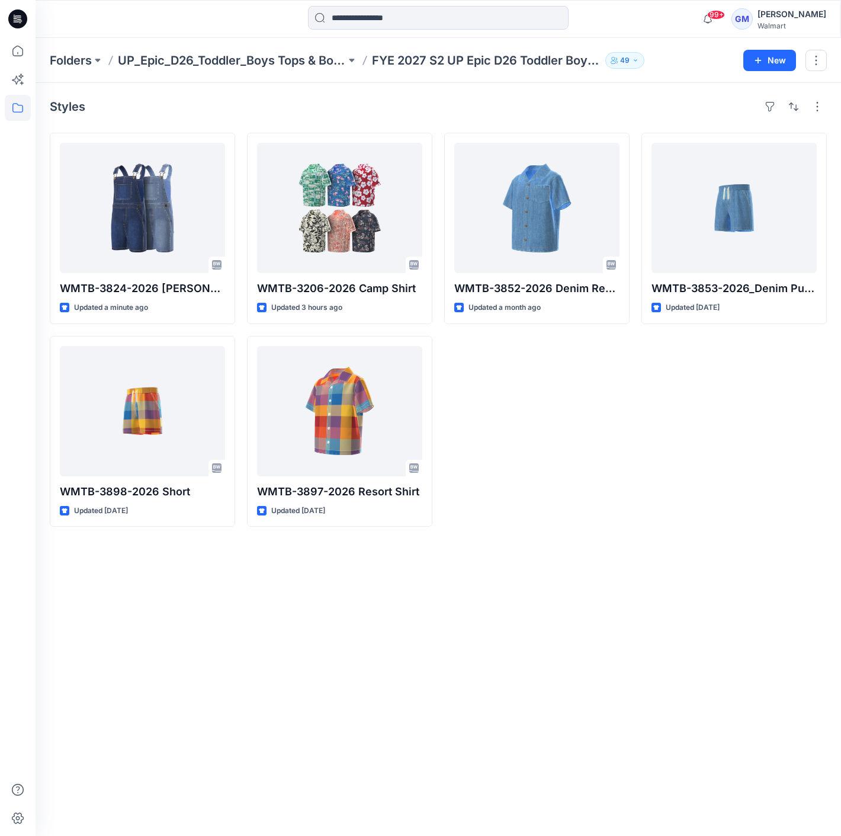
click at [101, 25] on div at bounding box center [136, 19] width 201 height 26
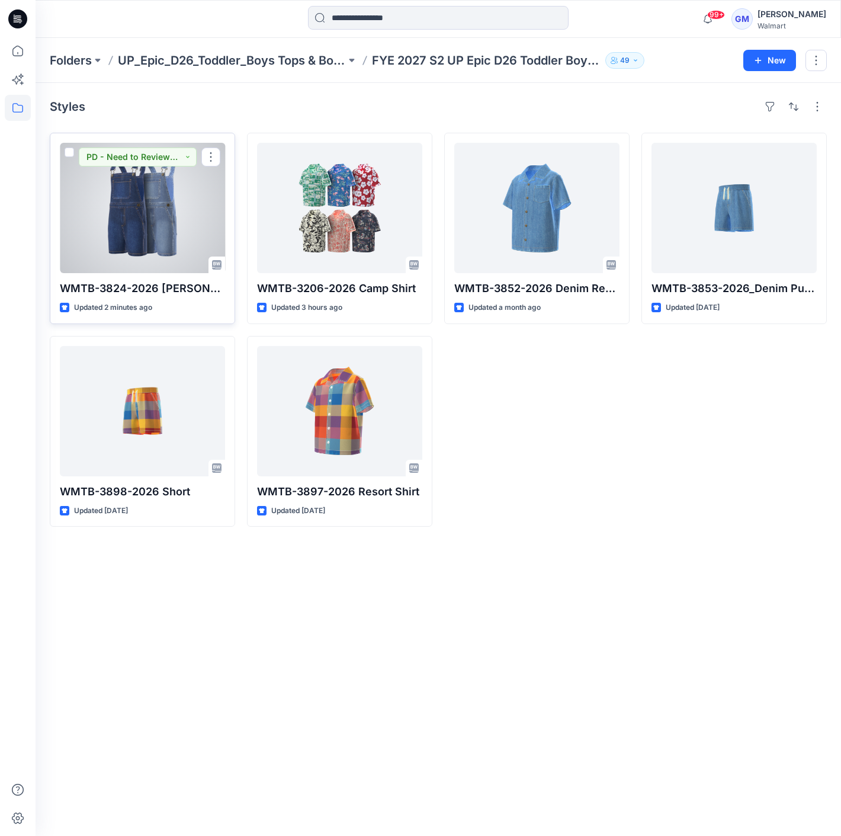
click at [154, 194] on div at bounding box center [142, 208] width 165 height 130
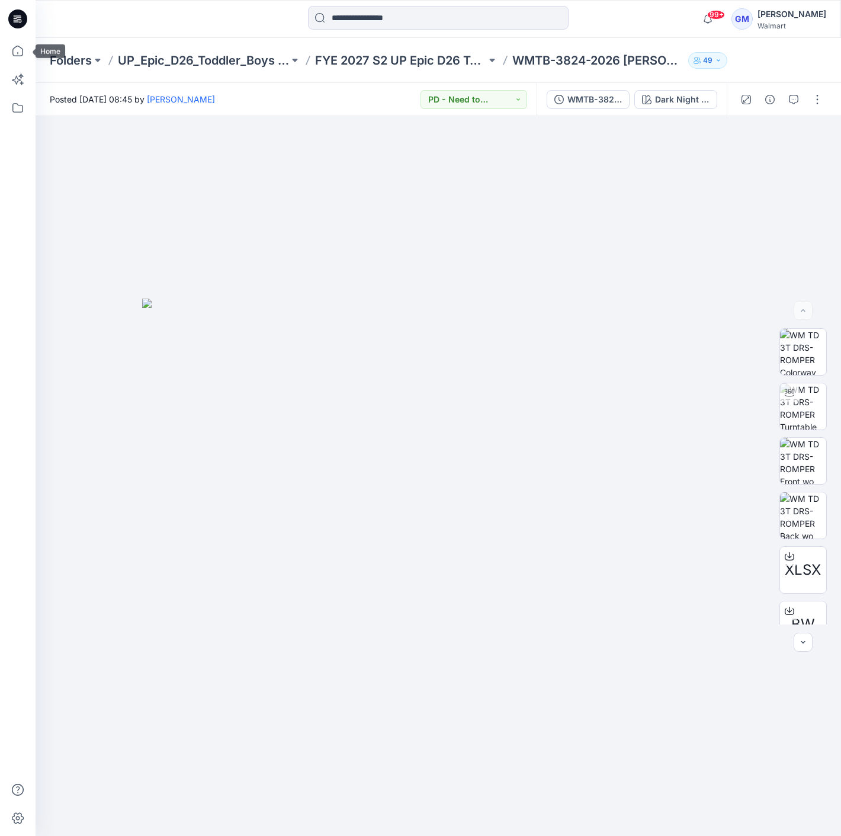
drag, startPoint x: 25, startPoint y: 44, endPoint x: 32, endPoint y: 45, distance: 6.6
click at [25, 44] on icon at bounding box center [18, 51] width 26 height 26
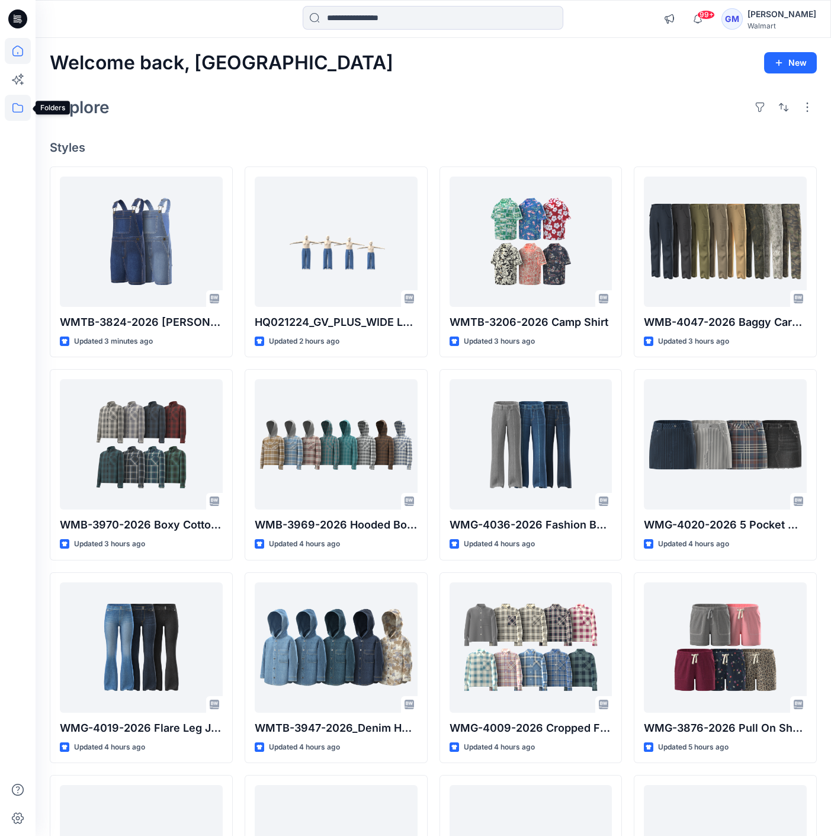
click at [14, 113] on icon at bounding box center [18, 108] width 26 height 26
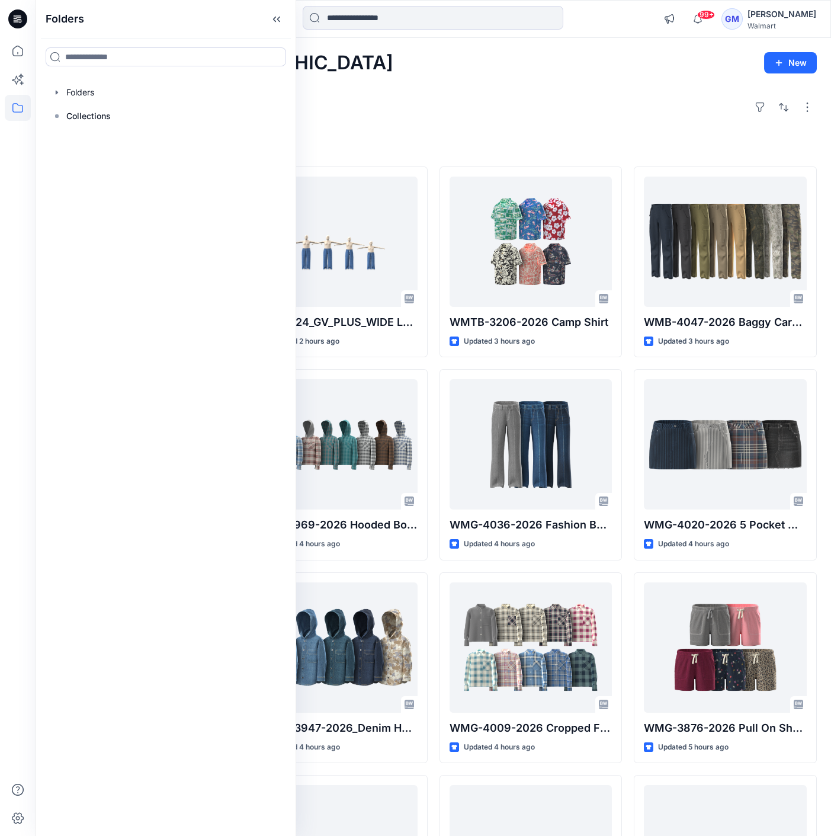
click at [462, 104] on div "Explore" at bounding box center [433, 107] width 767 height 28
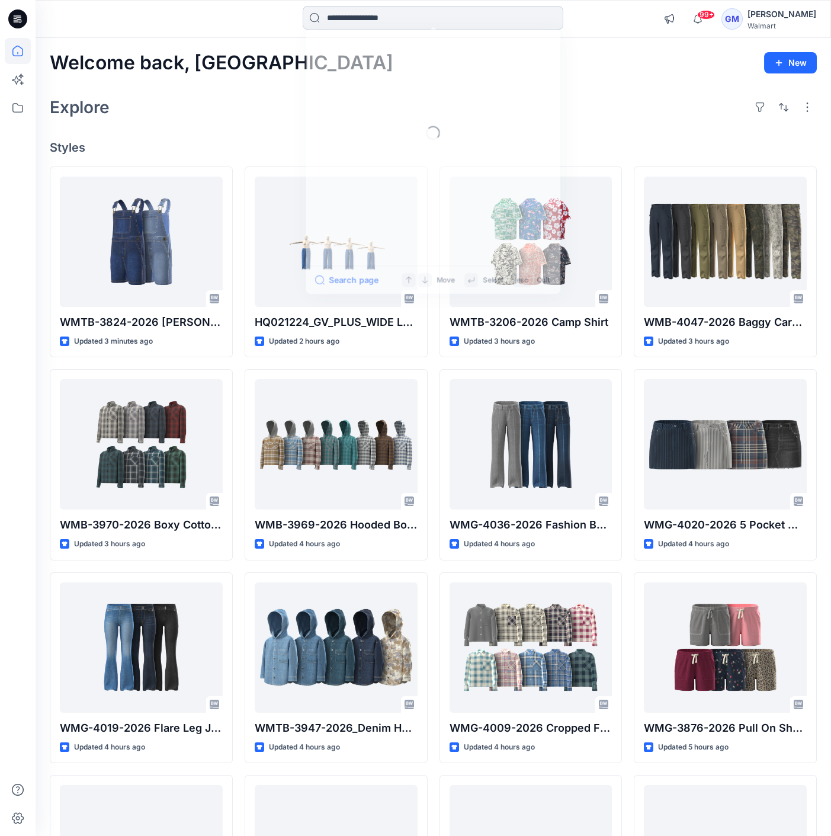
click at [428, 17] on input at bounding box center [433, 18] width 261 height 24
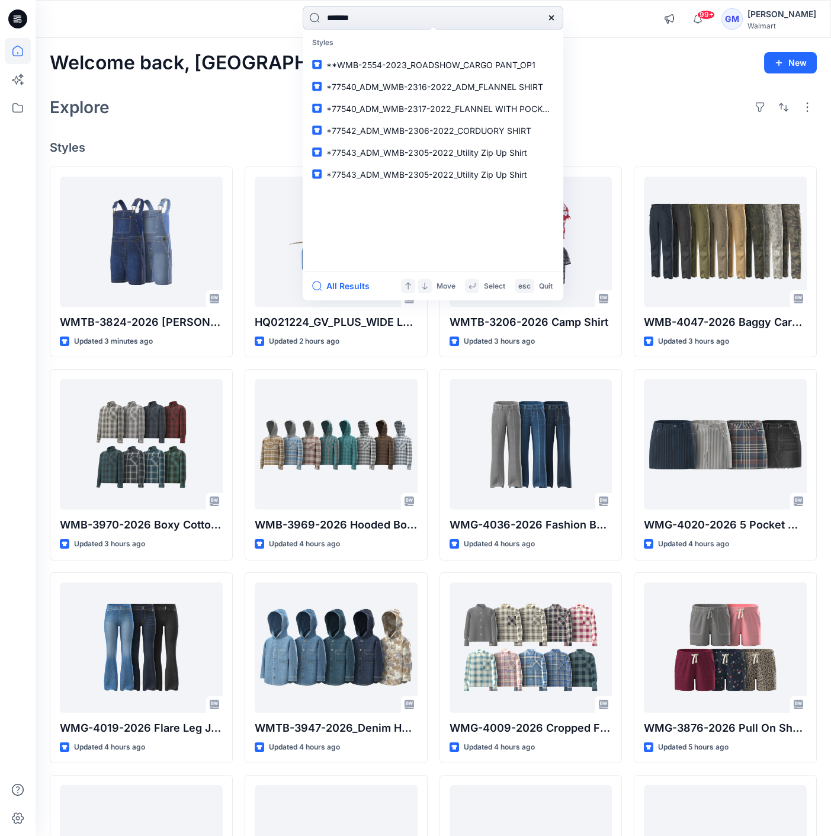
type input "********"
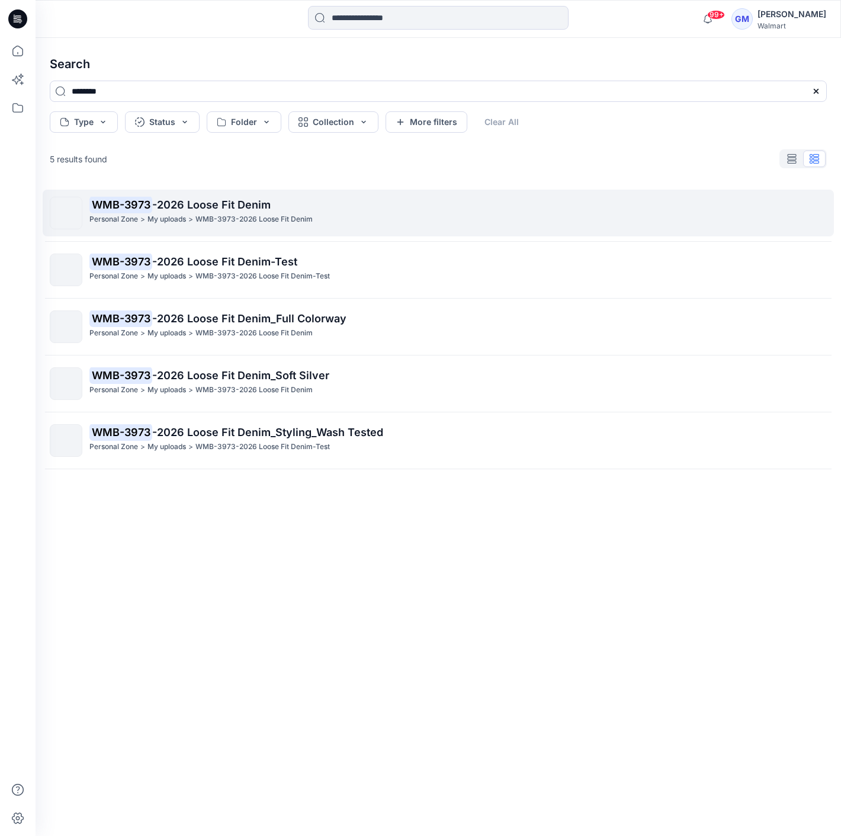
click at [309, 216] on p "WMB-3973-2026 Loose Fit Denim" at bounding box center [253, 219] width 117 height 12
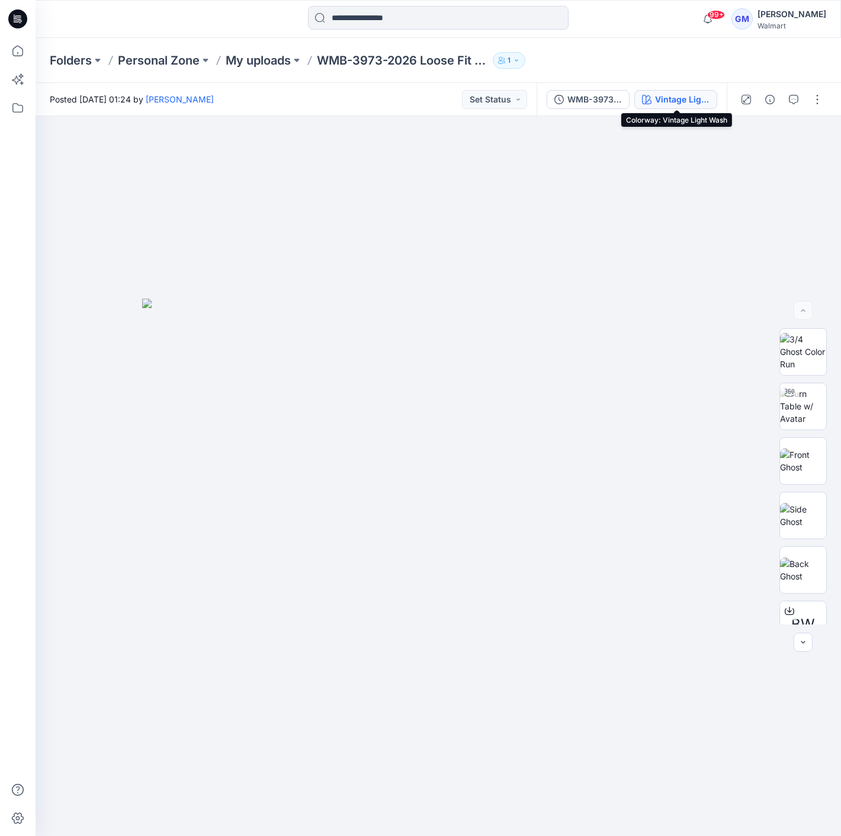
click at [703, 94] on div "Vintage Light Wash" at bounding box center [682, 99] width 54 height 13
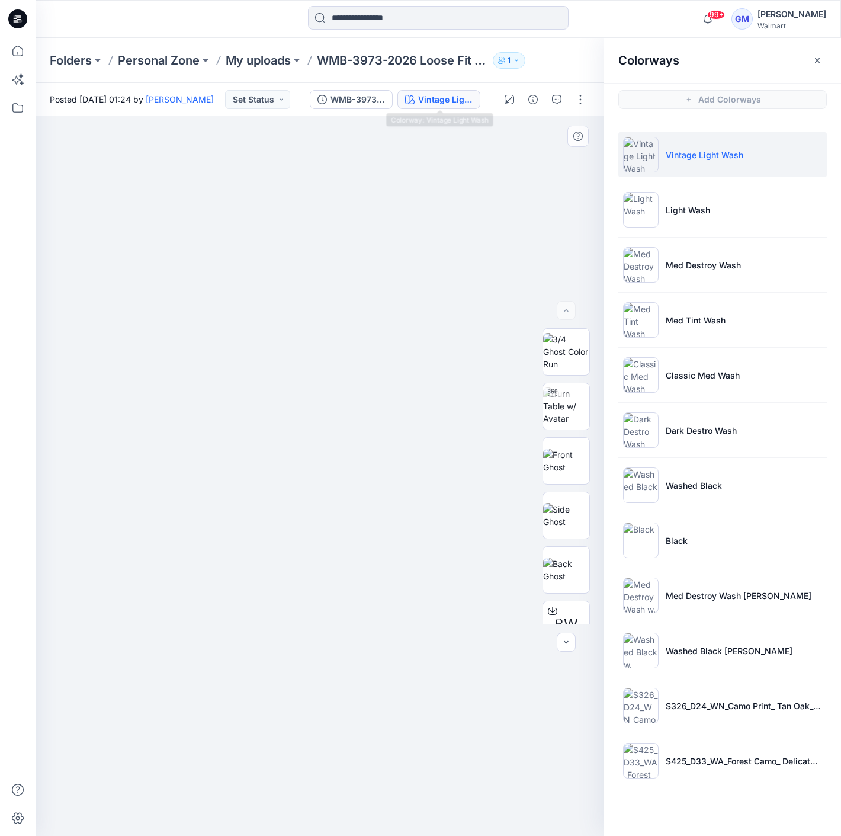
click at [469, 195] on div at bounding box center [320, 476] width 569 height 720
click at [583, 91] on button "button" at bounding box center [580, 99] width 19 height 19
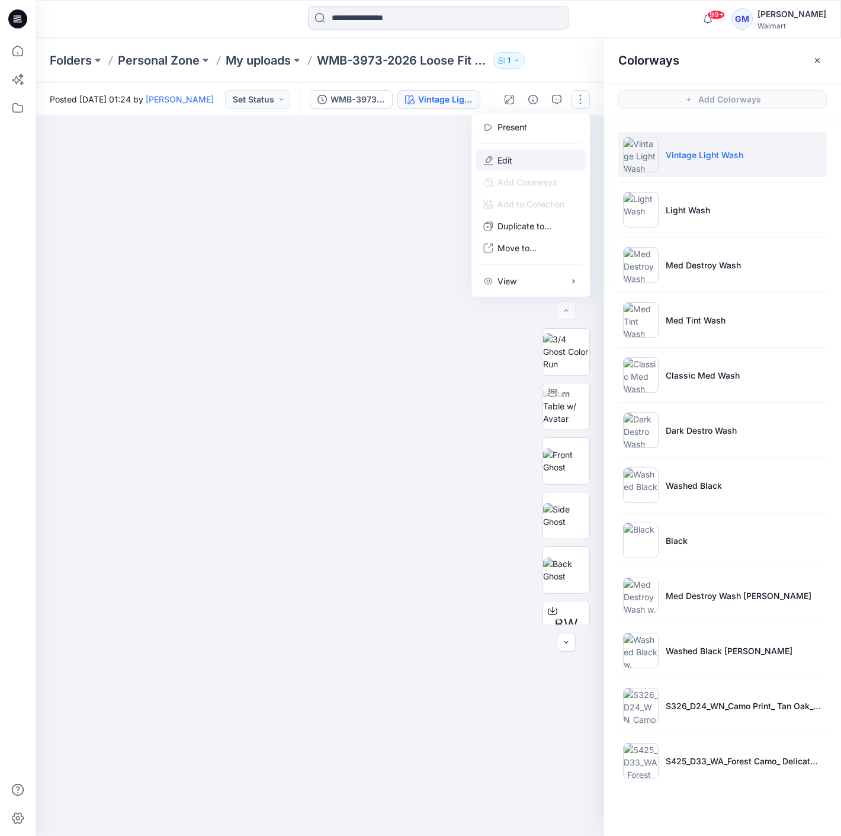
click at [531, 154] on button "Edit" at bounding box center [530, 160] width 109 height 22
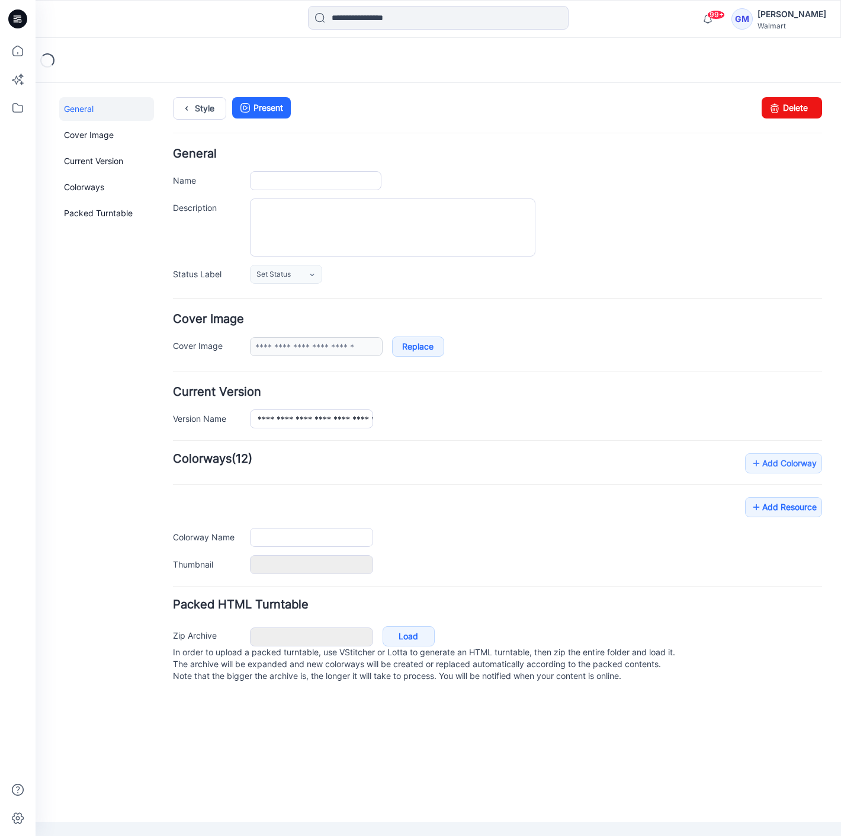
type input "**********"
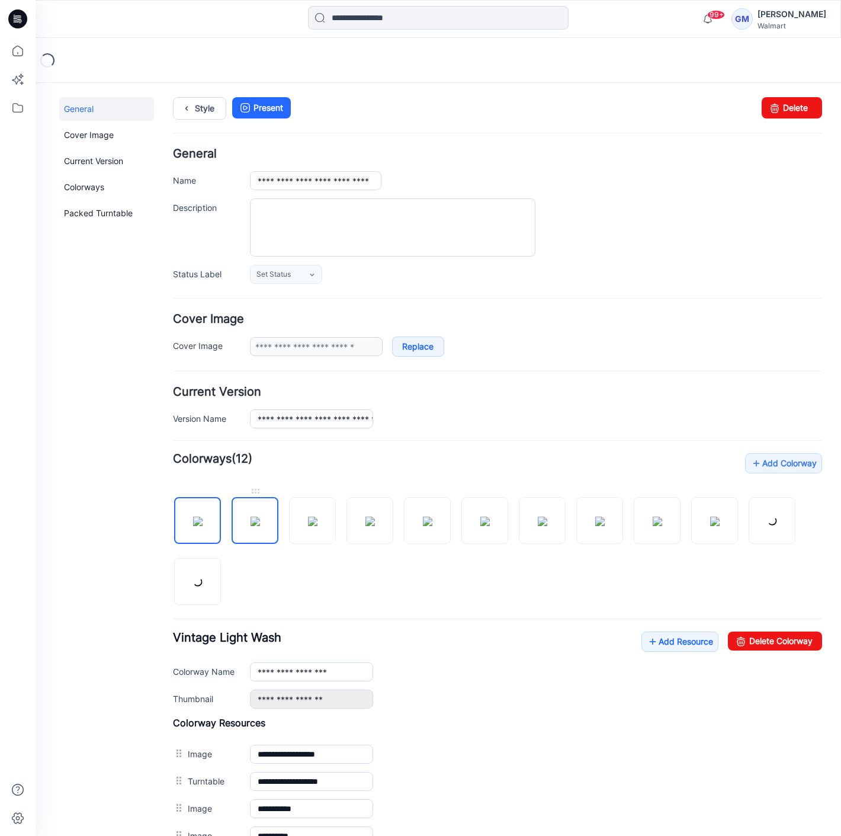
click at [260, 521] on img at bounding box center [255, 521] width 9 height 9
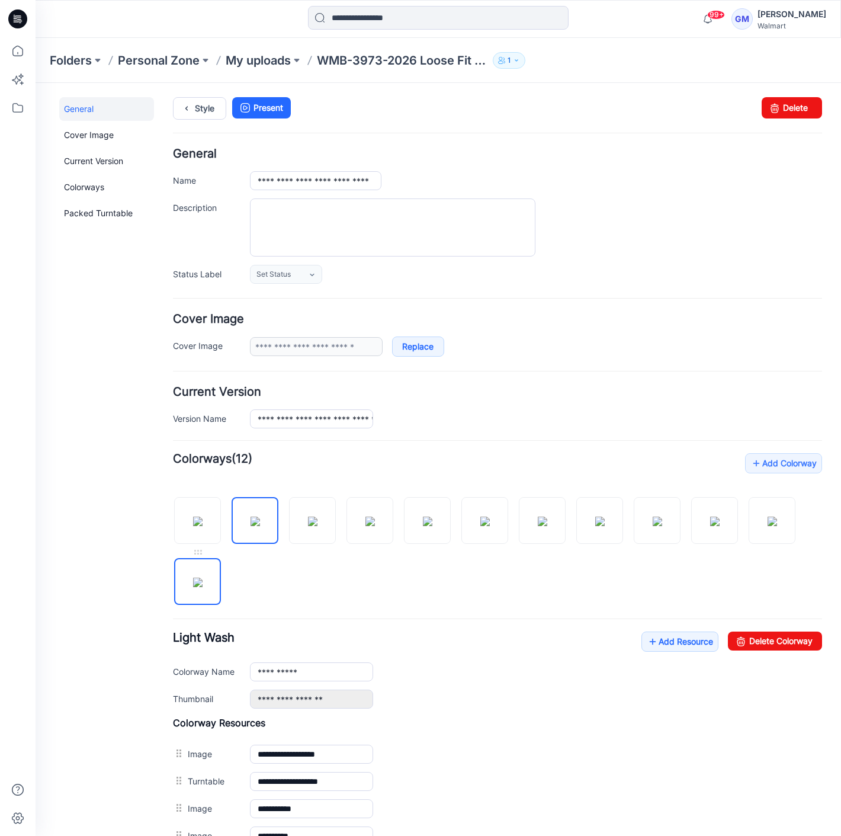
click at [203, 587] on img at bounding box center [197, 582] width 9 height 9
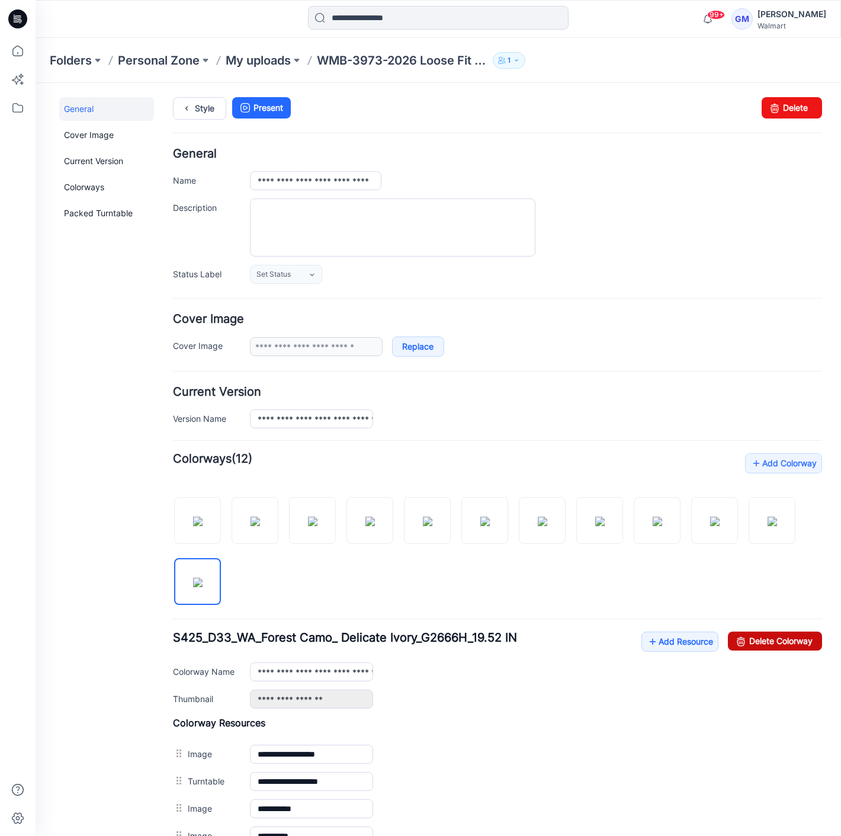
drag, startPoint x: 761, startPoint y: 647, endPoint x: 527, endPoint y: 149, distance: 549.9
click at [761, 647] on link "Delete Colorway" at bounding box center [775, 640] width 94 height 19
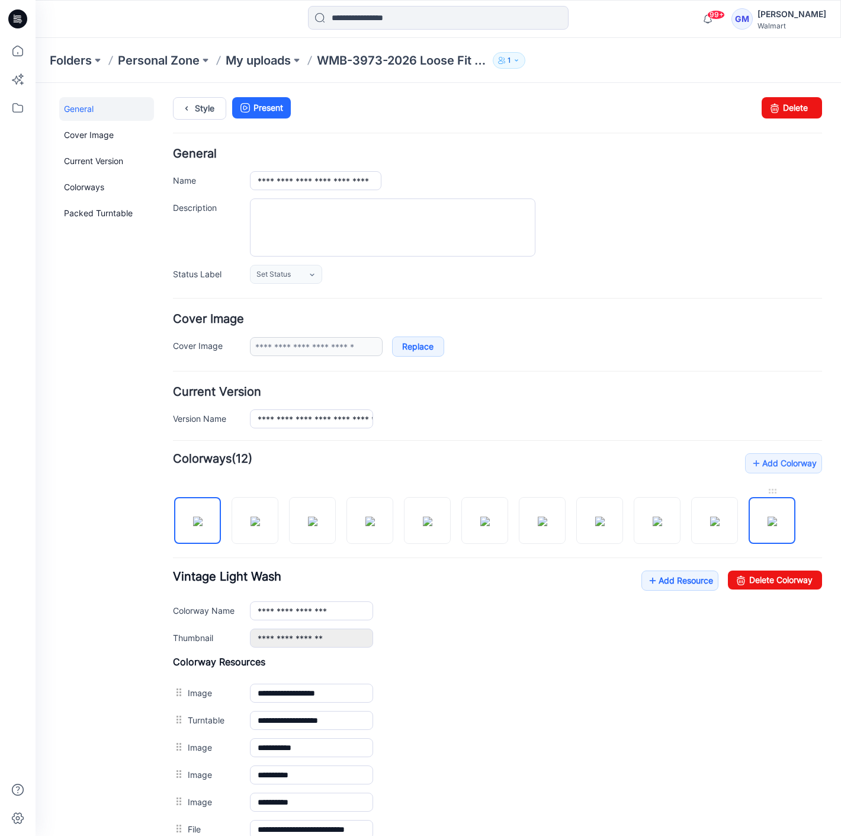
click at [768, 526] on img at bounding box center [772, 521] width 9 height 9
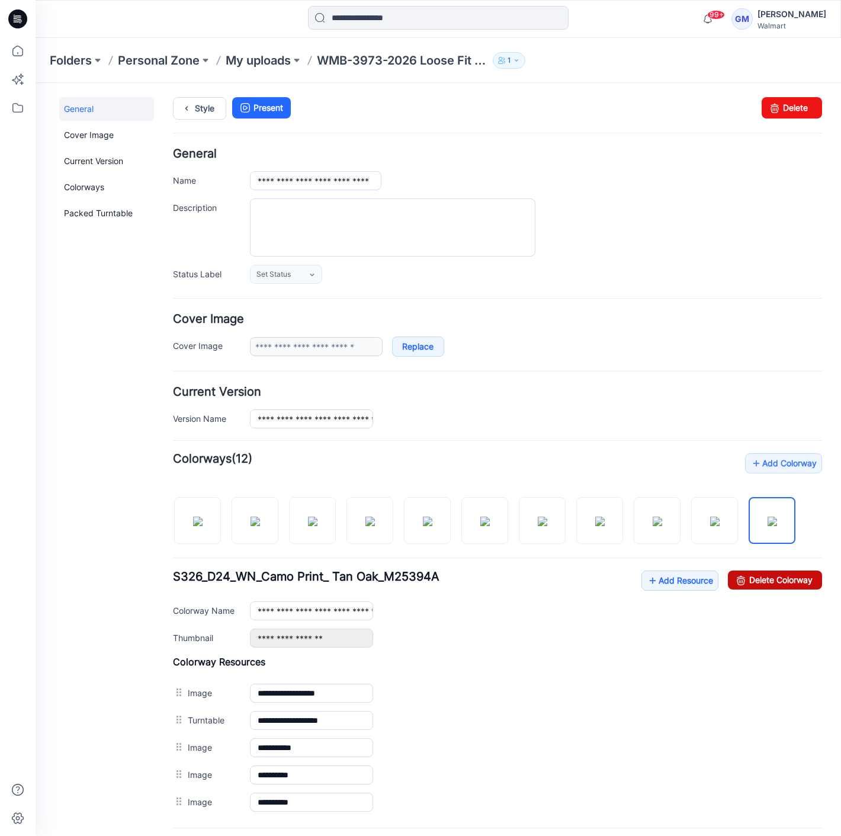
drag, startPoint x: 754, startPoint y: 575, endPoint x: 520, endPoint y: 143, distance: 491.1
click at [754, 575] on link "Delete Colorway" at bounding box center [775, 579] width 94 height 19
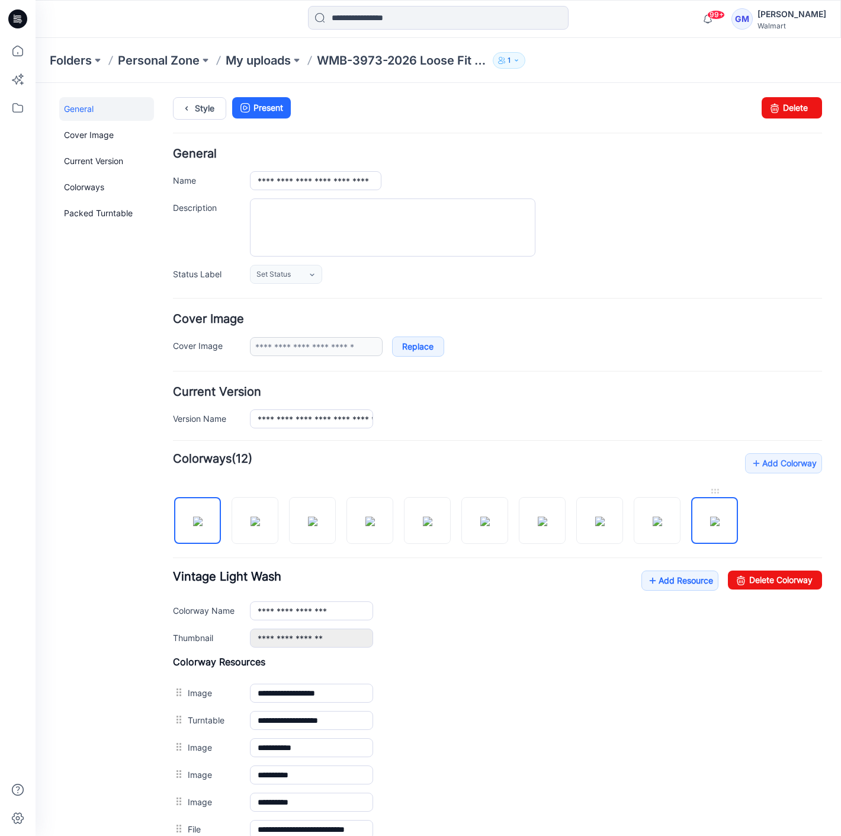
drag, startPoint x: 724, startPoint y: 521, endPoint x: 727, endPoint y: 528, distance: 7.7
click at [720, 521] on img at bounding box center [714, 521] width 9 height 9
click at [761, 578] on link "Delete Colorway" at bounding box center [775, 579] width 94 height 19
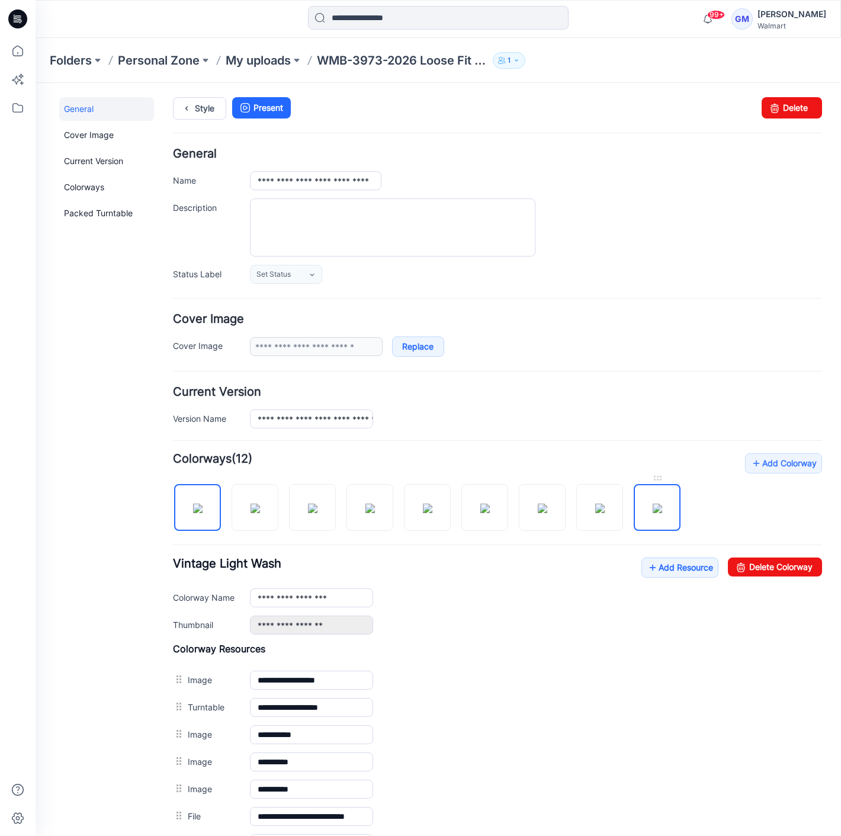
click at [662, 513] on img at bounding box center [657, 508] width 9 height 9
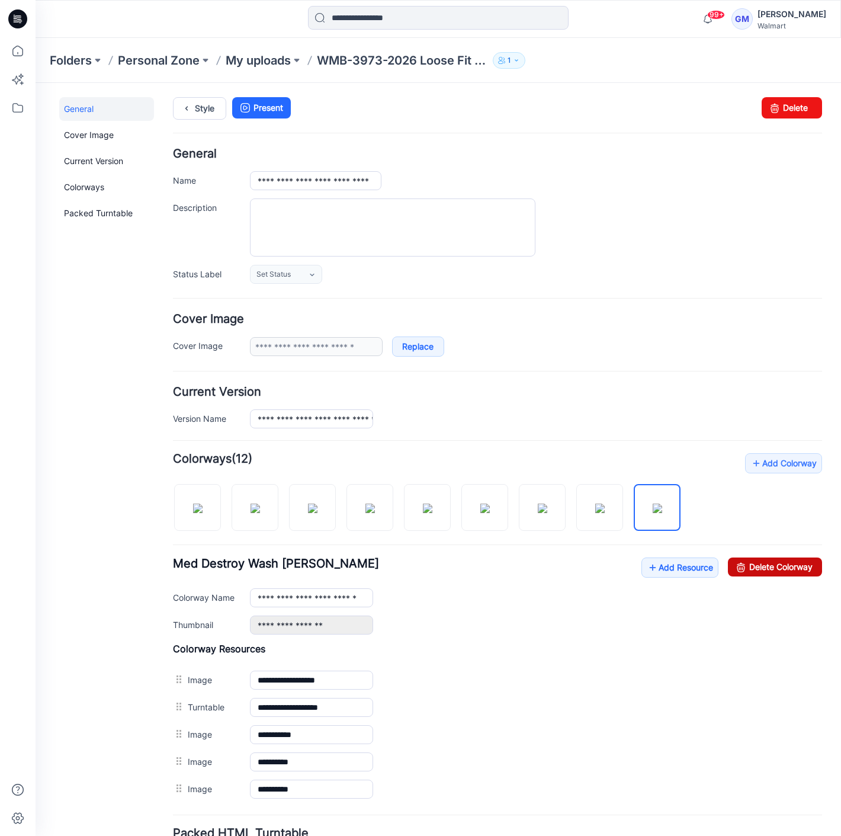
drag, startPoint x: 756, startPoint y: 571, endPoint x: 493, endPoint y: 124, distance: 518.0
click at [756, 571] on link "Delete Colorway" at bounding box center [775, 566] width 94 height 19
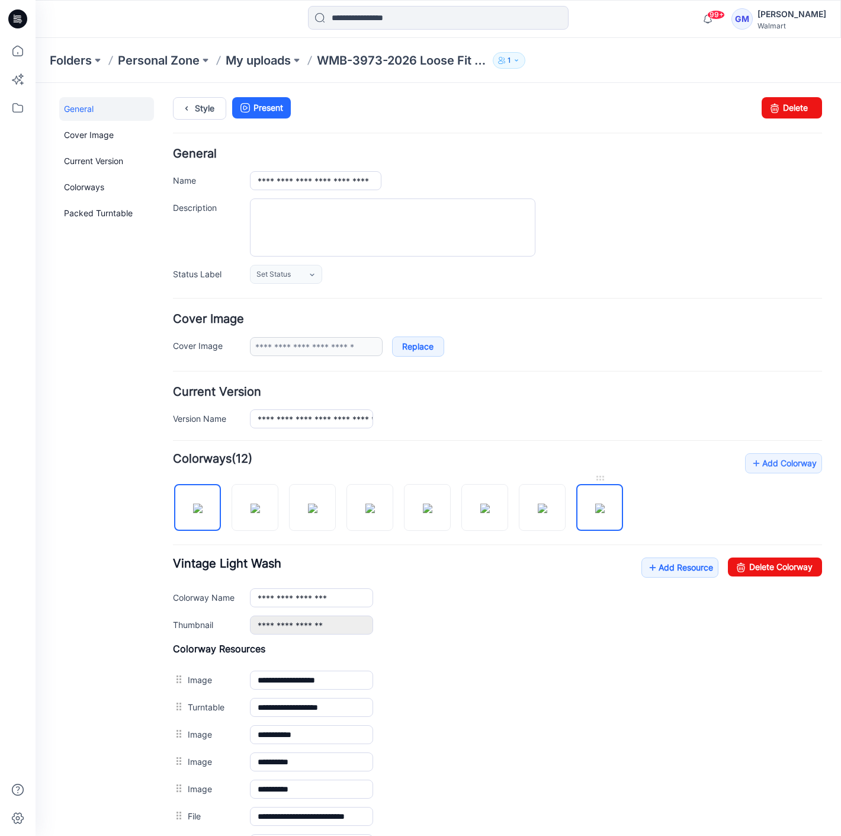
click at [605, 510] on img at bounding box center [599, 508] width 9 height 9
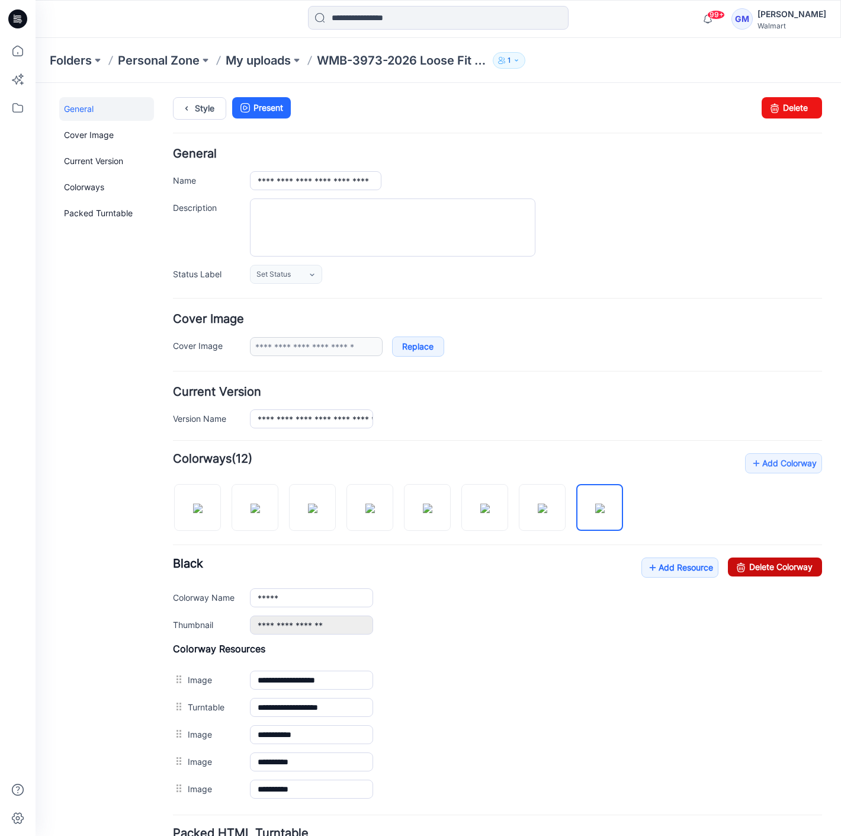
click at [748, 557] on link "Delete Colorway" at bounding box center [775, 566] width 94 height 19
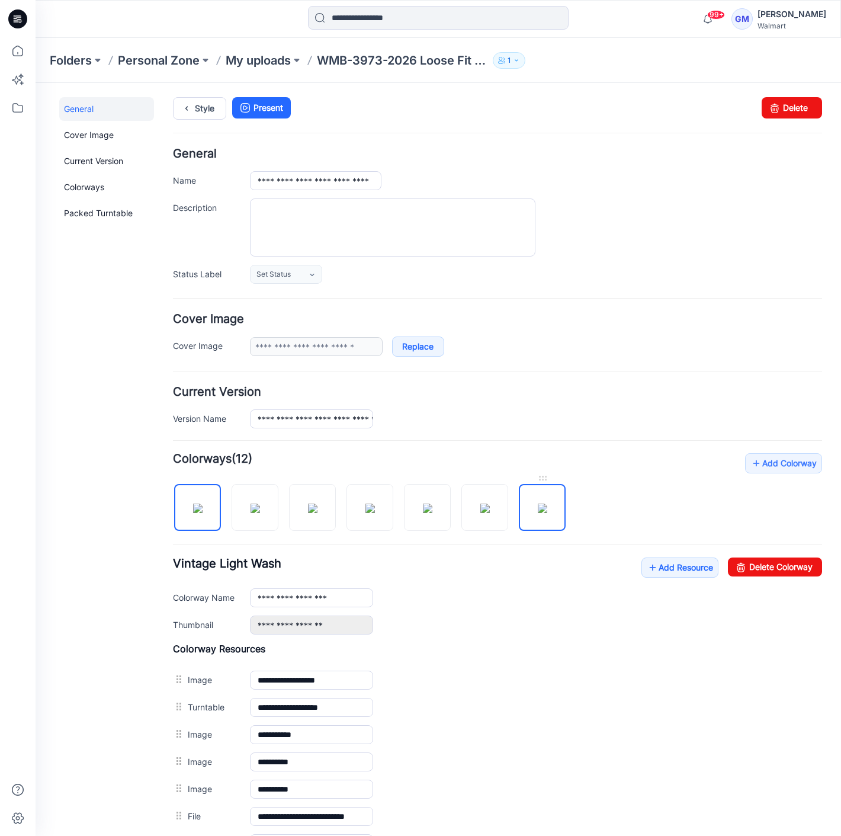
click at [538, 504] on img at bounding box center [542, 508] width 9 height 9
click at [777, 565] on link "Delete Colorway" at bounding box center [775, 566] width 94 height 19
click at [490, 506] on img at bounding box center [484, 508] width 9 height 9
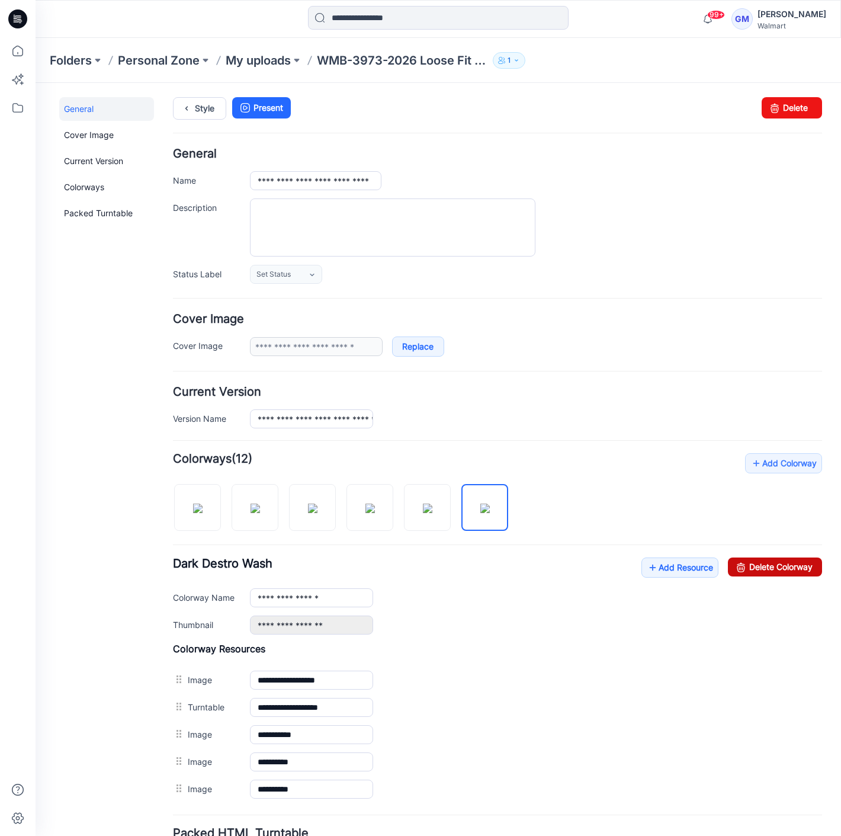
click at [757, 566] on link "Delete Colorway" at bounding box center [775, 566] width 94 height 19
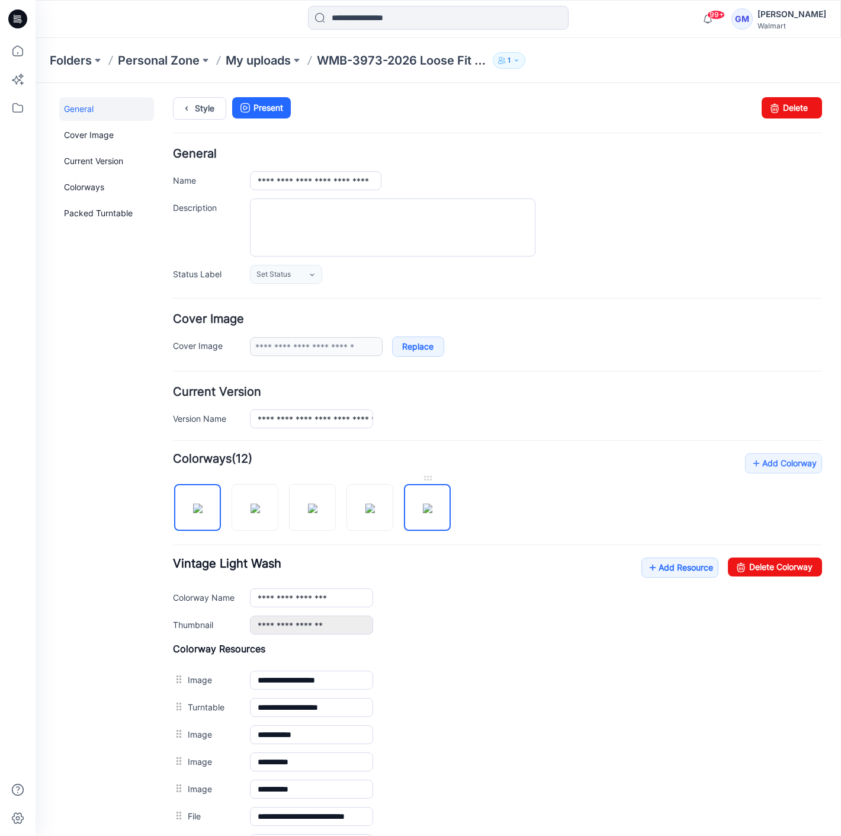
click at [431, 513] on img at bounding box center [427, 508] width 9 height 9
click at [745, 567] on link "Delete Colorway" at bounding box center [775, 566] width 94 height 19
click at [367, 504] on img at bounding box center [369, 508] width 9 height 9
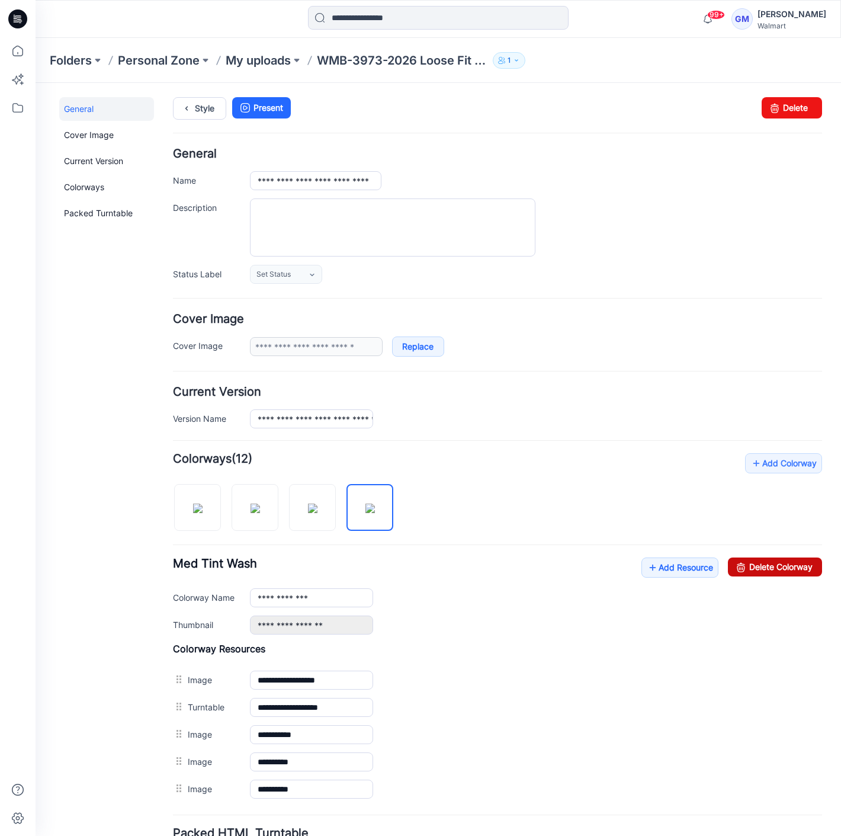
click at [799, 559] on link "Delete Colorway" at bounding box center [775, 566] width 94 height 19
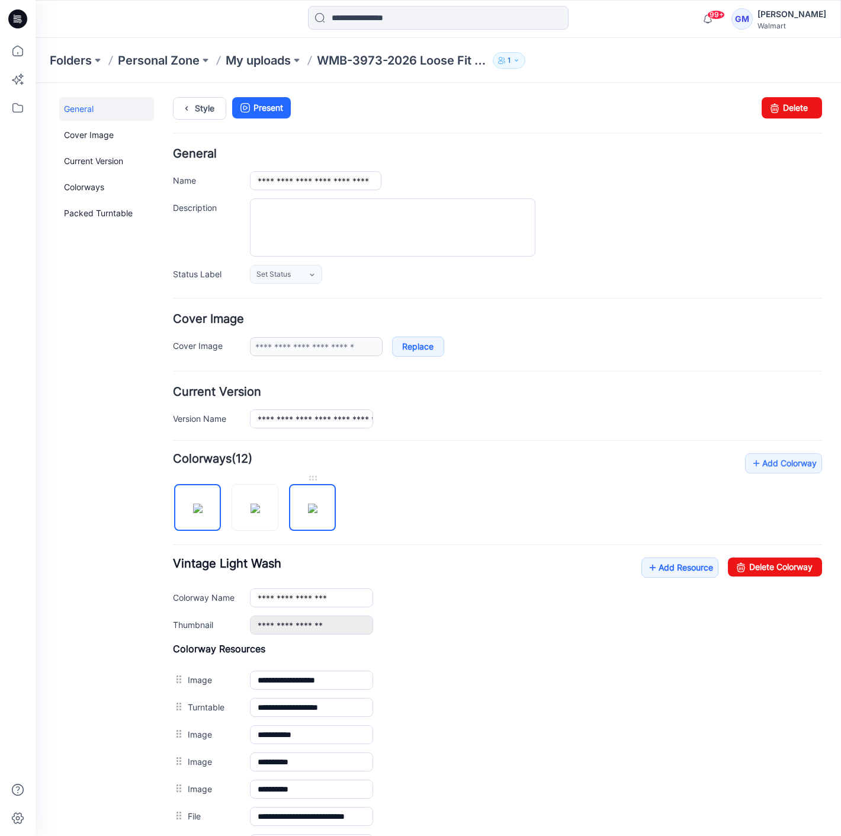
click at [308, 504] on img at bounding box center [312, 508] width 9 height 9
drag, startPoint x: 748, startPoint y: 572, endPoint x: 526, endPoint y: 127, distance: 497.0
click at [748, 572] on link "Delete Colorway" at bounding box center [775, 566] width 94 height 19
click at [260, 507] on img at bounding box center [255, 508] width 9 height 9
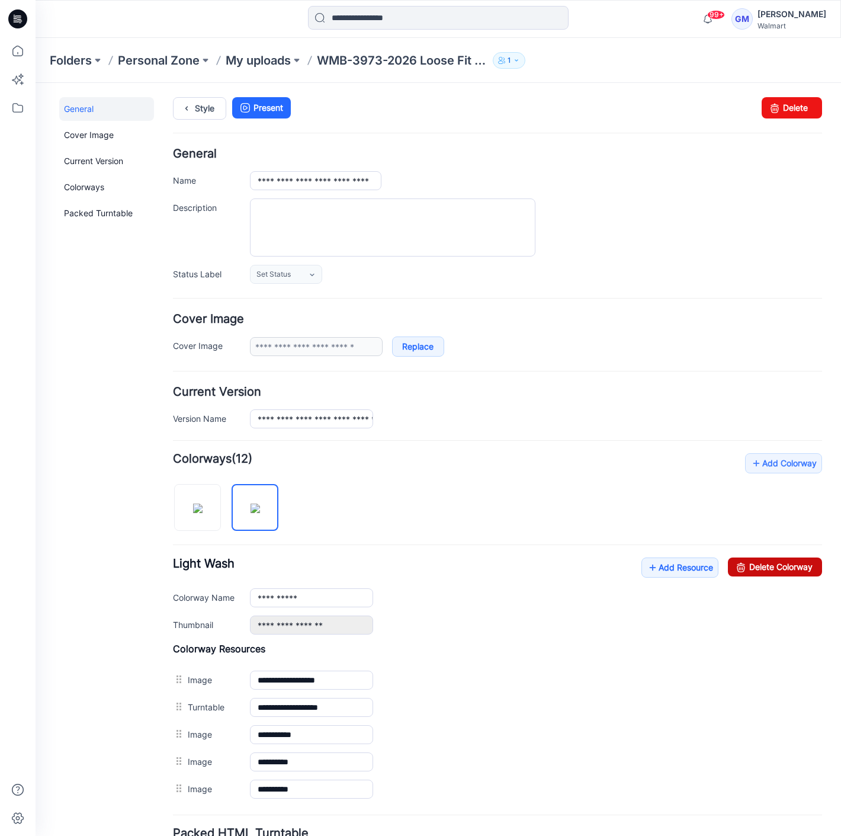
click at [764, 565] on link "Delete Colorway" at bounding box center [775, 566] width 94 height 19
type input "**********"
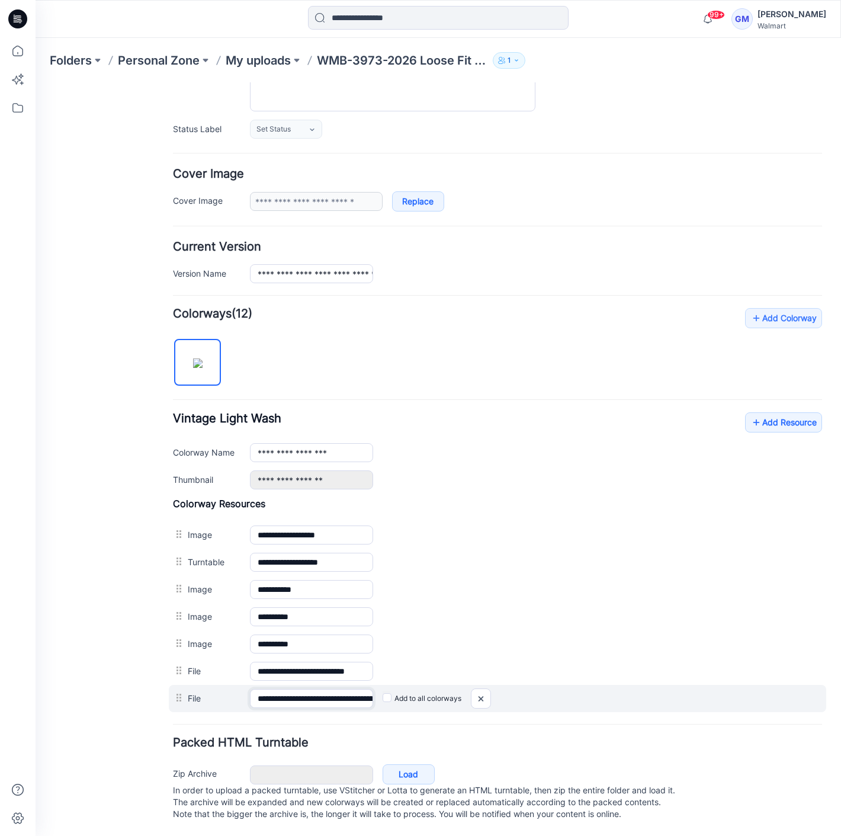
scroll to position [0, 139]
drag, startPoint x: 334, startPoint y: 681, endPoint x: 739, endPoint y: 697, distance: 404.9
click at [739, 697] on div "**********" at bounding box center [498, 698] width 658 height 27
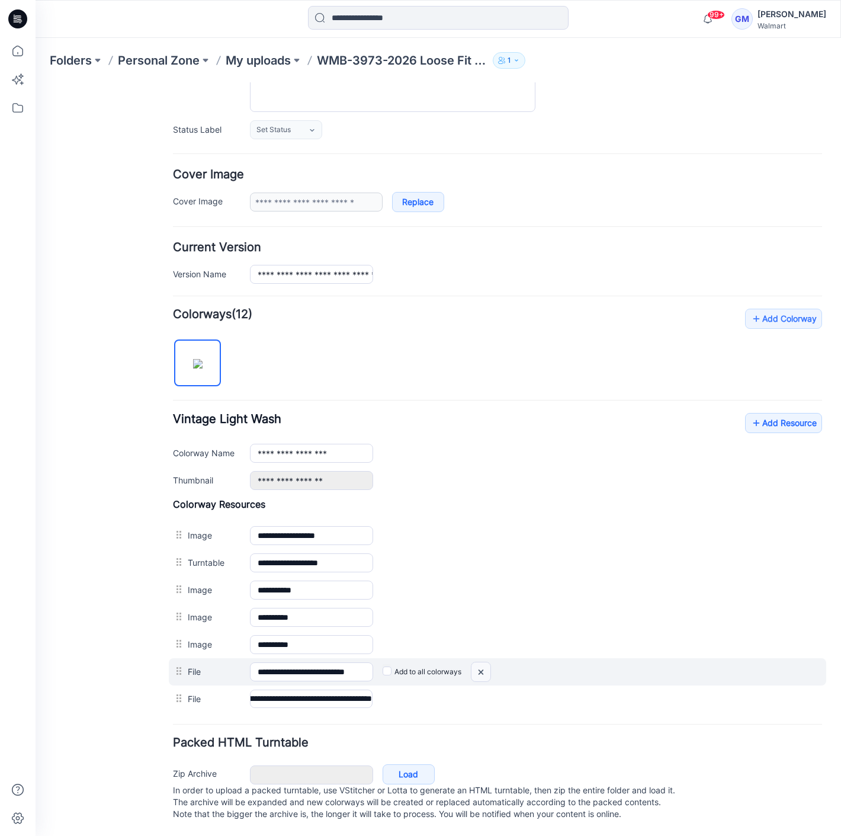
scroll to position [0, 0]
click at [475, 662] on img at bounding box center [481, 672] width 19 height 20
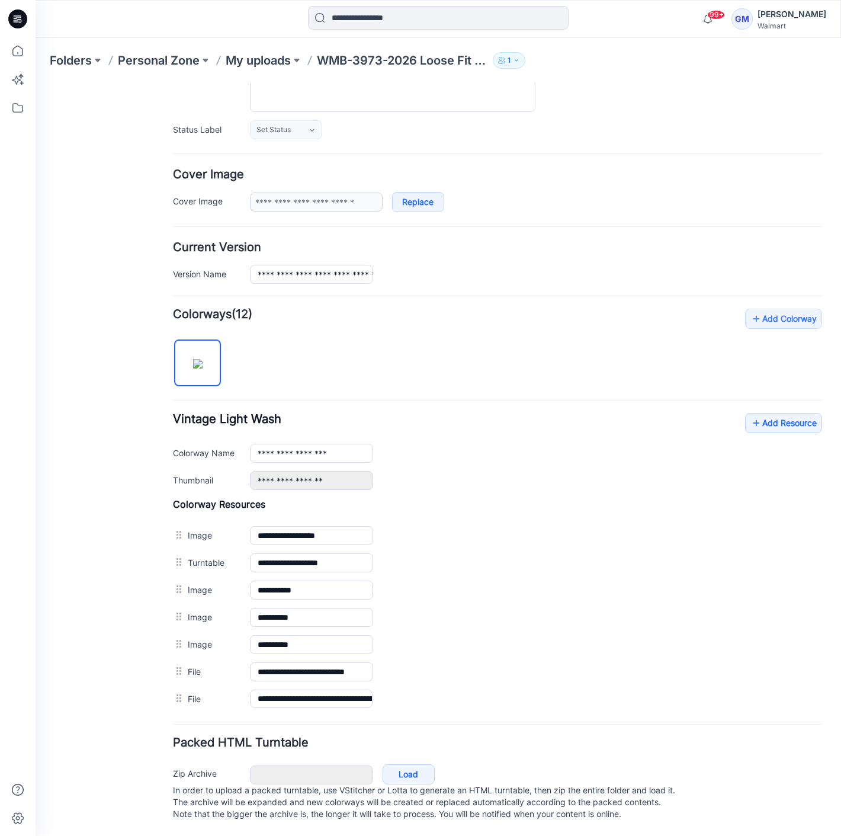
scroll to position [125, 0]
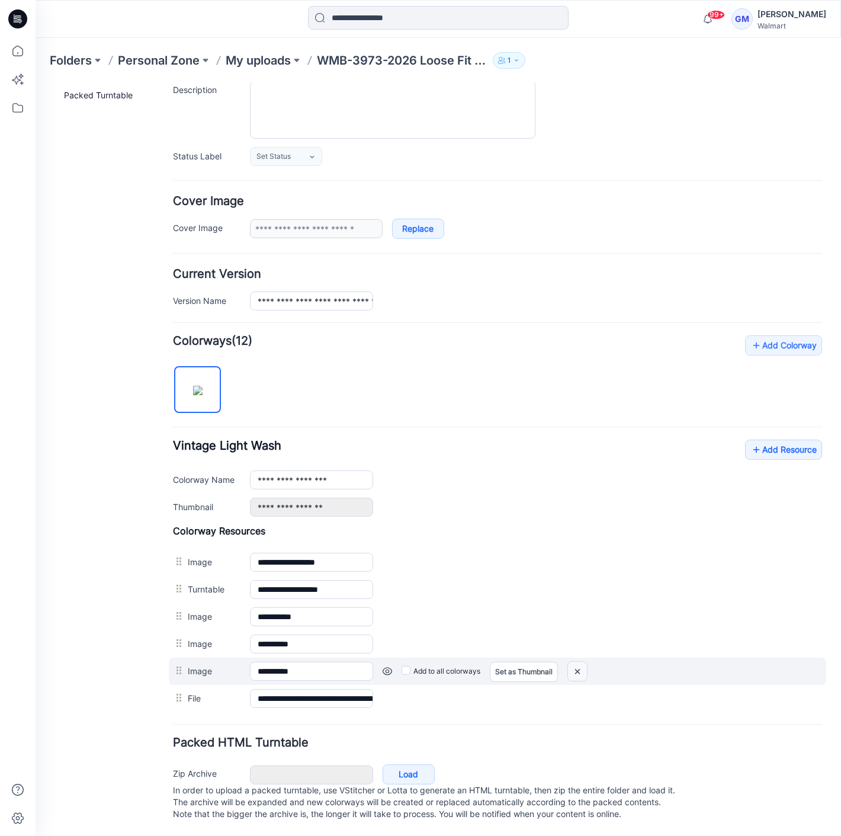
drag, startPoint x: 522, startPoint y: 132, endPoint x: 574, endPoint y: 660, distance: 530.9
click at [574, 662] on img at bounding box center [577, 672] width 19 height 20
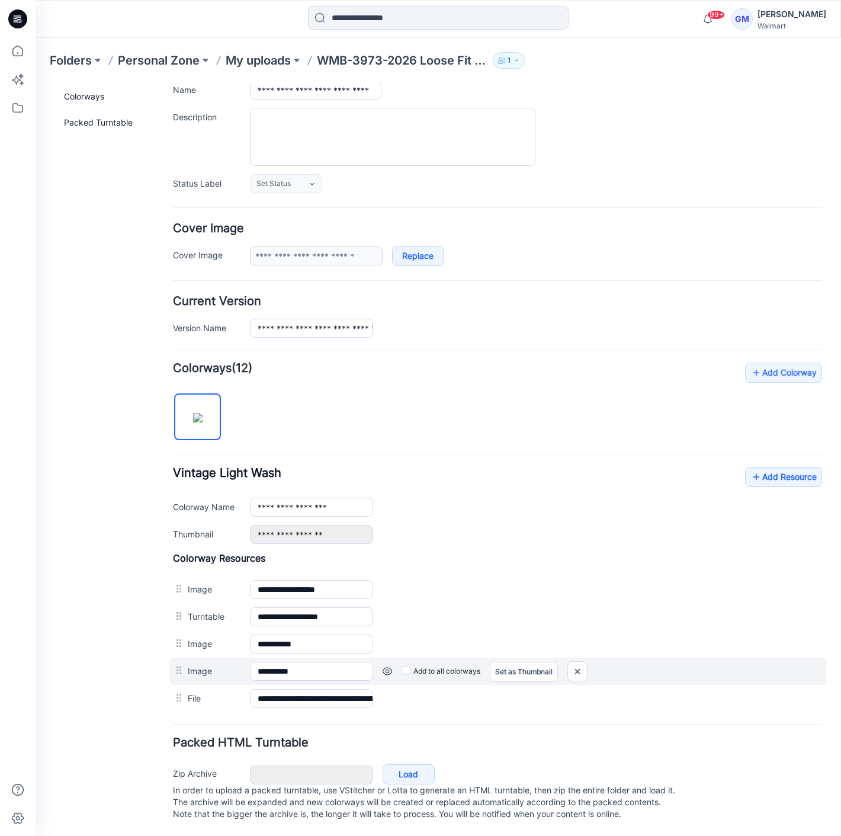
scroll to position [98, 0]
click at [581, 662] on img at bounding box center [577, 672] width 19 height 20
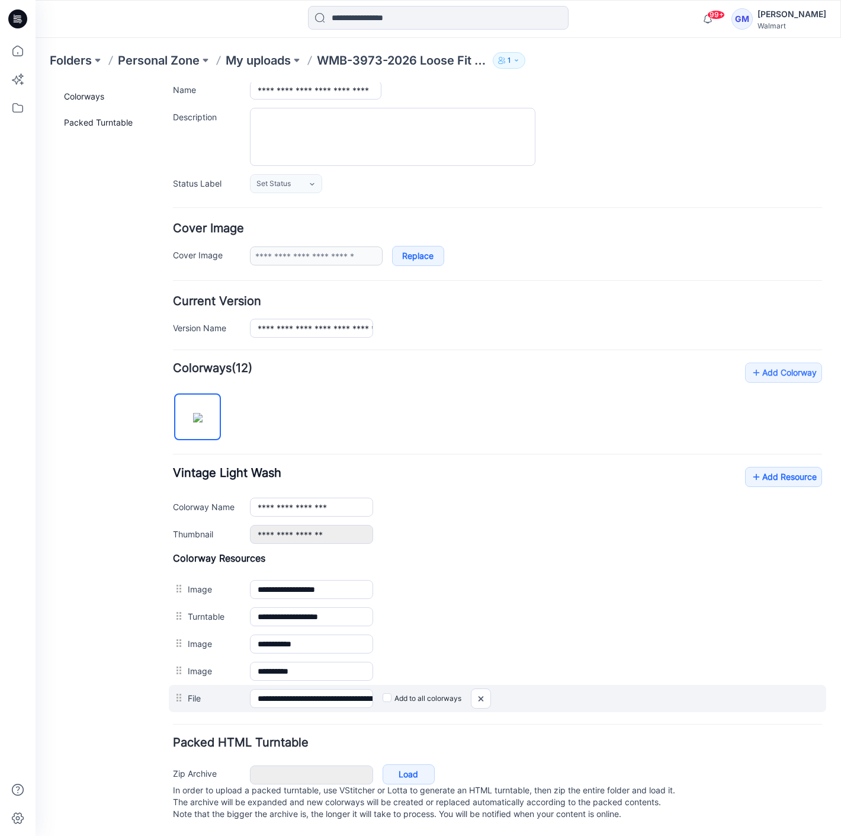
scroll to position [71, 0]
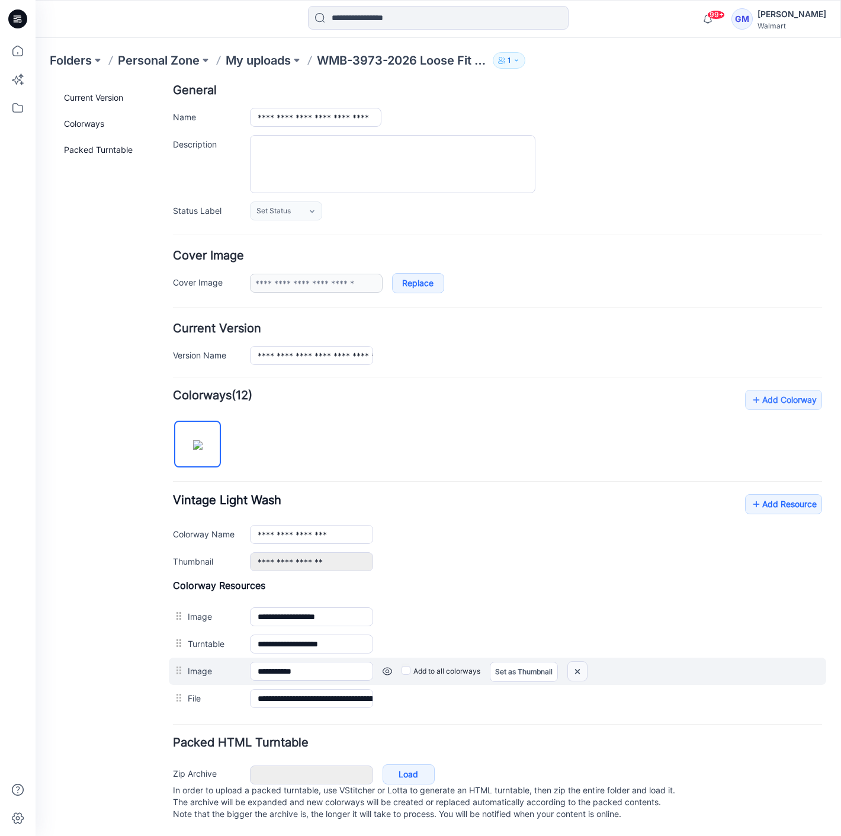
drag, startPoint x: 575, startPoint y: 660, endPoint x: 521, endPoint y: 126, distance: 537.6
click at [575, 662] on img at bounding box center [577, 672] width 19 height 20
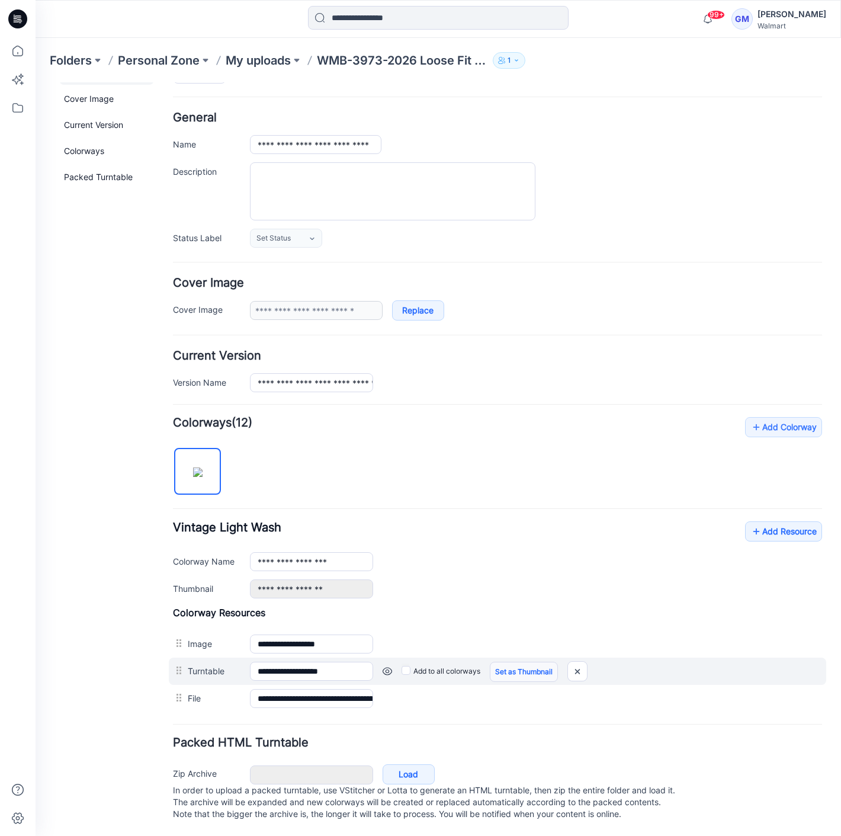
scroll to position [44, 0]
drag, startPoint x: 575, startPoint y: 660, endPoint x: 506, endPoint y: 135, distance: 529.9
click at [575, 662] on img at bounding box center [577, 672] width 19 height 20
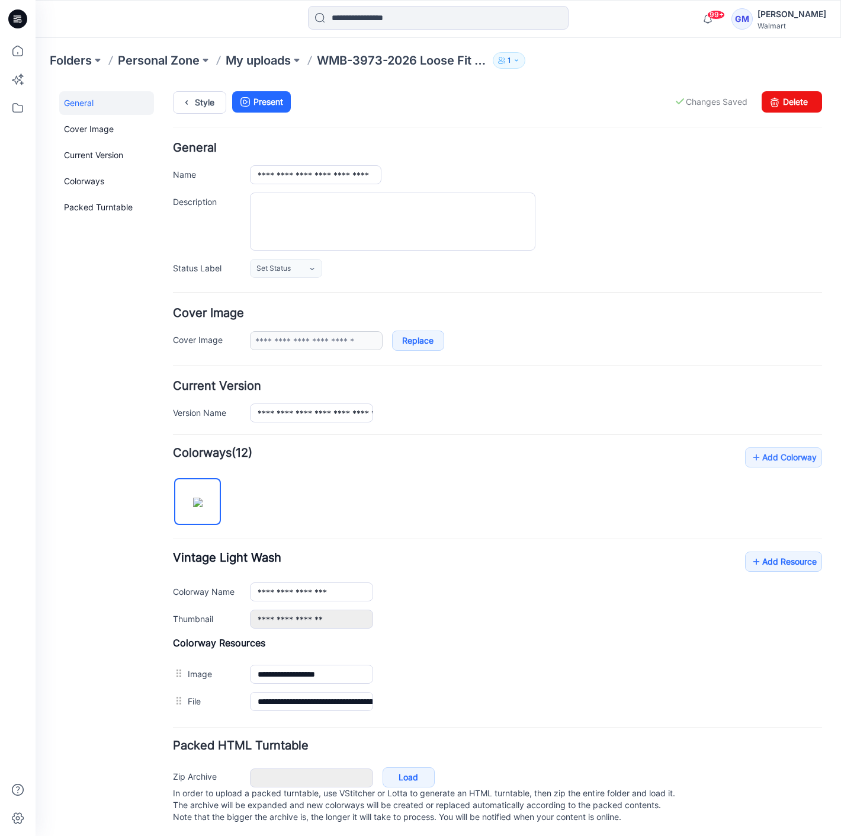
scroll to position [0, 0]
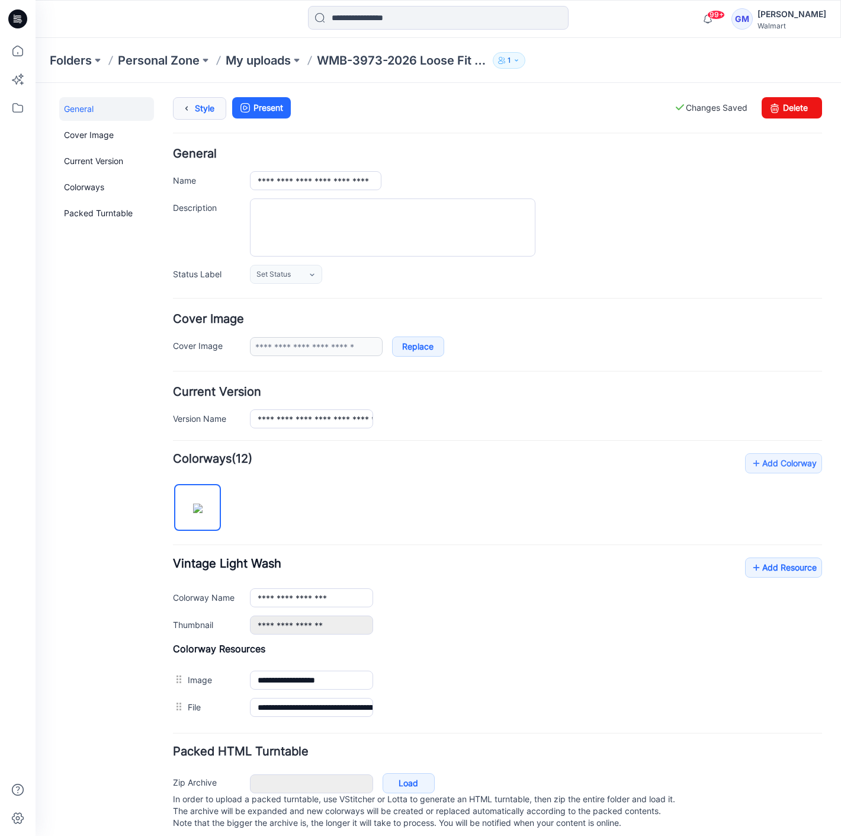
click at [203, 108] on link "Style" at bounding box center [199, 108] width 53 height 23
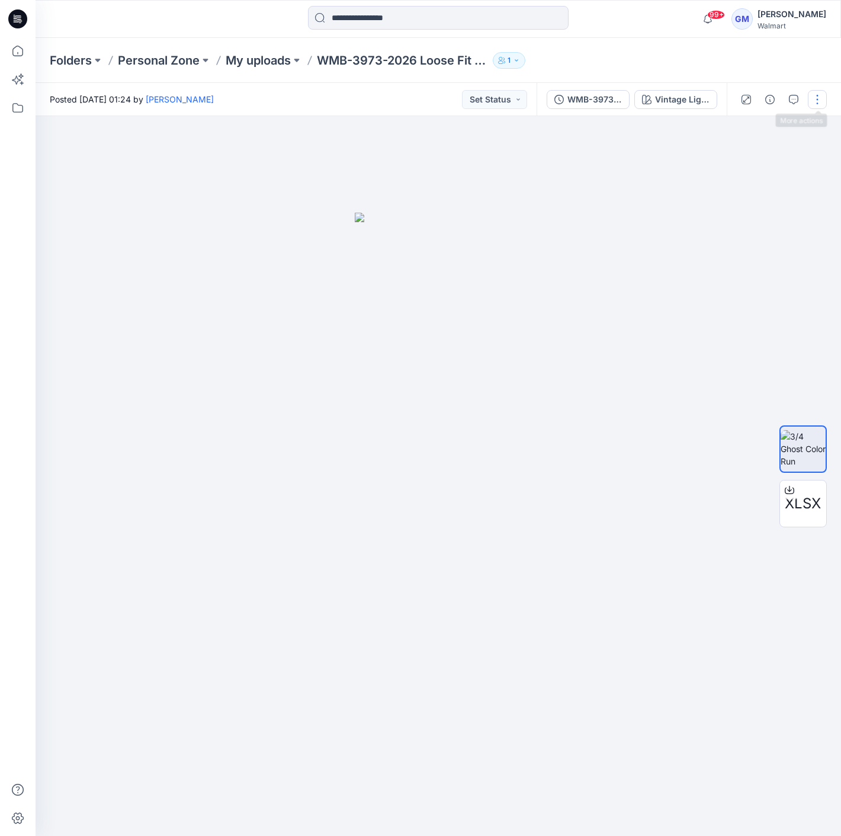
click at [810, 95] on button "button" at bounding box center [817, 99] width 19 height 19
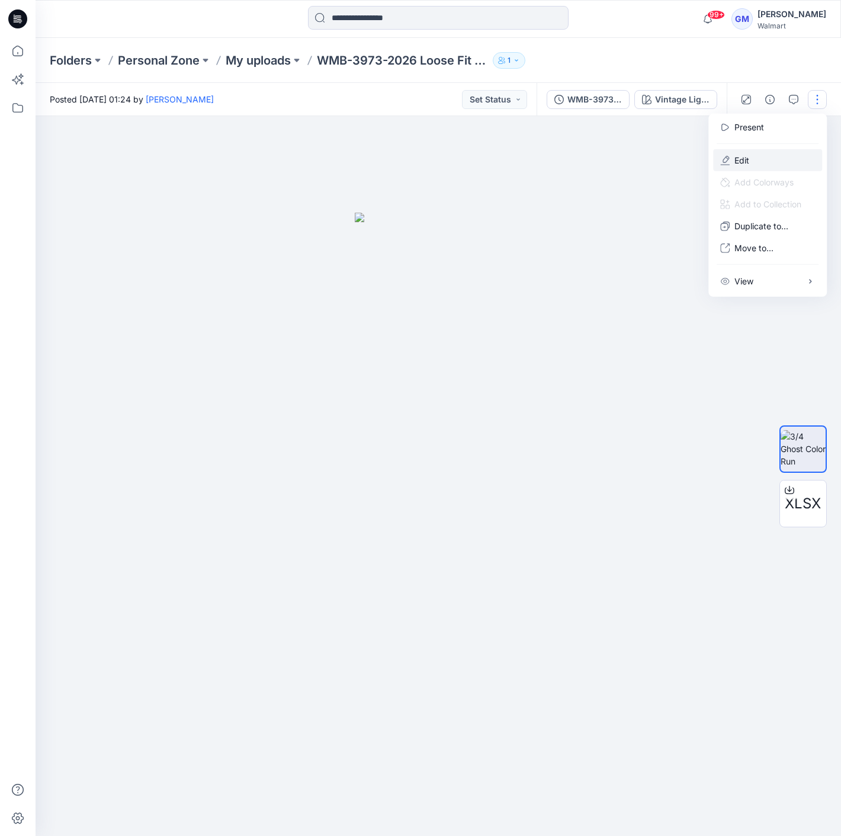
click at [751, 158] on button "Edit" at bounding box center [767, 160] width 109 height 22
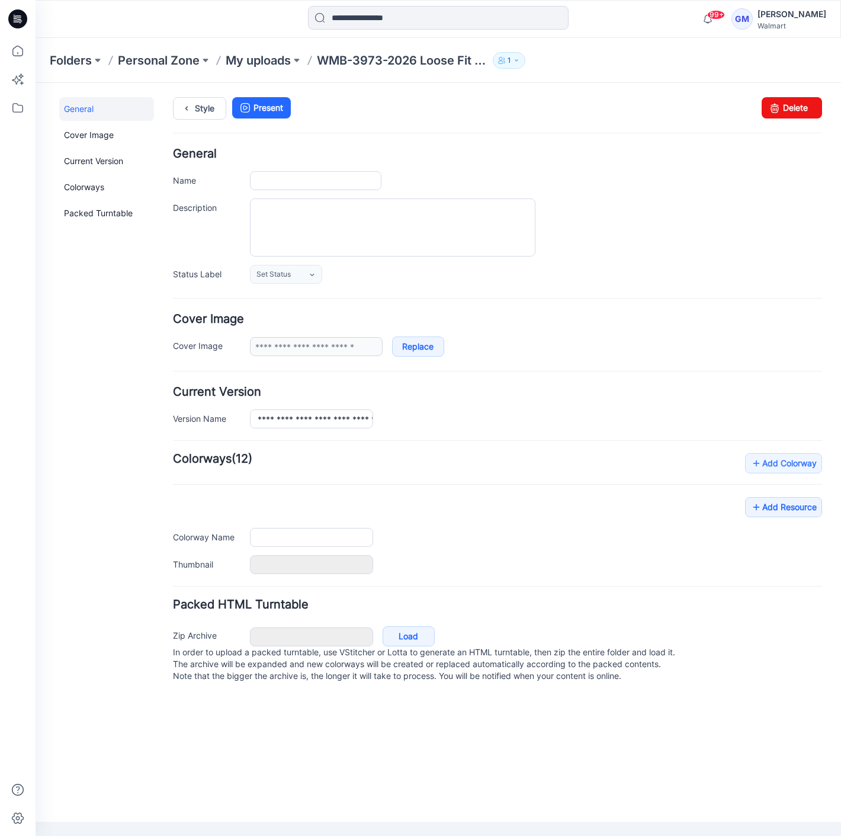
type input "**********"
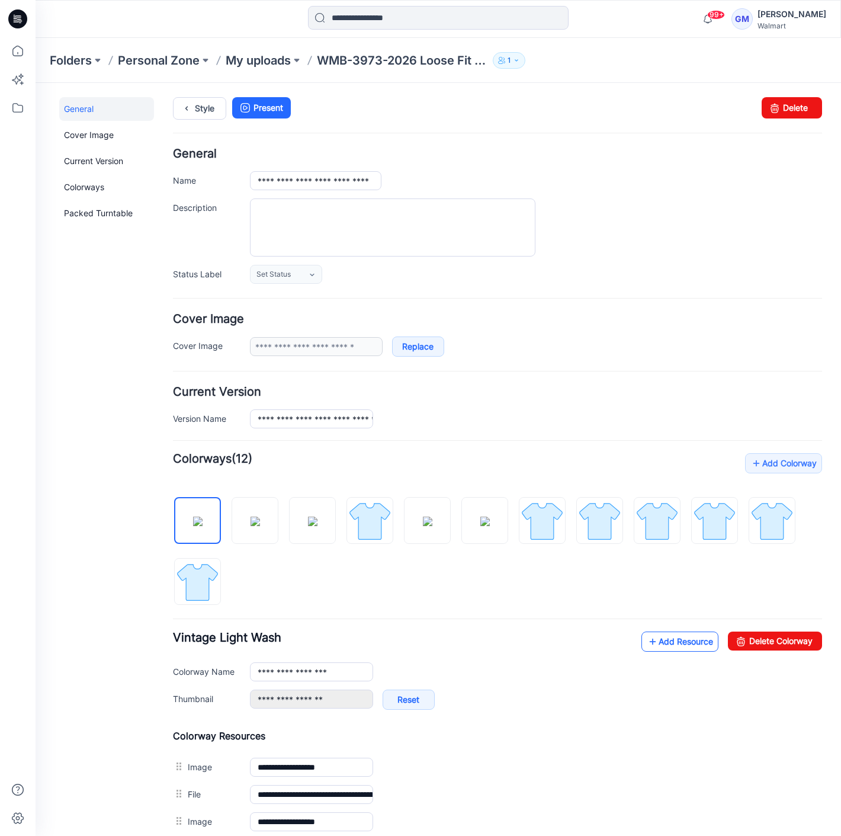
click at [675, 637] on link "Add Resource" at bounding box center [680, 641] width 77 height 20
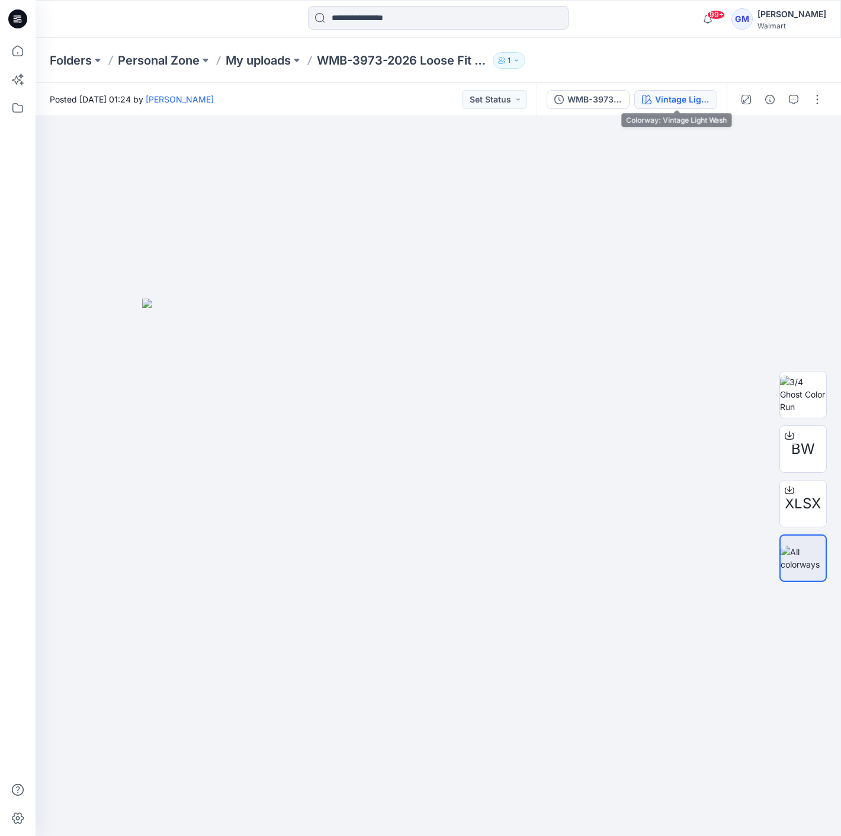
click at [687, 101] on div "Vintage Light Wash" at bounding box center [682, 99] width 54 height 13
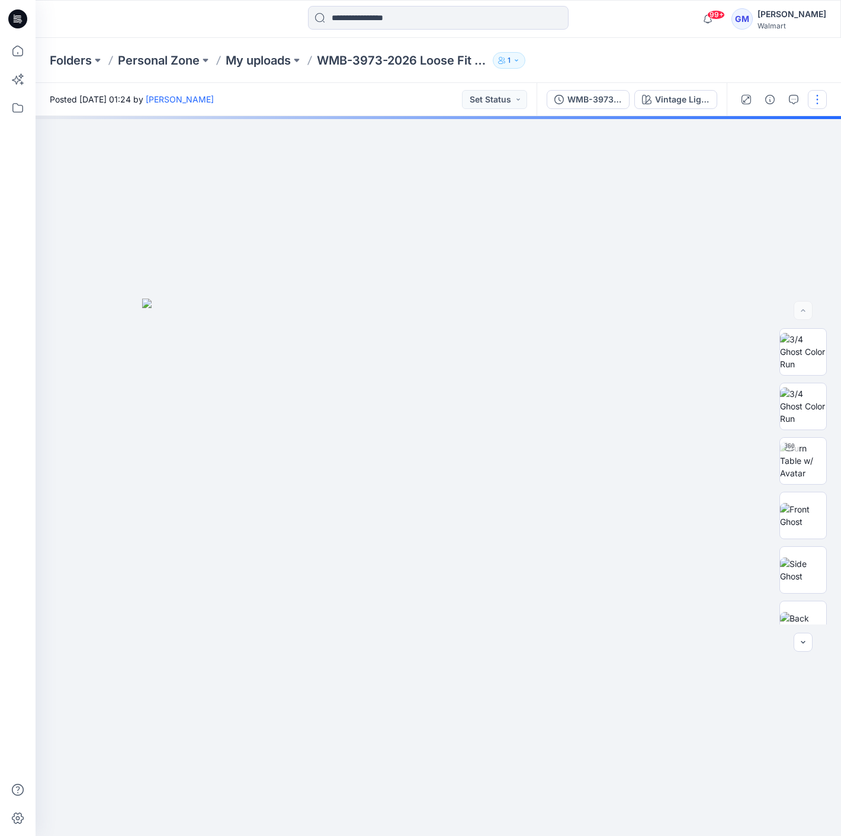
click at [810, 99] on button "button" at bounding box center [817, 99] width 19 height 19
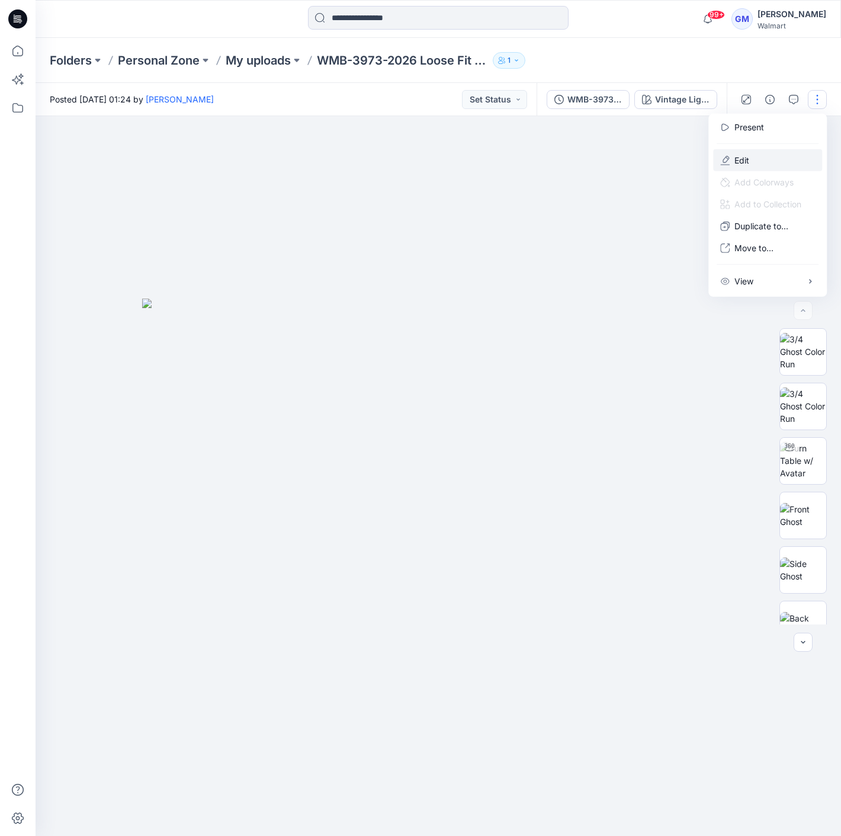
click at [752, 160] on button "Edit" at bounding box center [767, 160] width 109 height 22
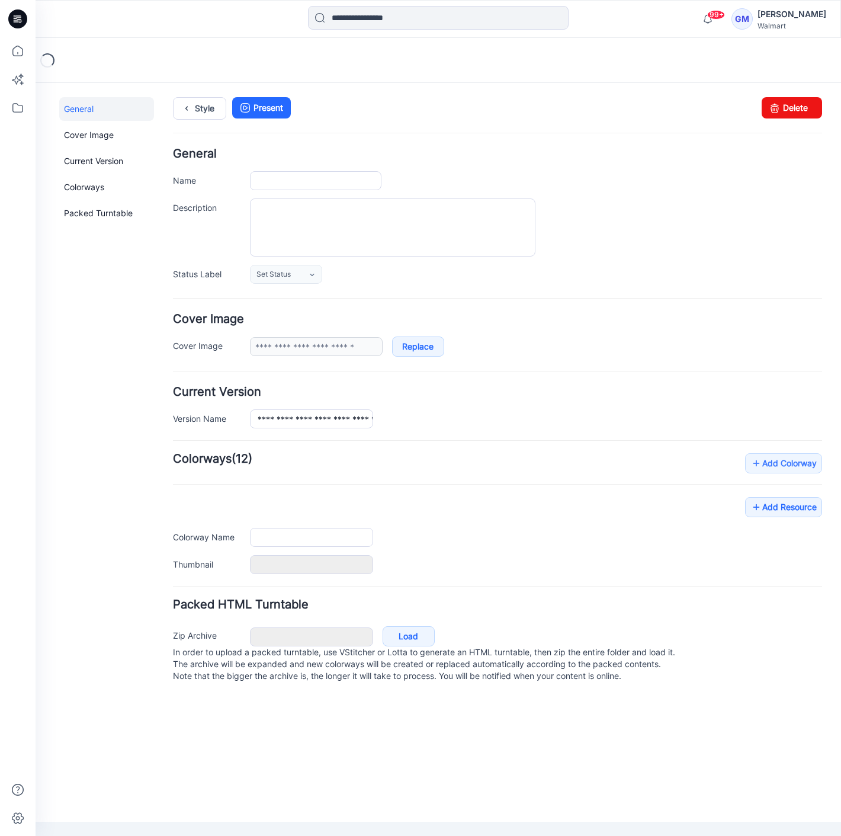
type input "**********"
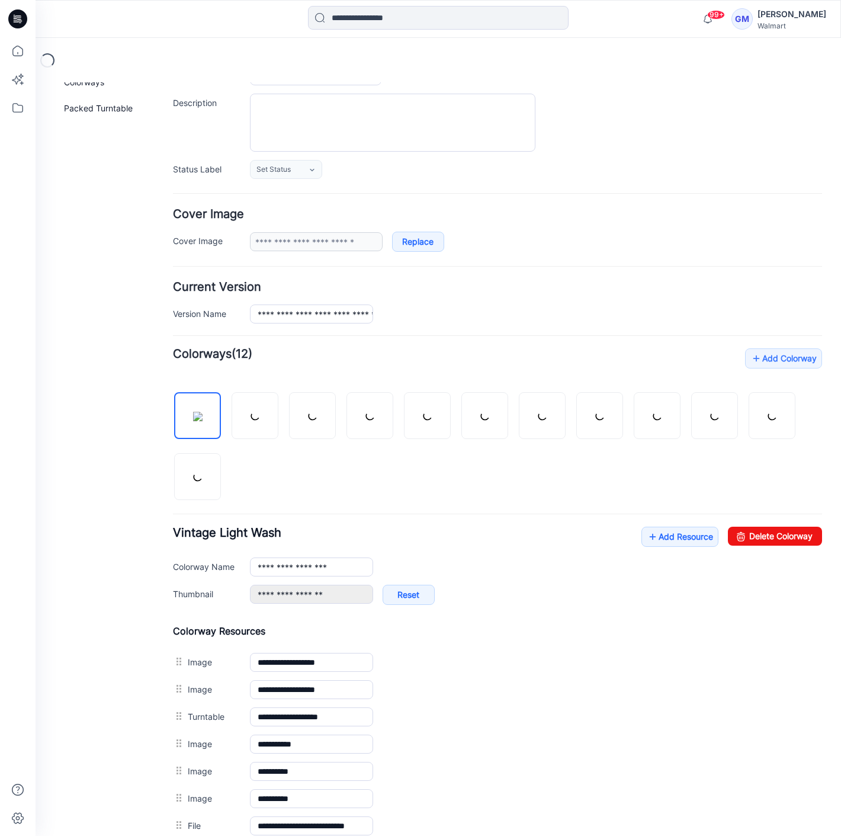
scroll to position [265, 0]
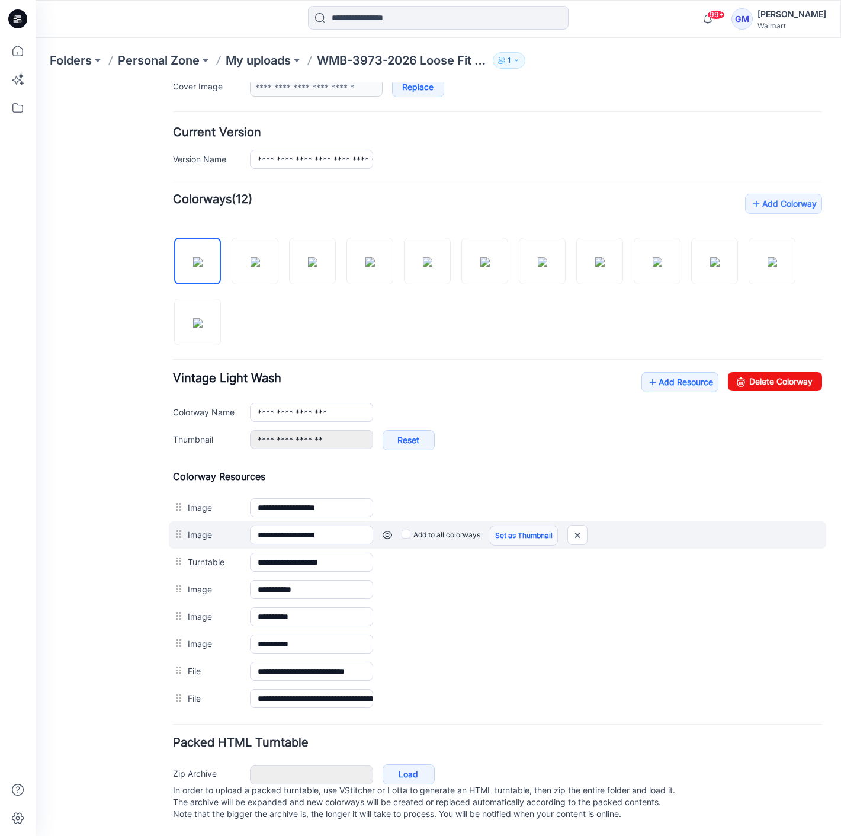
click at [512, 525] on link "Set as Thumbnail" at bounding box center [524, 535] width 68 height 20
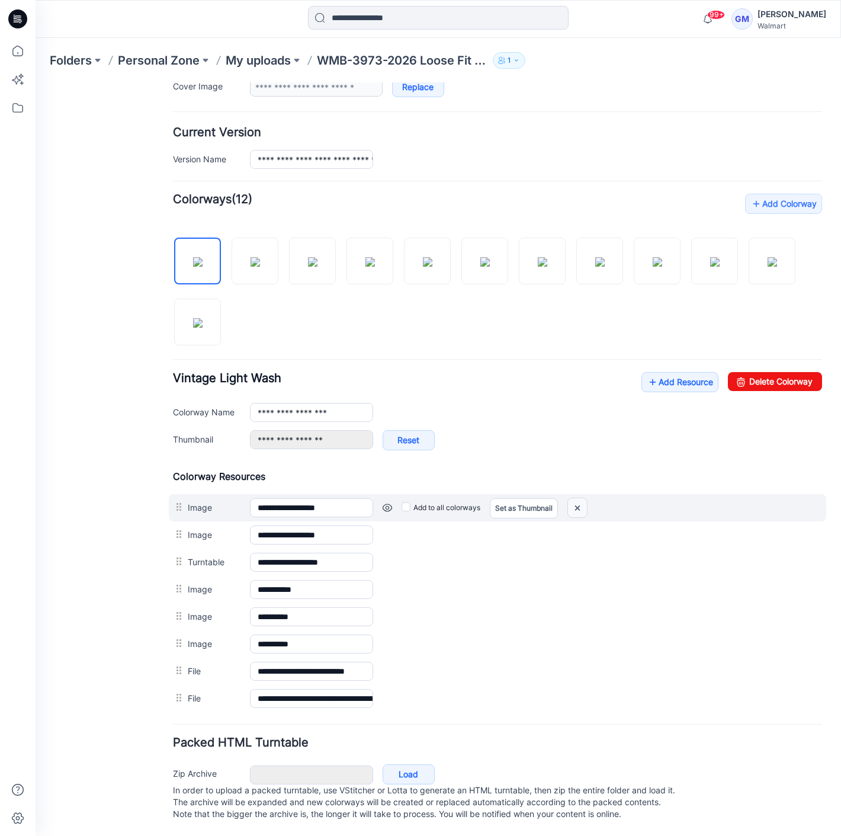
click at [582, 498] on img at bounding box center [577, 508] width 19 height 20
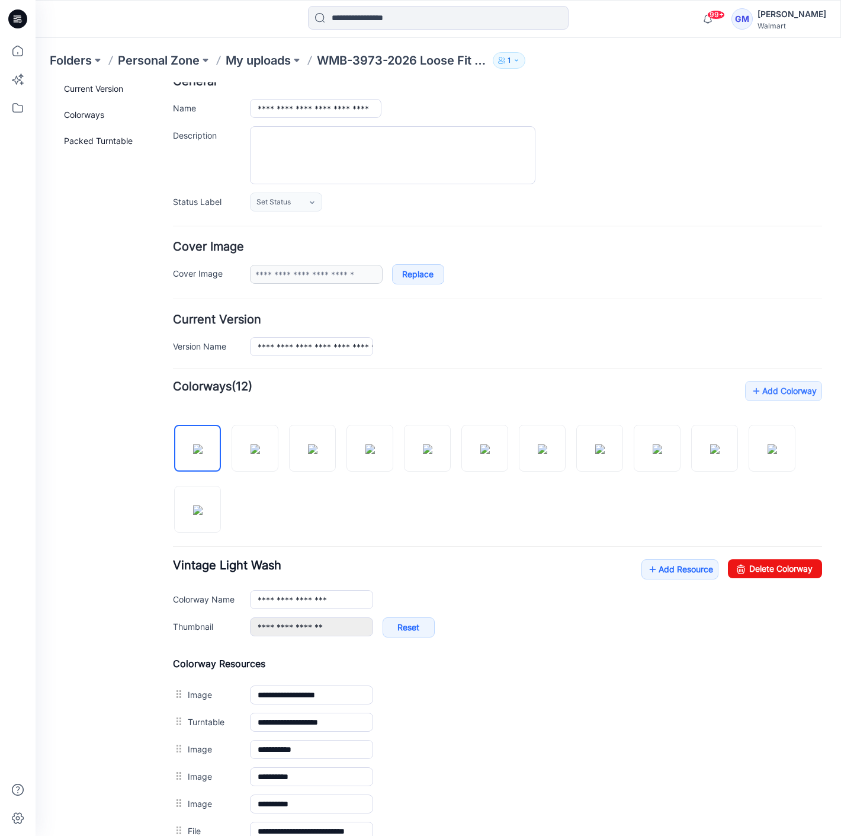
scroll to position [0, 0]
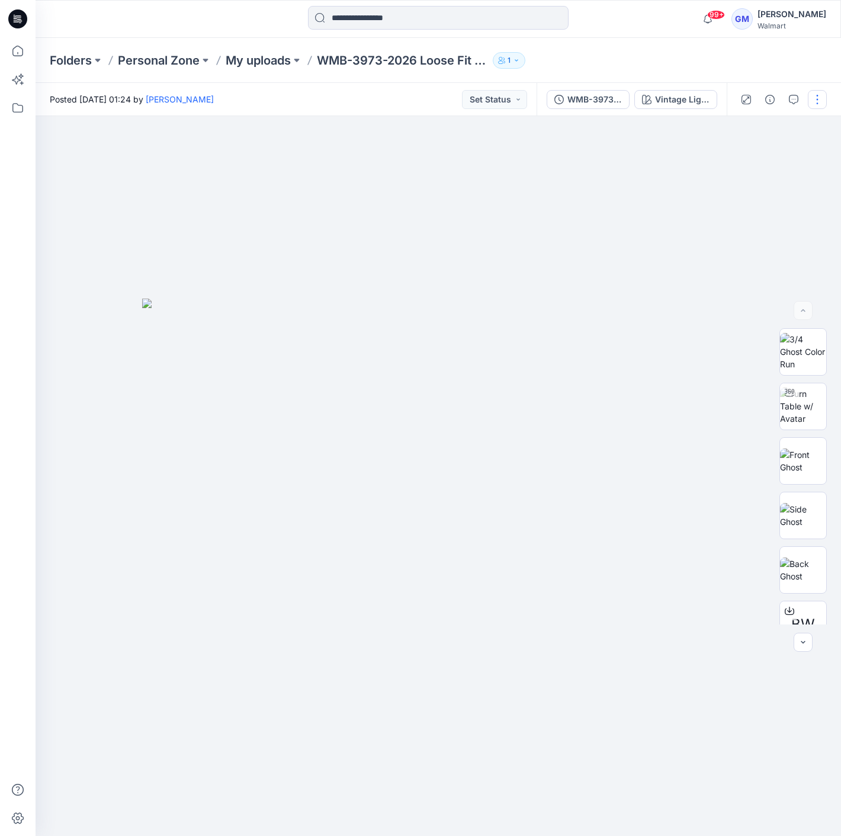
click at [810, 96] on button "button" at bounding box center [817, 99] width 19 height 19
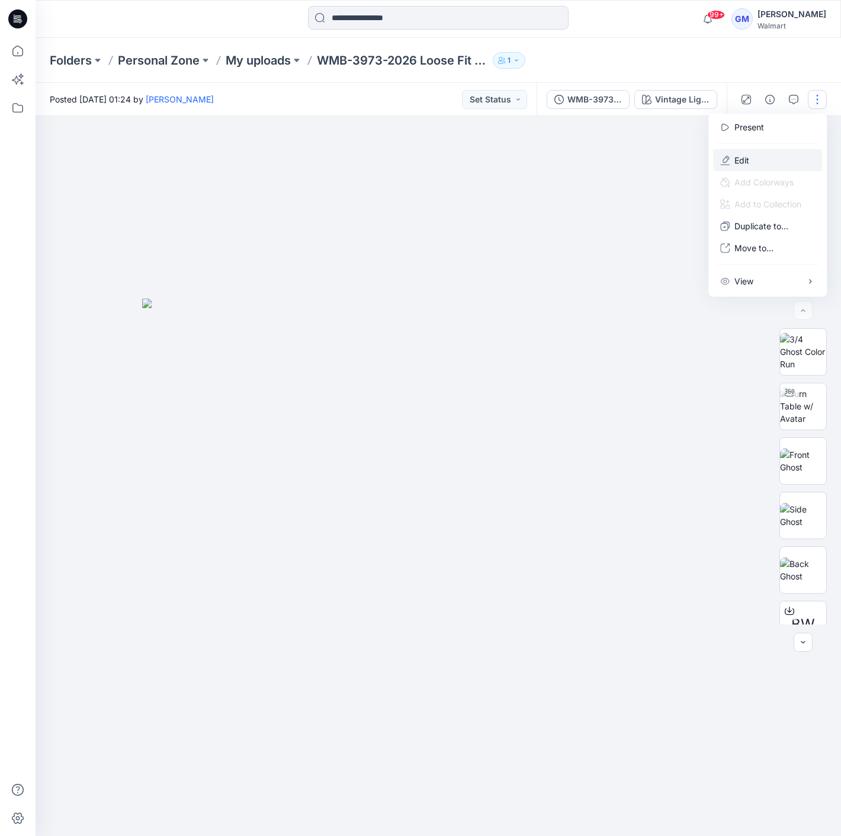
click at [772, 156] on button "Edit" at bounding box center [767, 160] width 109 height 22
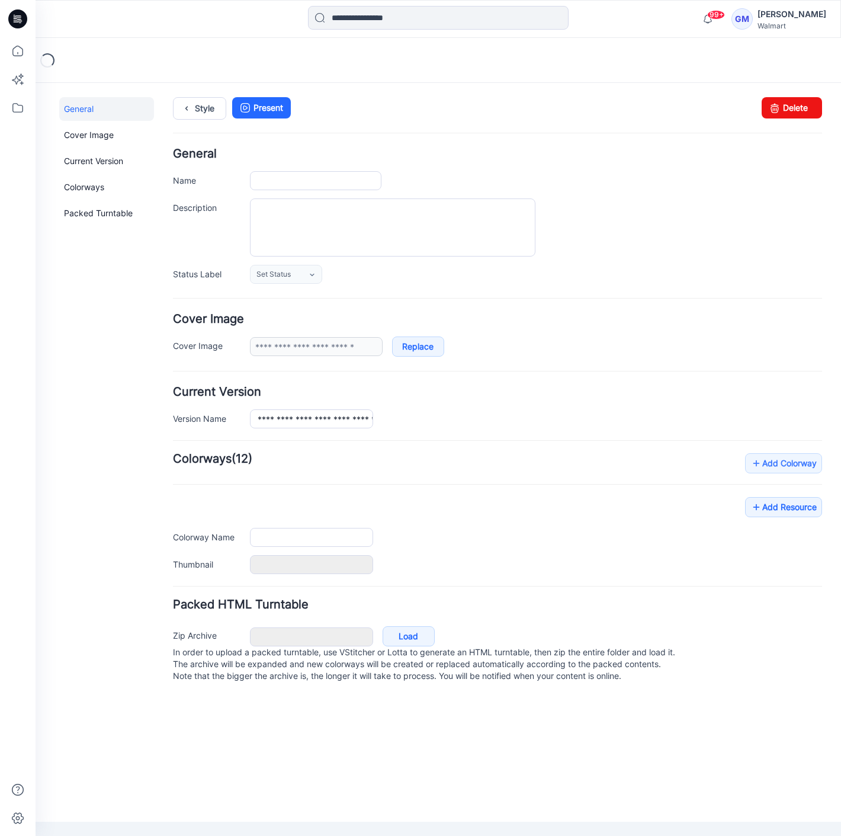
type input "**********"
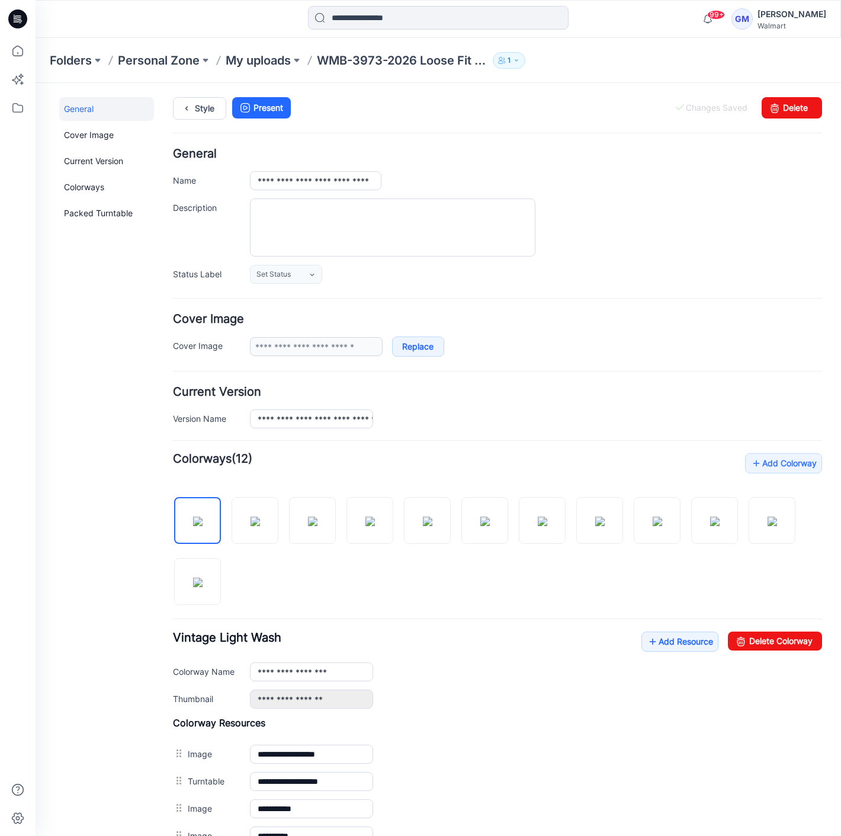
click at [619, 553] on div at bounding box center [497, 545] width 649 height 122
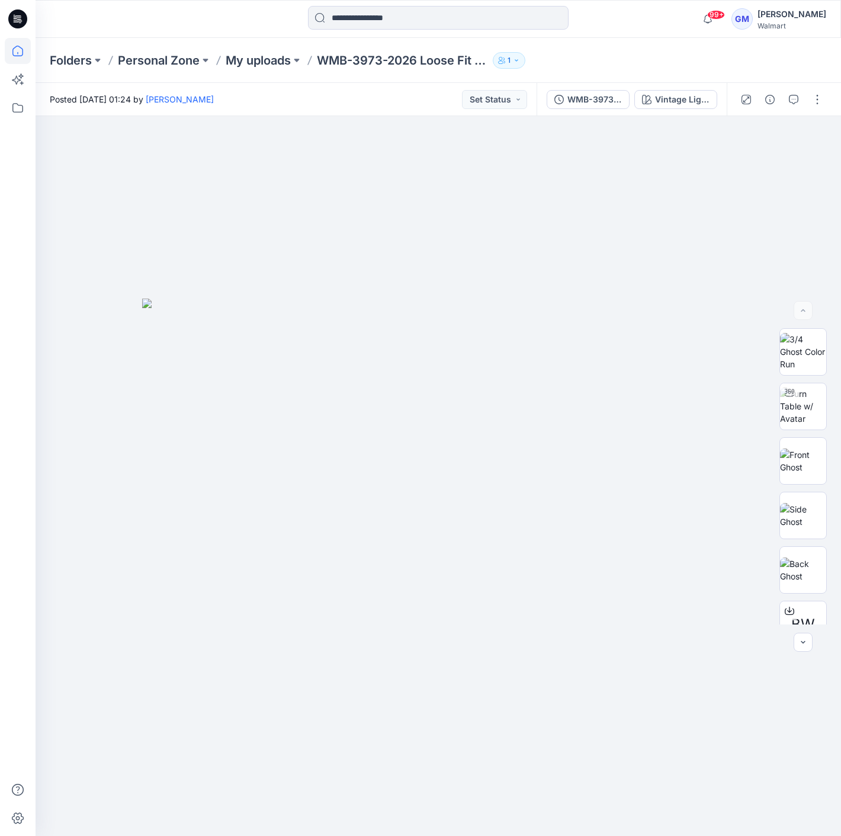
click at [7, 48] on icon at bounding box center [18, 51] width 26 height 26
